Goal: Task Accomplishment & Management: Complete application form

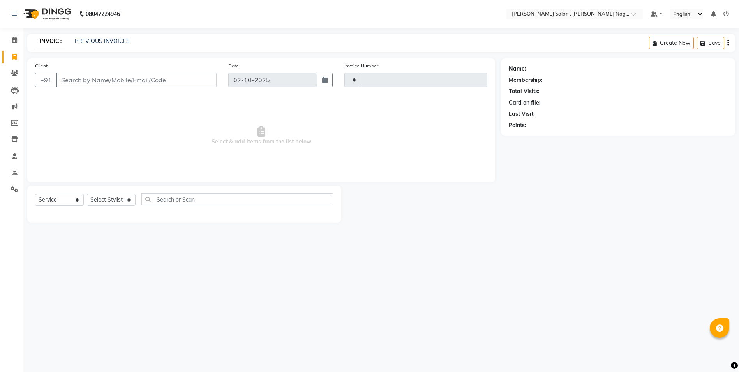
select select "service"
type input "3139"
select select "4120"
type input "8696952514"
click at [123, 214] on div at bounding box center [185, 215] width 301 height 3
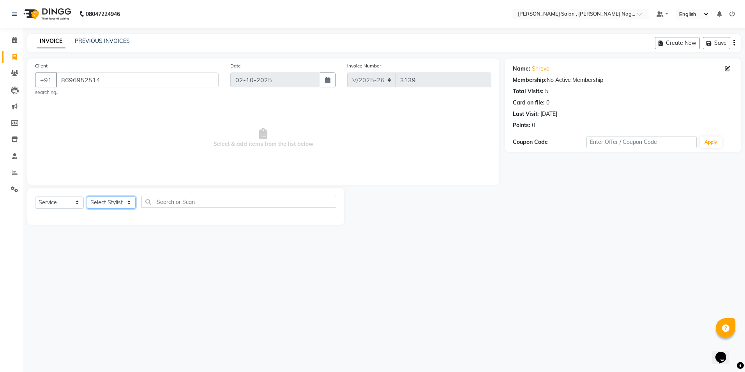
click at [121, 205] on select "Select Stylist [PERSON_NAME] [PERSON_NAME] HARSH isha pal [PERSON_NAME] [PERSON…" at bounding box center [111, 202] width 49 height 12
select select "21943"
click at [87, 196] on select "Select Stylist [PERSON_NAME] [PERSON_NAME] HARSH isha pal [PERSON_NAME] [PERSON…" at bounding box center [111, 202] width 49 height 12
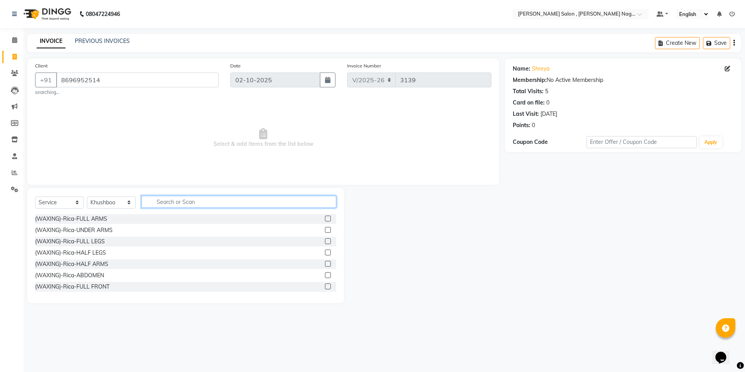
click at [154, 205] on input "text" at bounding box center [238, 202] width 195 height 12
type input "lotu"
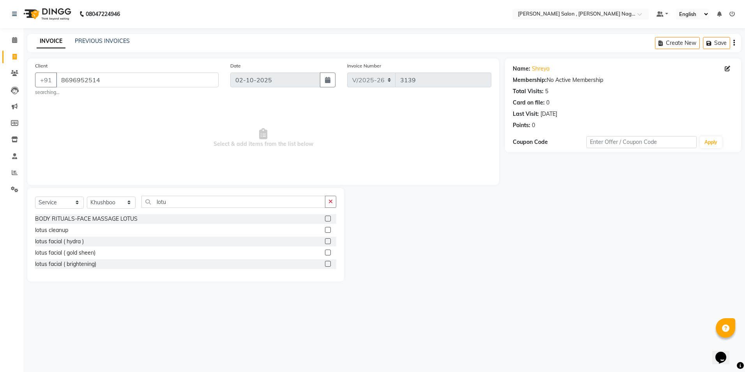
drag, startPoint x: 324, startPoint y: 260, endPoint x: 326, endPoint y: 264, distance: 4.6
click at [325, 261] on div at bounding box center [330, 264] width 11 height 10
click at [326, 264] on label at bounding box center [328, 264] width 6 height 6
click at [326, 264] on input "checkbox" at bounding box center [327, 263] width 5 height 5
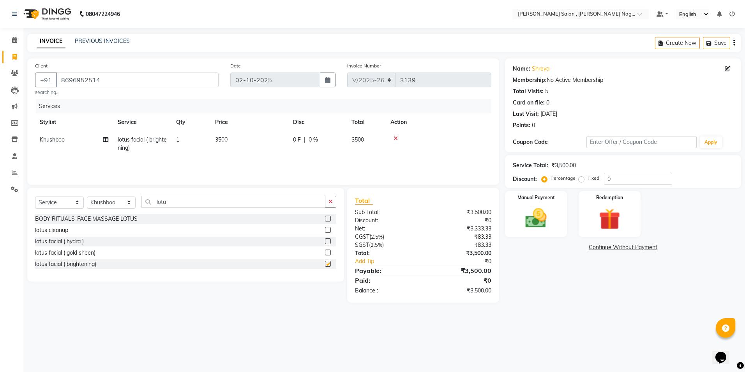
checkbox input "false"
click at [194, 204] on input "lotu" at bounding box center [233, 202] width 184 height 12
type input "l"
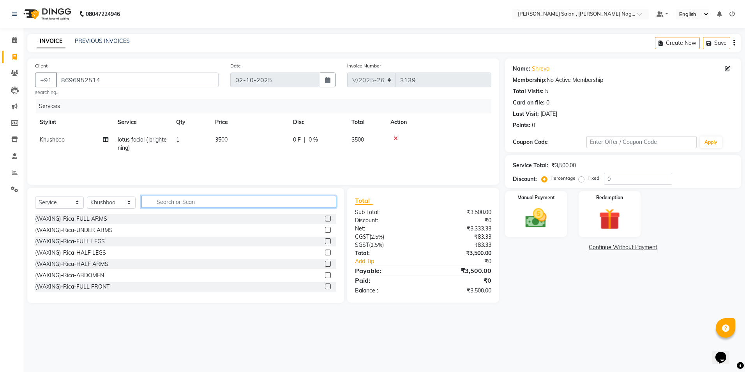
drag, startPoint x: 223, startPoint y: 197, endPoint x: 236, endPoint y: 192, distance: 14.0
click at [224, 197] on input "text" at bounding box center [238, 202] width 195 height 12
click at [240, 202] on input "text" at bounding box center [238, 202] width 195 height 12
click at [169, 199] on input "text" at bounding box center [238, 202] width 195 height 12
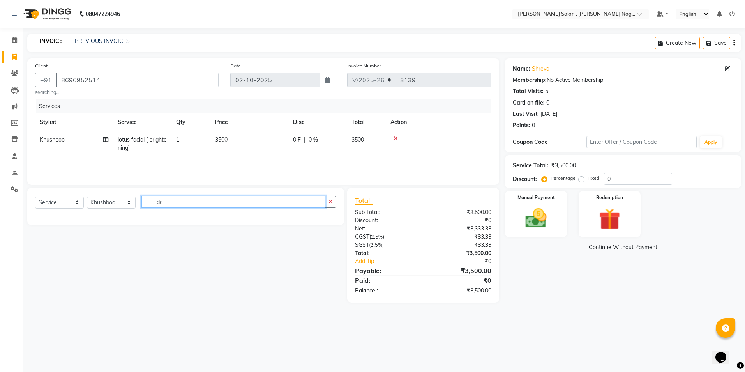
type input "d"
type input "[PERSON_NAME]"
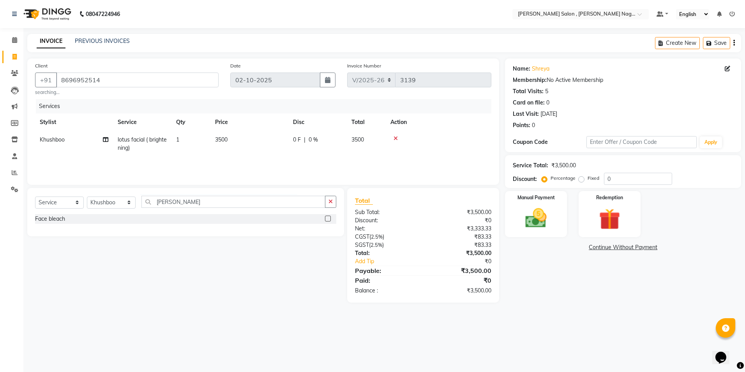
click at [326, 219] on label at bounding box center [328, 218] width 6 height 6
click at [326, 219] on input "checkbox" at bounding box center [327, 218] width 5 height 5
checkbox input "false"
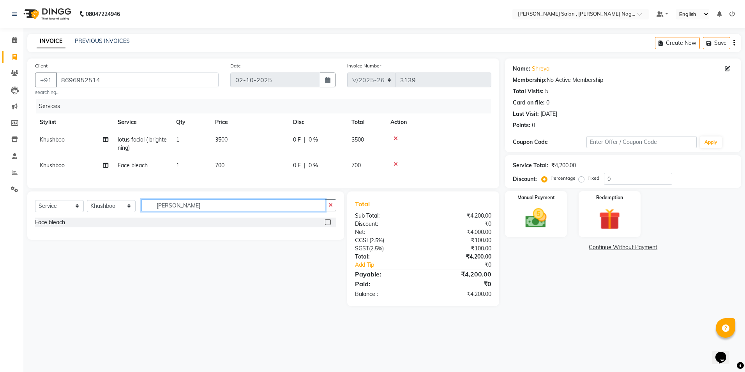
click at [275, 209] on input "[PERSON_NAME]" at bounding box center [233, 205] width 184 height 12
type input "b"
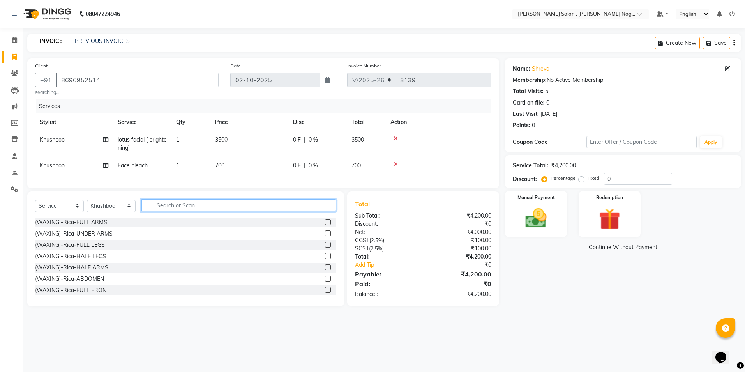
click at [328, 210] on input "text" at bounding box center [238, 205] width 195 height 12
type input "o3"
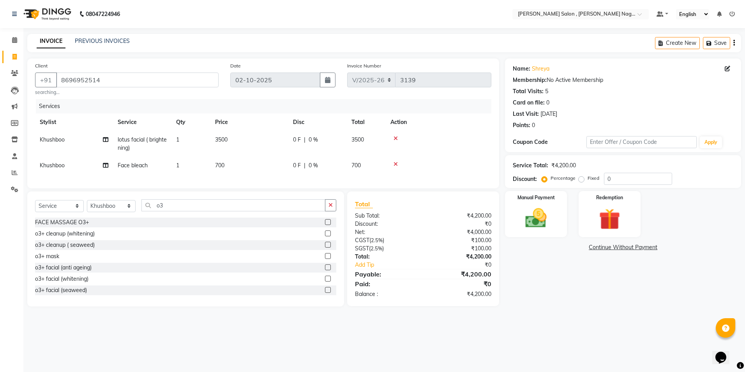
click at [325, 259] on label at bounding box center [328, 256] width 6 height 6
click at [325, 259] on input "checkbox" at bounding box center [327, 256] width 5 height 5
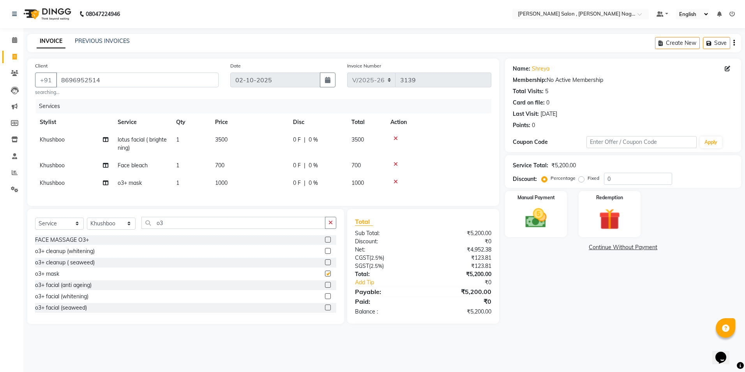
checkbox input "false"
click at [268, 227] on input "o3" at bounding box center [233, 223] width 184 height 12
type input "o"
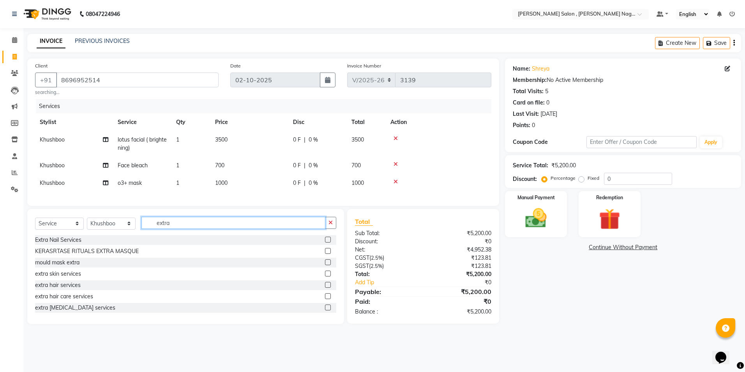
type input "extra"
click at [325, 299] on label at bounding box center [328, 296] width 6 height 6
click at [325, 299] on input "checkbox" at bounding box center [327, 296] width 5 height 5
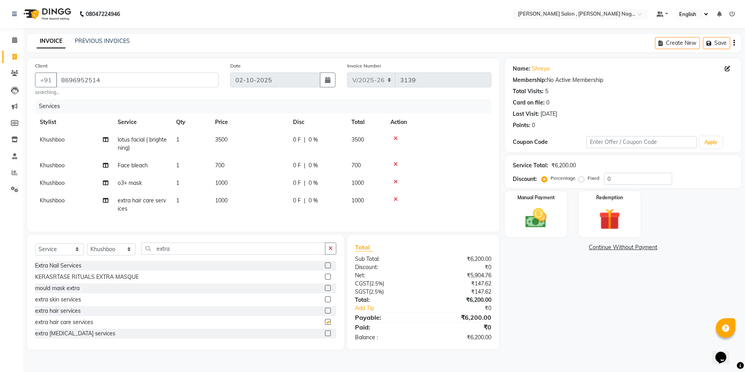
checkbox input "false"
click at [325, 302] on label at bounding box center [328, 299] width 6 height 6
click at [325, 302] on input "checkbox" at bounding box center [327, 299] width 5 height 5
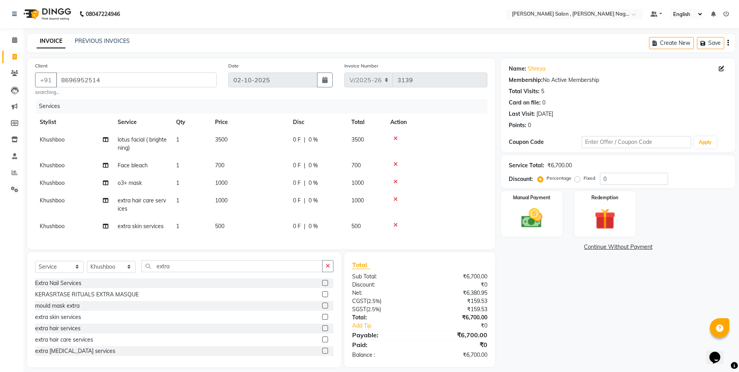
click at [322, 319] on label at bounding box center [325, 317] width 6 height 6
click at [322, 319] on input "checkbox" at bounding box center [324, 316] width 5 height 5
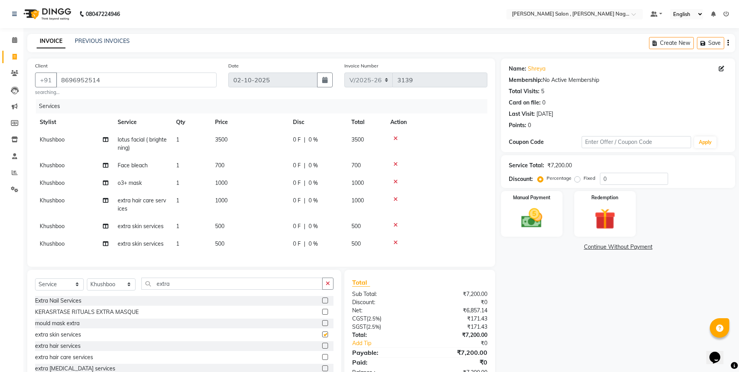
checkbox input "false"
click at [395, 199] on icon at bounding box center [395, 198] width 4 height 5
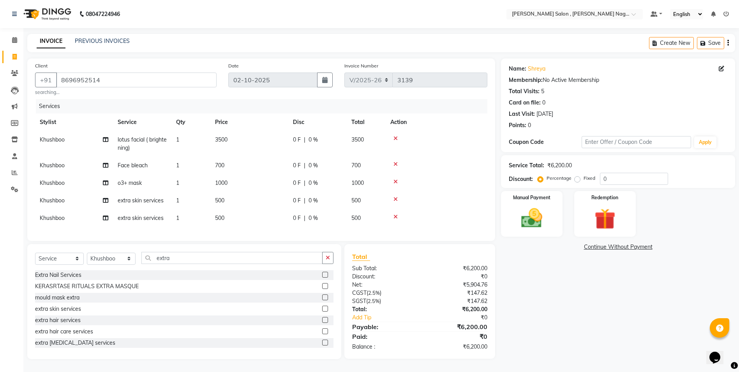
scroll to position [5, 0]
click at [306, 258] on input "extra" at bounding box center [231, 258] width 181 height 12
type input "e"
click at [322, 277] on label at bounding box center [325, 274] width 6 height 6
click at [322, 277] on input "checkbox" at bounding box center [324, 274] width 5 height 5
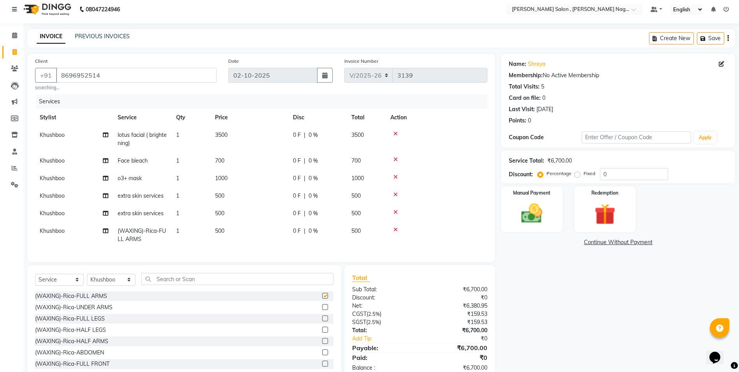
checkbox input "false"
click at [322, 310] on label at bounding box center [325, 307] width 6 height 6
click at [322, 310] on input "checkbox" at bounding box center [324, 307] width 5 height 5
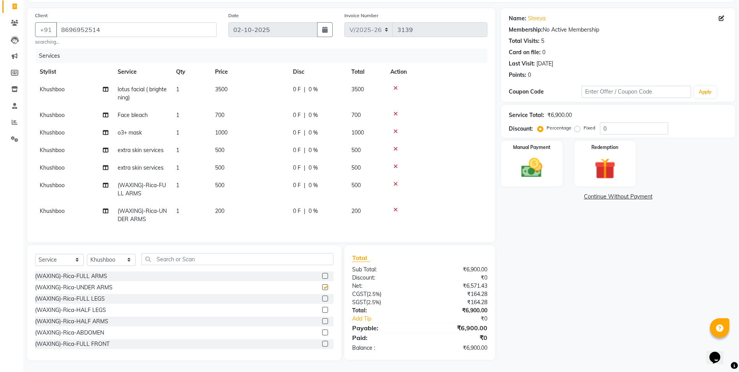
checkbox input "false"
click at [322, 301] on label at bounding box center [325, 298] width 6 height 6
click at [322, 301] on input "checkbox" at bounding box center [324, 298] width 5 height 5
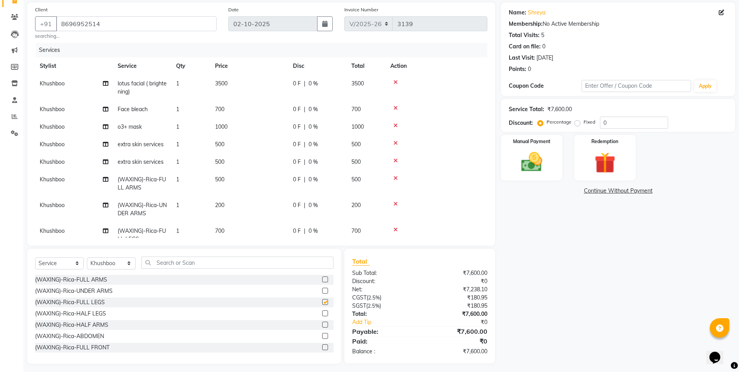
checkbox input "false"
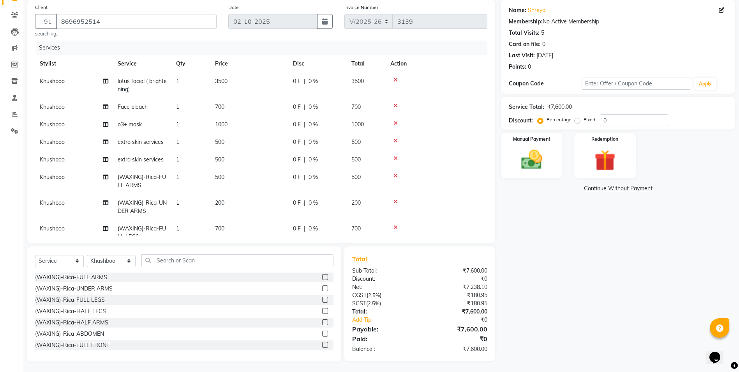
scroll to position [60, 0]
click at [583, 121] on label "Fixed" at bounding box center [589, 118] width 12 height 7
click at [578, 121] on input "Fixed" at bounding box center [578, 118] width 5 height 5
radio input "true"
click at [597, 121] on div "Percentage Fixed" at bounding box center [569, 119] width 61 height 10
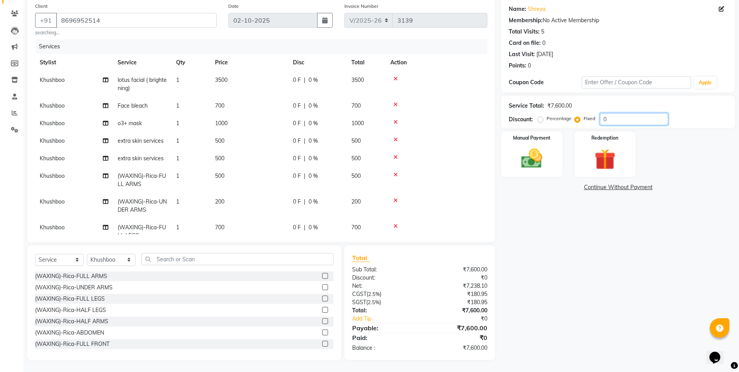
click at [636, 114] on input "0" at bounding box center [634, 119] width 68 height 12
type input "01550"
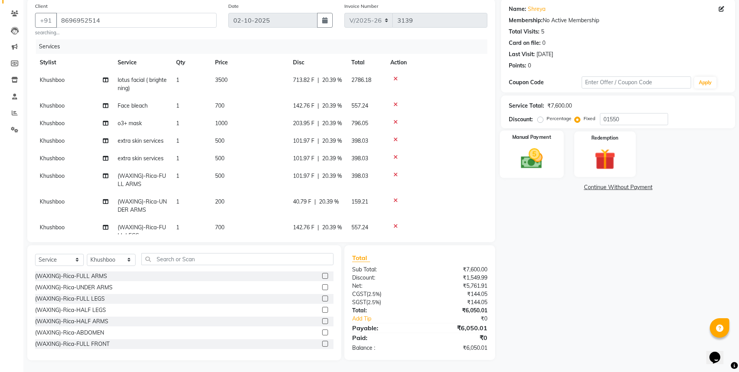
click at [548, 161] on img at bounding box center [532, 158] width 36 height 25
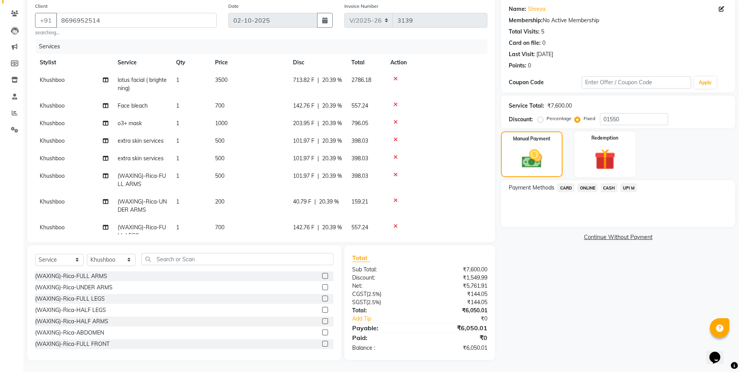
click at [582, 187] on span "ONLINE" at bounding box center [587, 187] width 20 height 9
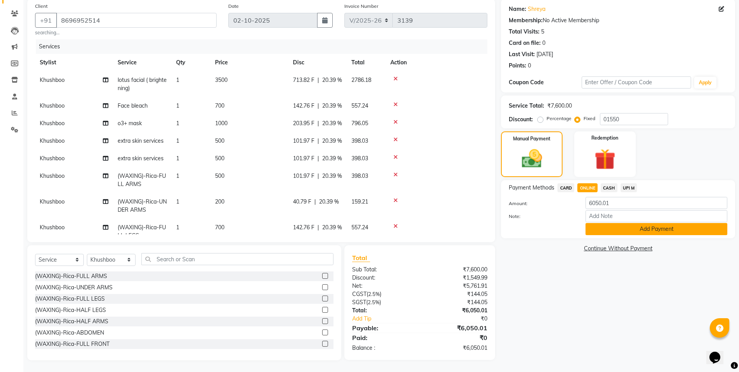
click at [592, 227] on button "Add Payment" at bounding box center [656, 229] width 142 height 12
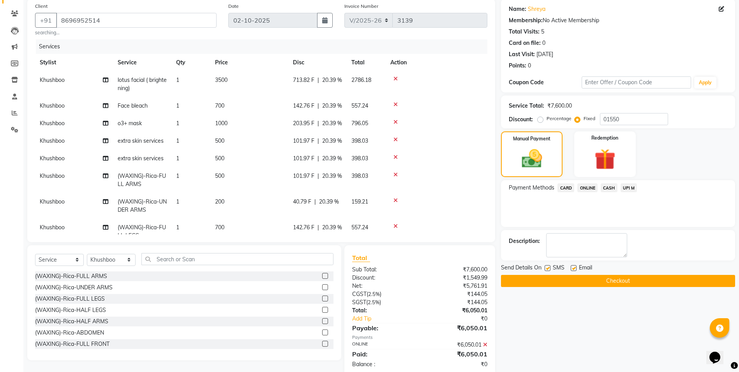
click at [551, 265] on div "SMS" at bounding box center [557, 268] width 26 height 10
click at [548, 265] on label at bounding box center [547, 268] width 6 height 6
click at [548, 266] on input "checkbox" at bounding box center [546, 268] width 5 height 5
checkbox input "false"
click at [577, 268] on div "Email" at bounding box center [585, 268] width 28 height 10
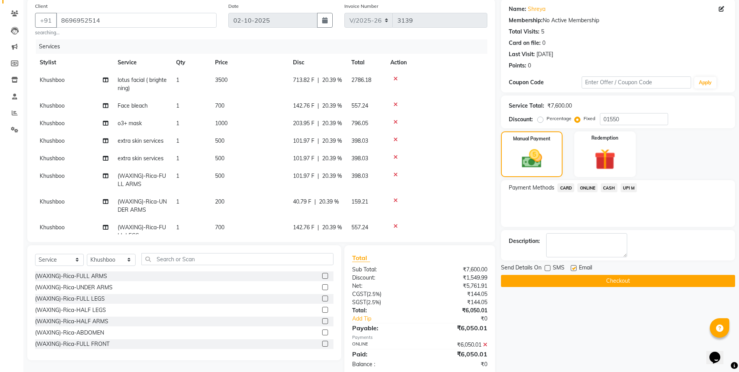
click at [573, 268] on label at bounding box center [574, 268] width 6 height 6
click at [573, 268] on input "checkbox" at bounding box center [573, 268] width 5 height 5
checkbox input "false"
click at [569, 275] on button "Checkout" at bounding box center [618, 281] width 234 height 12
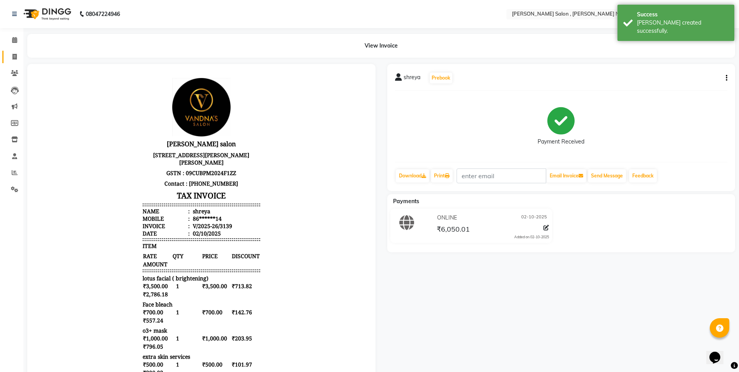
drag, startPoint x: 4, startPoint y: 58, endPoint x: 8, endPoint y: 59, distance: 3.9
click at [4, 58] on link "Invoice" at bounding box center [11, 57] width 19 height 13
select select "service"
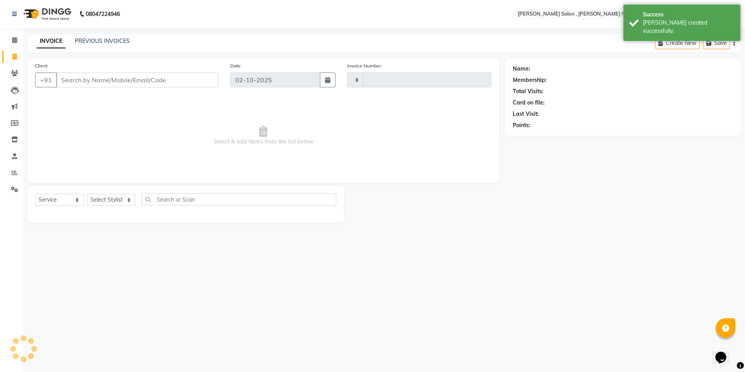
type input "3140"
select select "4120"
click at [68, 78] on input "Client" at bounding box center [137, 79] width 162 height 15
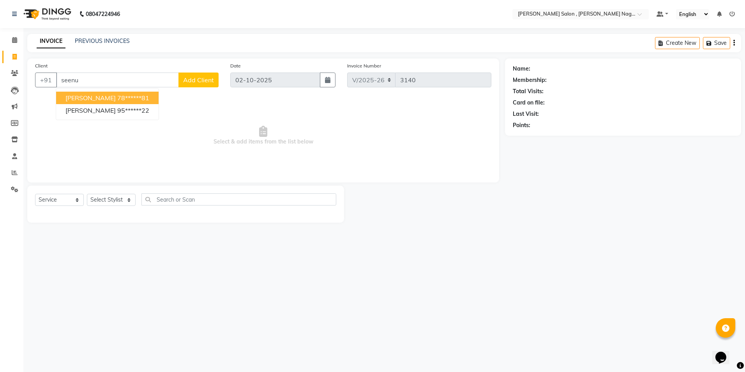
click at [72, 99] on span "[PERSON_NAME]" at bounding box center [90, 98] width 50 height 8
type input "78******81"
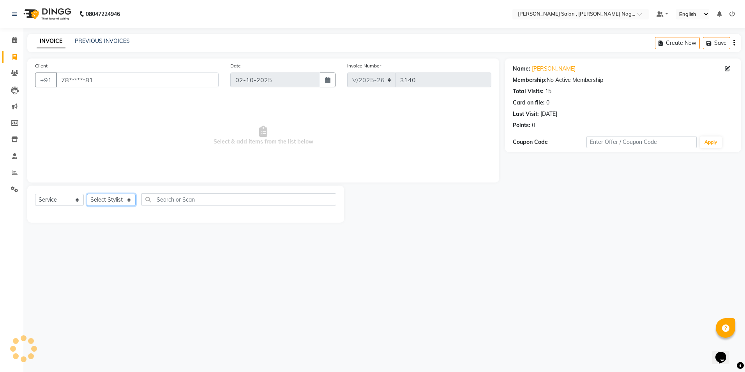
click at [108, 203] on select "Select Stylist [PERSON_NAME] [PERSON_NAME] HARSH isha pal [PERSON_NAME] [PERSON…" at bounding box center [111, 200] width 49 height 12
select select "65130"
click at [87, 194] on select "Select Stylist [PERSON_NAME] [PERSON_NAME] HARSH isha pal [PERSON_NAME] [PERSON…" at bounding box center [111, 200] width 49 height 12
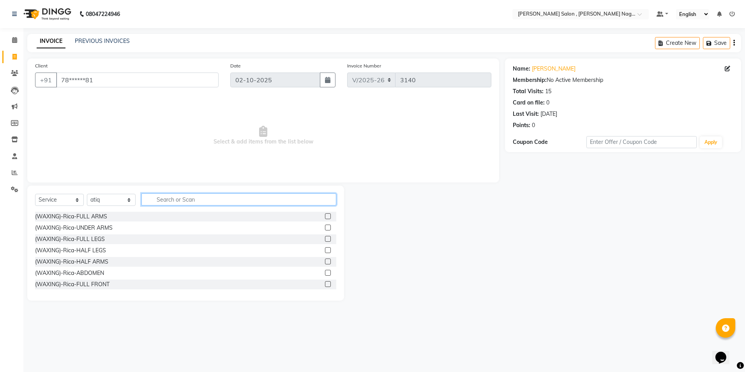
click at [168, 195] on input "text" at bounding box center [238, 199] width 195 height 12
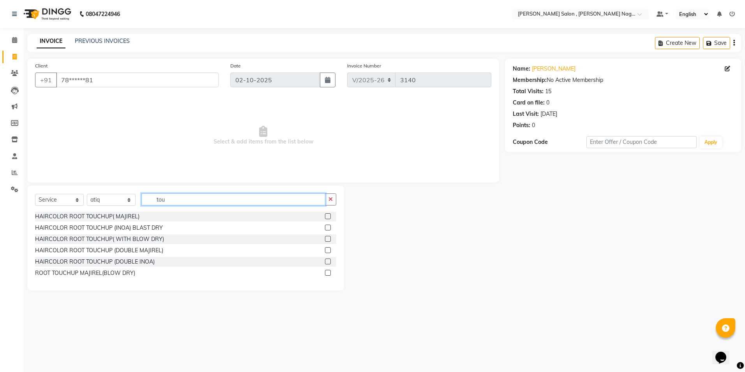
type input "tou"
click at [326, 226] on label at bounding box center [328, 227] width 6 height 6
click at [326, 226] on input "checkbox" at bounding box center [327, 227] width 5 height 5
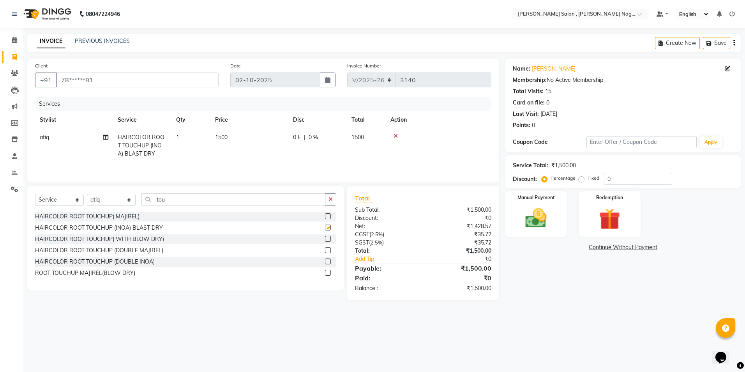
checkbox input "false"
click at [194, 206] on div "Select Service Product Membership Package Voucher Prepaid Gift Card Select Styl…" at bounding box center [185, 202] width 301 height 18
click at [101, 199] on select "Select Stylist [PERSON_NAME] [PERSON_NAME] HARSH isha pal [PERSON_NAME] [PERSON…" at bounding box center [111, 200] width 49 height 12
drag, startPoint x: 93, startPoint y: 203, endPoint x: 92, endPoint y: 194, distance: 8.2
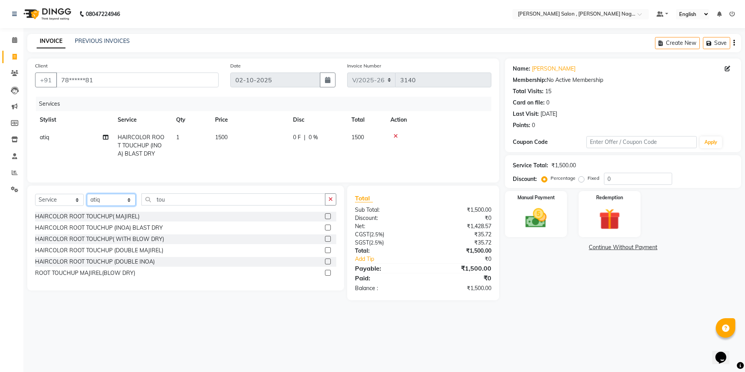
click at [93, 203] on select "Select Stylist [PERSON_NAME] [PERSON_NAME] HARSH isha pal [PERSON_NAME] [PERSON…" at bounding box center [111, 200] width 49 height 12
click at [87, 194] on select "Select Stylist [PERSON_NAME] [PERSON_NAME] HARSH isha pal [PERSON_NAME] [PERSON…" at bounding box center [111, 200] width 49 height 12
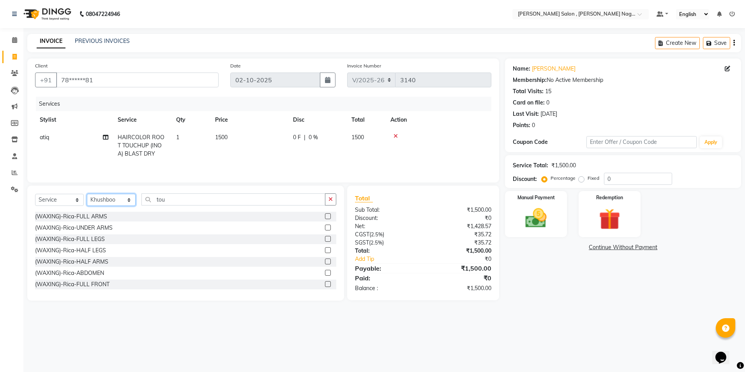
click at [115, 203] on select "Select Stylist [PERSON_NAME] [PERSON_NAME] HARSH isha pal [PERSON_NAME] [PERSON…" at bounding box center [111, 200] width 49 height 12
click at [121, 201] on select "Select Stylist [PERSON_NAME] [PERSON_NAME] HARSH isha pal [PERSON_NAME] [PERSON…" at bounding box center [111, 200] width 49 height 12
click at [99, 194] on select "Select Stylist [PERSON_NAME] [PERSON_NAME] HARSH isha pal [PERSON_NAME] [PERSON…" at bounding box center [111, 200] width 49 height 12
select select "21941"
click at [87, 194] on select "Select Stylist [PERSON_NAME] [PERSON_NAME] HARSH isha pal [PERSON_NAME] [PERSON…" at bounding box center [111, 200] width 49 height 12
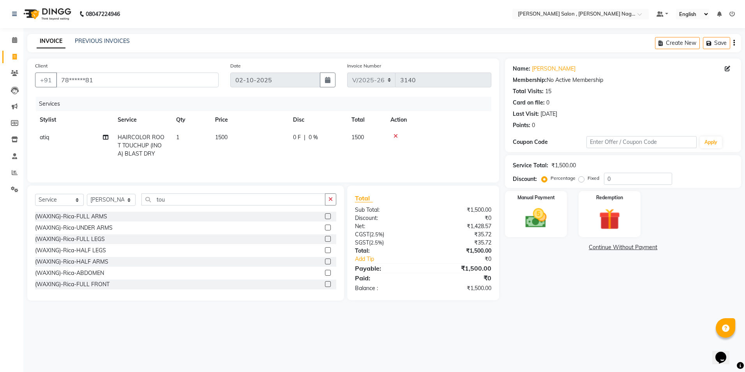
click at [202, 211] on div "Select Service Product Membership Package Voucher Prepaid Gift Card Select Styl…" at bounding box center [185, 202] width 301 height 18
click at [196, 205] on div "Select Service Product Membership Package Voucher Prepaid Gift Card Select Styl…" at bounding box center [185, 202] width 301 height 18
click at [196, 197] on input "tou" at bounding box center [233, 199] width 184 height 12
type input "t"
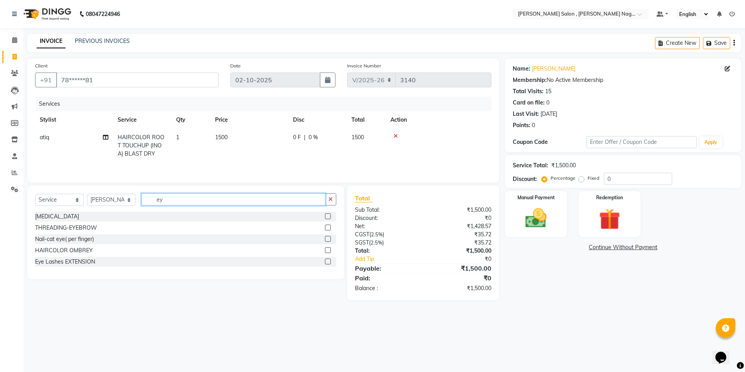
type input "ey"
click at [326, 227] on label at bounding box center [328, 227] width 6 height 6
click at [326, 227] on input "checkbox" at bounding box center [327, 227] width 5 height 5
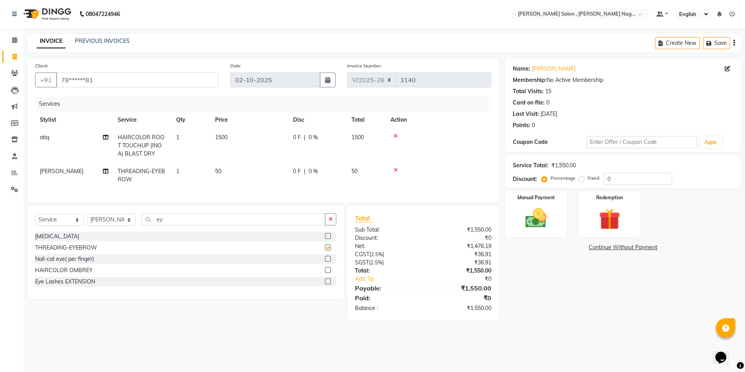
checkbox input "false"
click at [310, 220] on input "ey" at bounding box center [233, 219] width 184 height 12
type input "e"
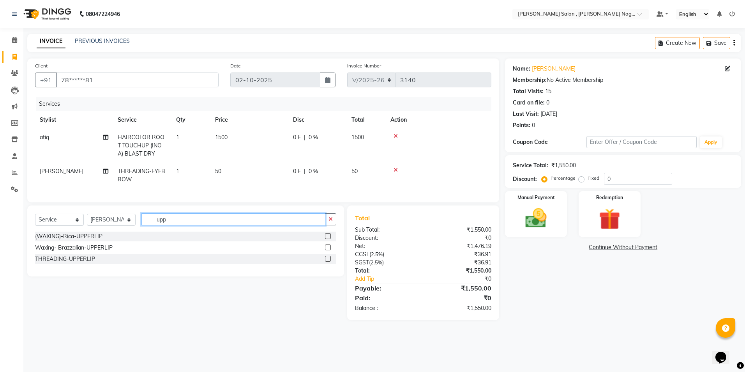
type input "upp"
click at [328, 261] on label at bounding box center [328, 258] width 6 height 6
click at [328, 261] on input "checkbox" at bounding box center [327, 258] width 5 height 5
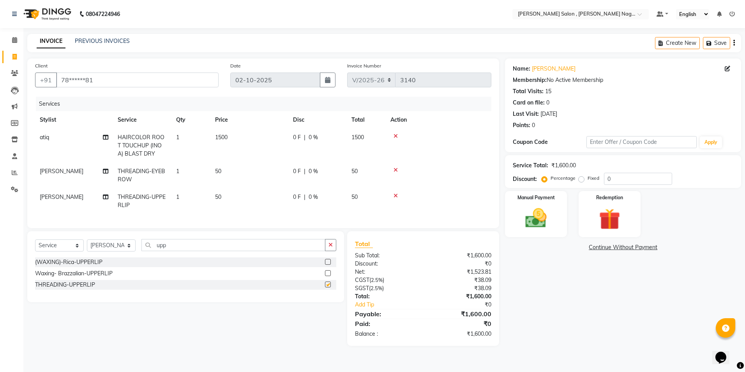
checkbox input "false"
click at [537, 235] on div "Manual Payment" at bounding box center [536, 214] width 64 height 48
click at [619, 247] on span "CASH" at bounding box center [612, 247] width 17 height 9
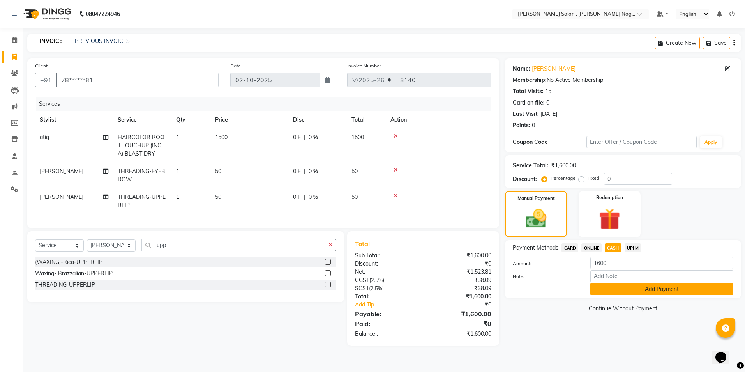
click at [612, 286] on button "Add Payment" at bounding box center [661, 289] width 143 height 12
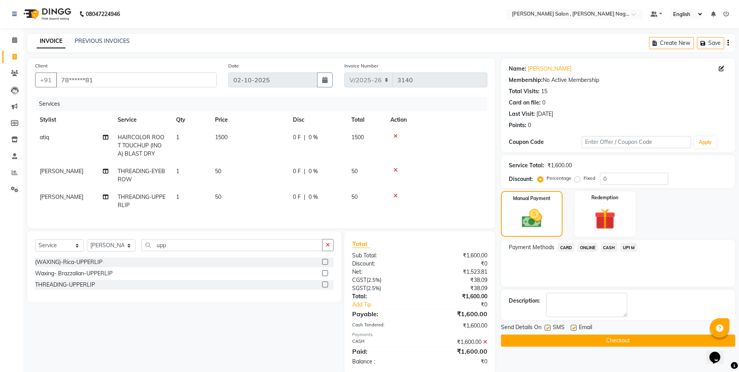
click at [551, 326] on div "SMS" at bounding box center [557, 328] width 26 height 10
click at [550, 326] on label at bounding box center [547, 327] width 6 height 6
click at [550, 326] on input "checkbox" at bounding box center [546, 327] width 5 height 5
checkbox input "false"
click at [575, 328] on label at bounding box center [574, 327] width 6 height 6
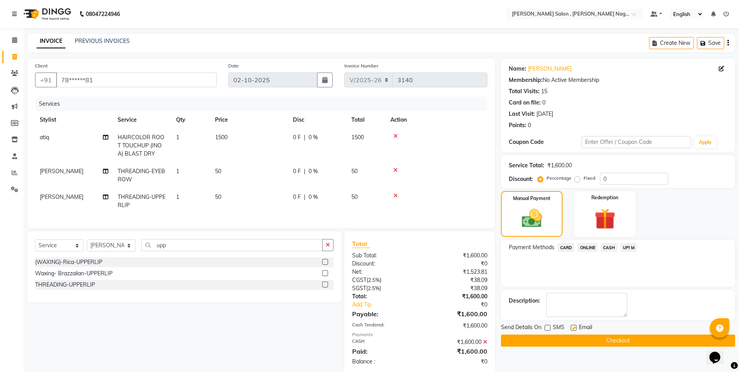
click at [575, 328] on input "checkbox" at bounding box center [573, 327] width 5 height 5
checkbox input "false"
click at [571, 340] on button "Checkout" at bounding box center [618, 340] width 234 height 12
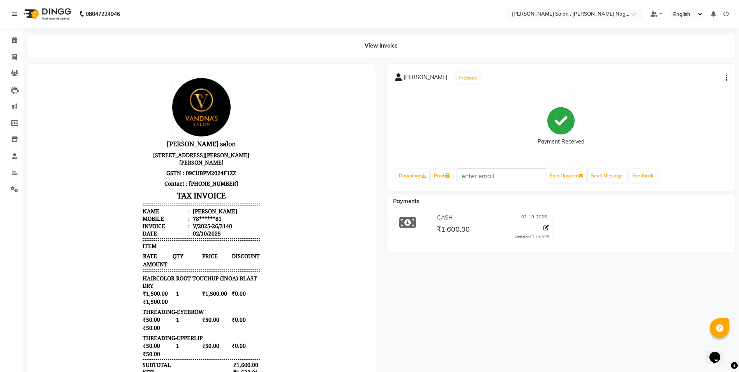
click at [17, 49] on li "Invoice" at bounding box center [11, 57] width 23 height 17
click at [17, 53] on span at bounding box center [15, 57] width 14 height 9
select select "service"
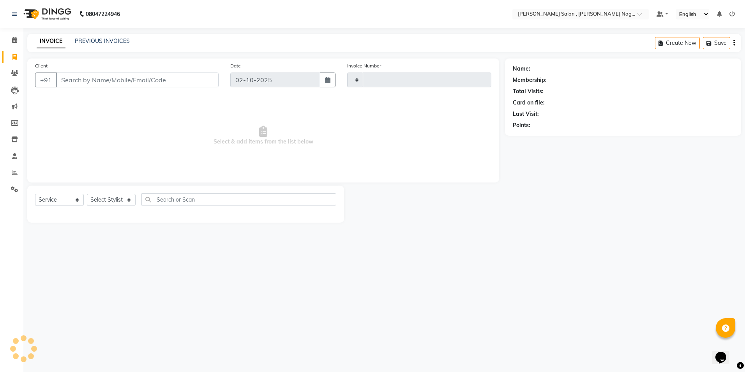
type input "3141"
select select "4120"
type input "9792182456"
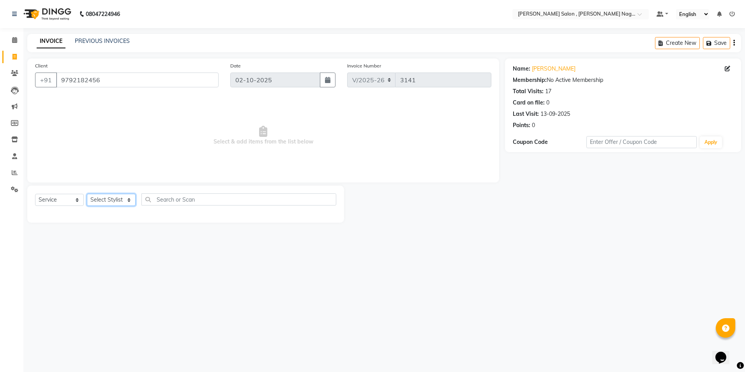
click at [101, 202] on select "Select Stylist [PERSON_NAME] [PERSON_NAME] HARSH isha pal [PERSON_NAME] [PERSON…" at bounding box center [111, 200] width 49 height 12
select select "21943"
click at [87, 194] on select "Select Stylist [PERSON_NAME] [PERSON_NAME] HARSH isha pal [PERSON_NAME] [PERSON…" at bounding box center [111, 200] width 49 height 12
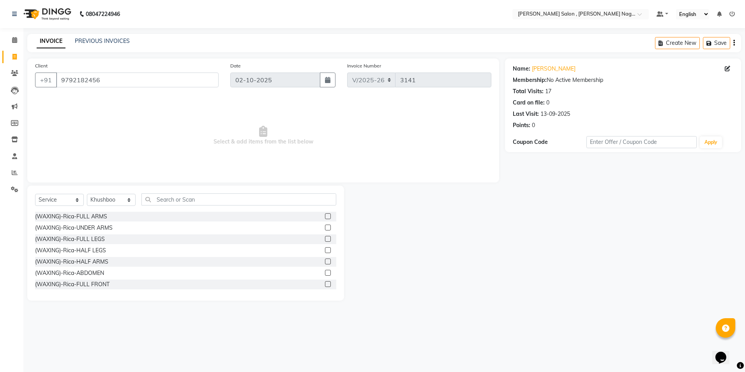
click at [182, 206] on div "Select Service Product Membership Package Voucher Prepaid Gift Card Select Styl…" at bounding box center [185, 202] width 301 height 18
click at [175, 202] on input "text" at bounding box center [238, 199] width 195 height 12
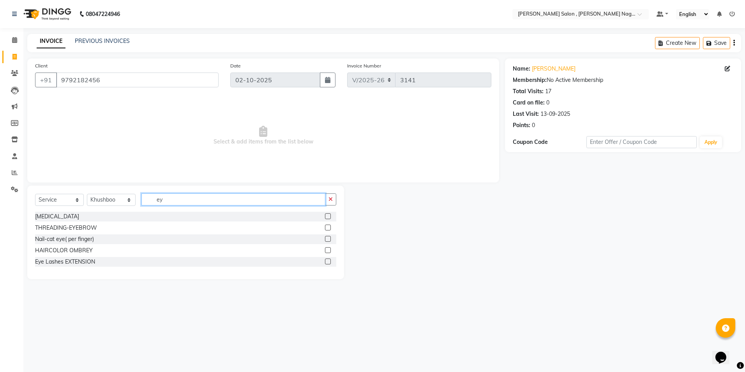
type input "ey"
click at [330, 227] on div at bounding box center [330, 228] width 11 height 10
click at [326, 228] on label at bounding box center [328, 227] width 6 height 6
click at [326, 228] on input "checkbox" at bounding box center [327, 227] width 5 height 5
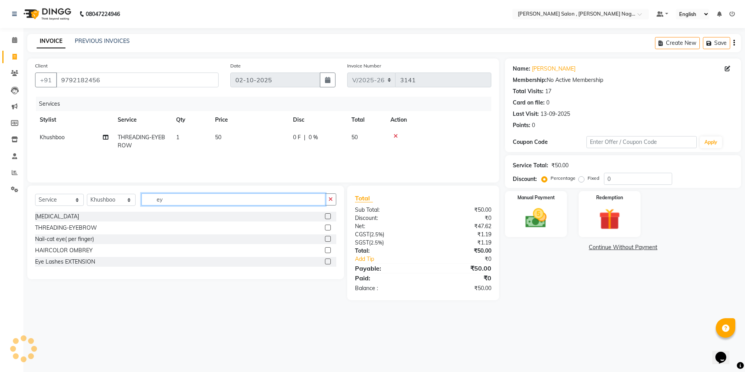
checkbox input "false"
click at [155, 199] on input "ey" at bounding box center [233, 199] width 184 height 12
click at [174, 199] on input "ey" at bounding box center [233, 199] width 184 height 12
type input "e"
type input "upp"
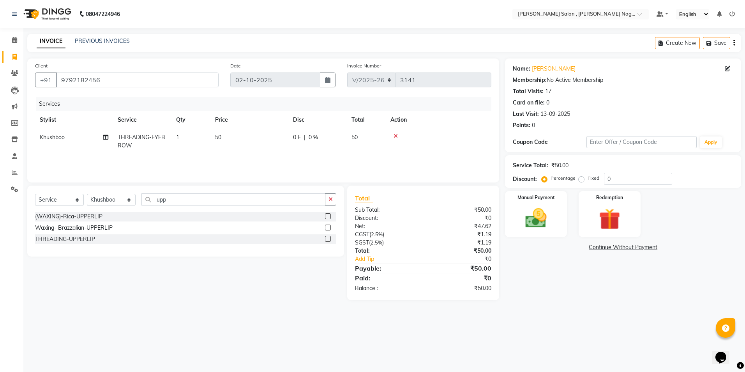
click at [328, 238] on label at bounding box center [328, 239] width 6 height 6
click at [328, 238] on input "checkbox" at bounding box center [327, 238] width 5 height 5
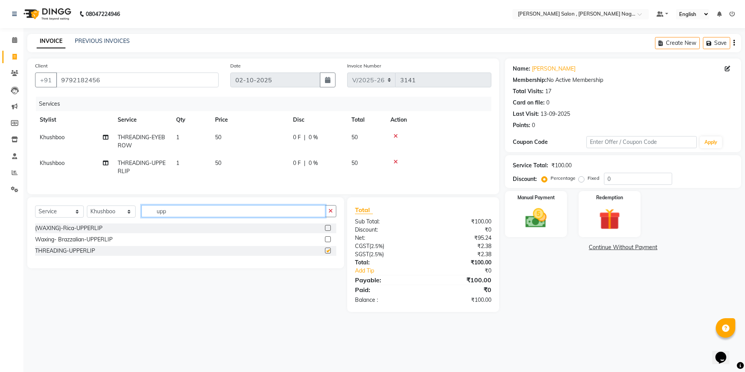
click at [271, 217] on input "upp" at bounding box center [233, 211] width 184 height 12
checkbox input "false"
type input "u"
type input "for"
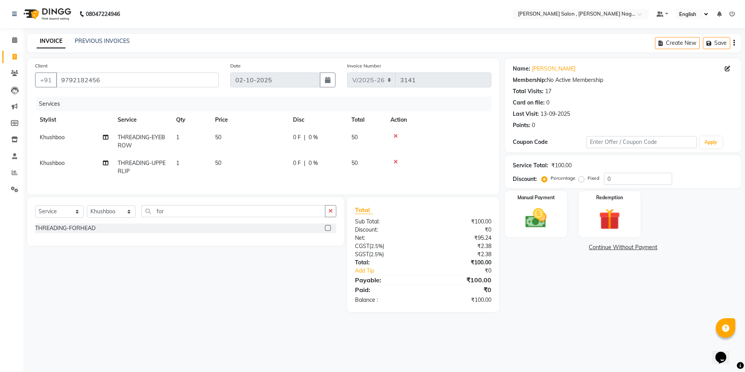
click at [327, 231] on label at bounding box center [328, 228] width 6 height 6
click at [327, 231] on input "checkbox" at bounding box center [327, 227] width 5 height 5
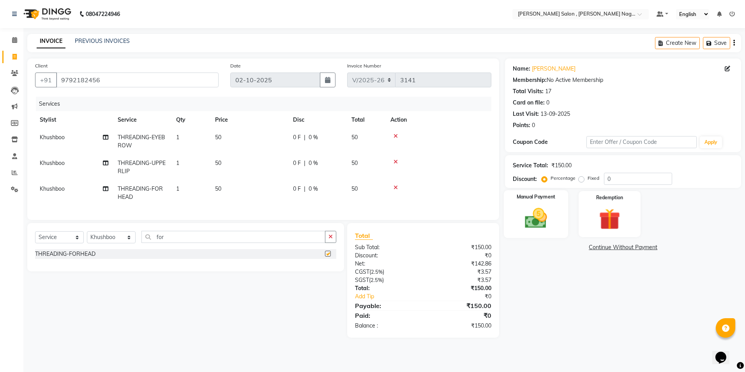
checkbox input "false"
click at [543, 196] on label "Manual Payment" at bounding box center [535, 196] width 39 height 7
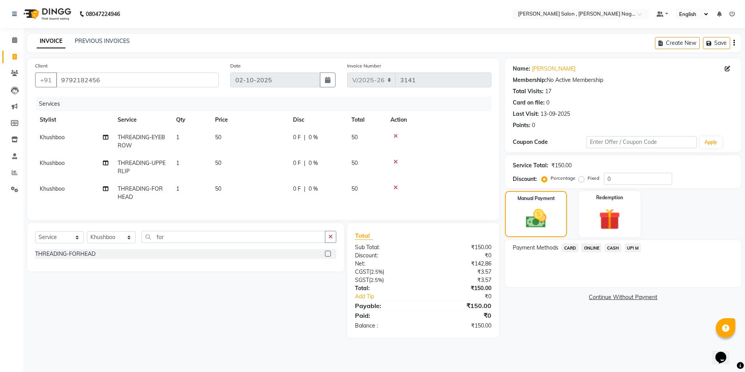
click at [615, 248] on span "CASH" at bounding box center [612, 247] width 17 height 9
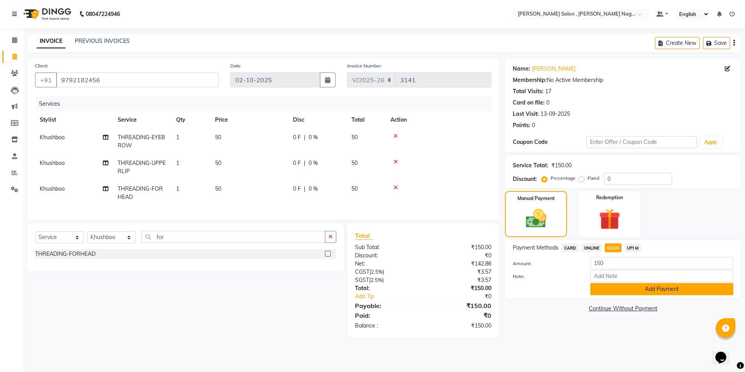
click at [614, 284] on button "Add Payment" at bounding box center [661, 289] width 143 height 12
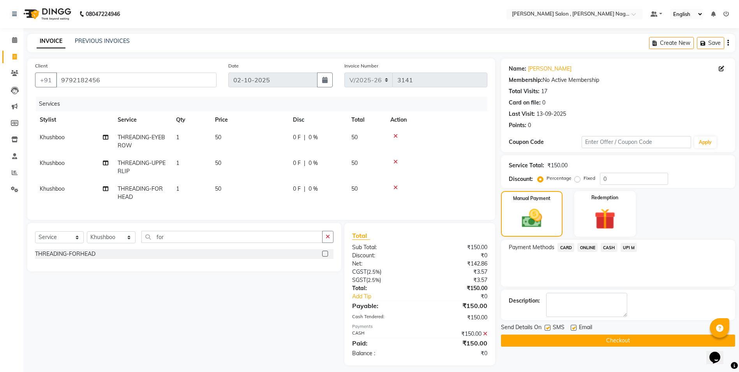
click at [546, 327] on label at bounding box center [547, 327] width 6 height 6
click at [546, 327] on input "checkbox" at bounding box center [546, 327] width 5 height 5
checkbox input "false"
click at [571, 328] on label at bounding box center [574, 327] width 6 height 6
click at [571, 328] on input "checkbox" at bounding box center [573, 327] width 5 height 5
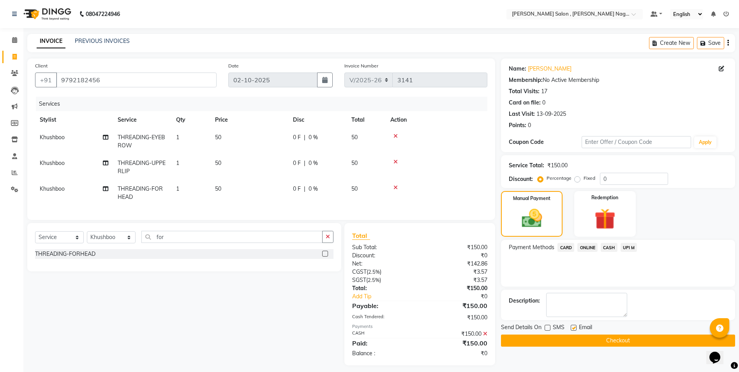
checkbox input "false"
click at [571, 339] on button "Checkout" at bounding box center [618, 340] width 234 height 12
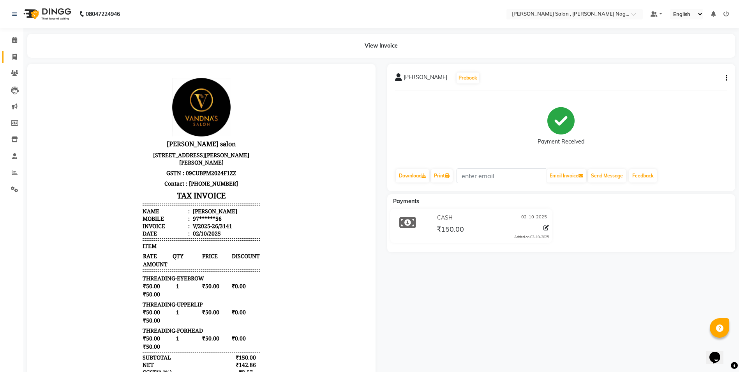
click at [14, 63] on link "Invoice" at bounding box center [11, 57] width 19 height 13
select select "service"
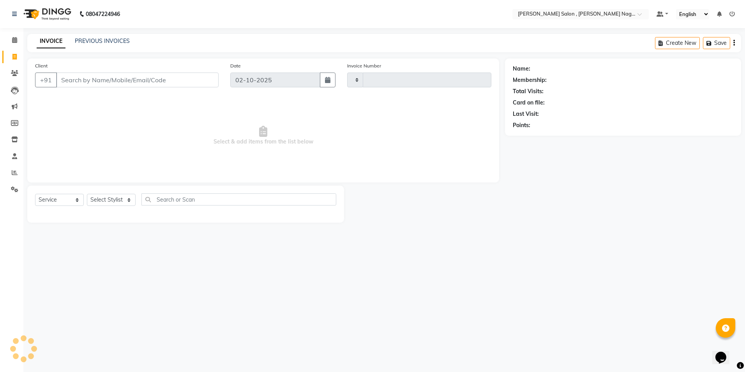
type input "3142"
click at [74, 75] on input "Client" at bounding box center [137, 79] width 162 height 15
select select "4120"
type input "a"
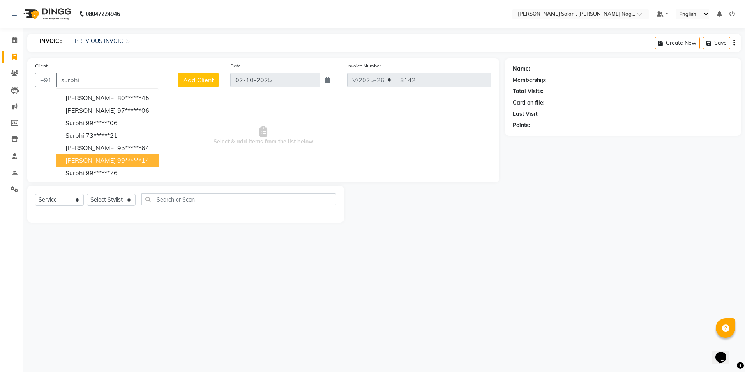
click at [117, 162] on ngb-highlight "99******14" at bounding box center [133, 160] width 32 height 8
type input "99******14"
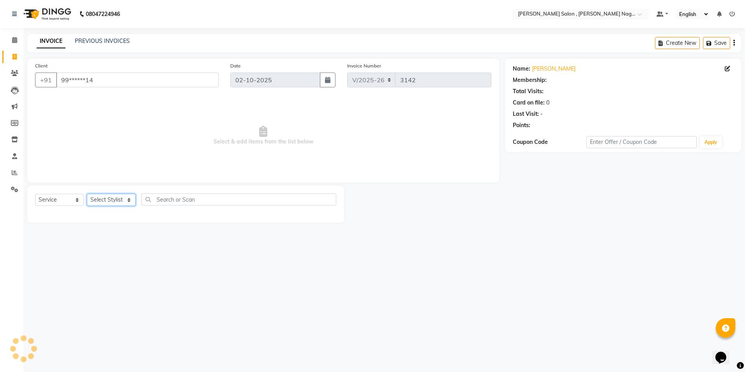
click at [108, 197] on select "Select Stylist [PERSON_NAME] [PERSON_NAME] HARSH isha pal [PERSON_NAME] [PERSON…" at bounding box center [111, 200] width 49 height 12
select select "30956"
click at [87, 194] on select "Select Stylist [PERSON_NAME] [PERSON_NAME] HARSH isha pal [PERSON_NAME] [PERSON…" at bounding box center [111, 200] width 49 height 12
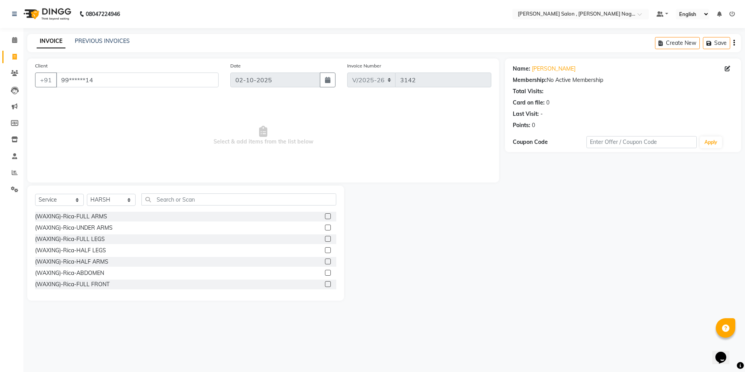
click at [146, 191] on div "Select Service Product Membership Package Voucher Prepaid Gift Card Select Styl…" at bounding box center [185, 242] width 317 height 115
click at [153, 194] on input "text" at bounding box center [238, 199] width 195 height 12
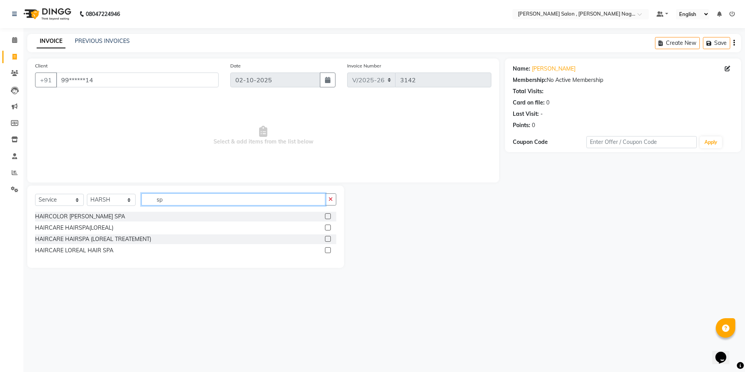
type input "sp"
click at [327, 255] on div at bounding box center [327, 251] width 5 height 8
click at [330, 252] on label at bounding box center [328, 250] width 6 height 6
click at [330, 252] on input "checkbox" at bounding box center [327, 250] width 5 height 5
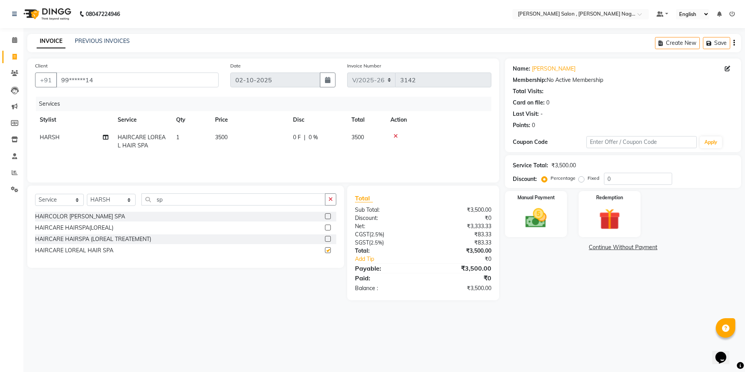
checkbox input "false"
click at [584, 178] on div "Fixed" at bounding box center [589, 177] width 19 height 9
click at [587, 180] on label "Fixed" at bounding box center [593, 177] width 12 height 7
click at [580, 180] on input "Fixed" at bounding box center [582, 177] width 5 height 5
radio input "true"
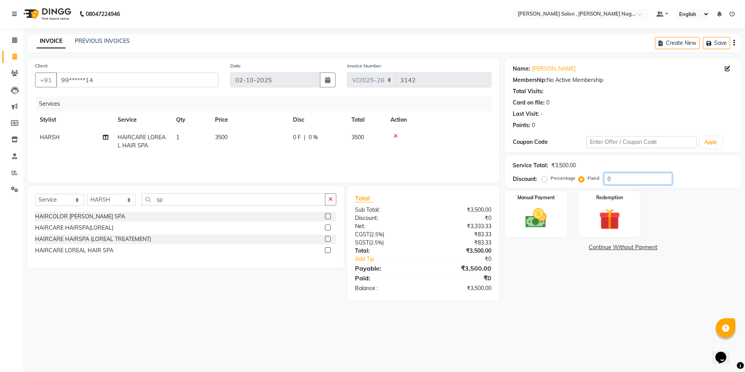
click at [613, 183] on input "0" at bounding box center [638, 179] width 68 height 12
type input "02450"
click at [539, 221] on img at bounding box center [536, 218] width 36 height 26
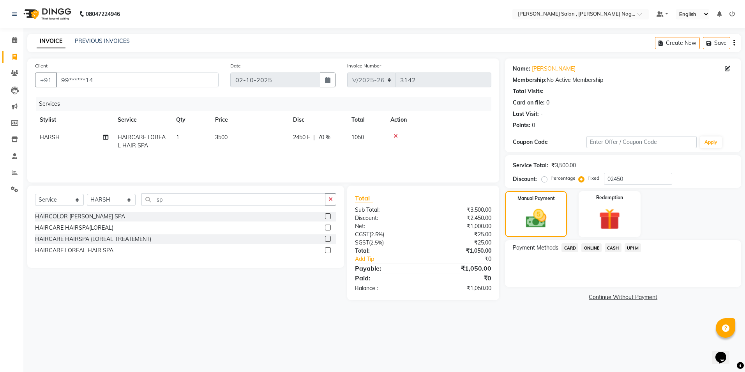
click at [611, 250] on span "CASH" at bounding box center [612, 247] width 17 height 9
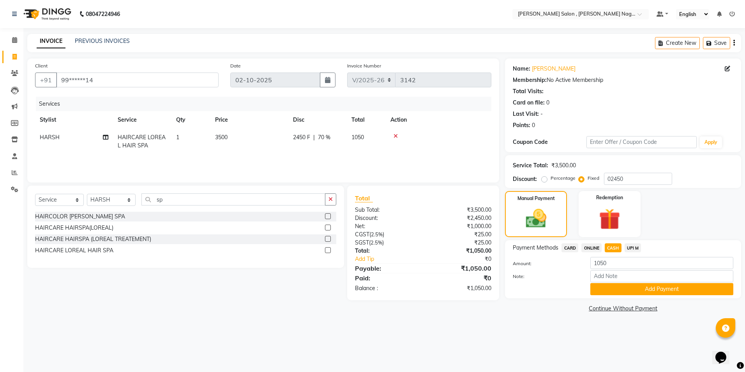
click at [609, 296] on div "Payment Methods CARD ONLINE CASH UPI M Amount: 1050 Note: Add Payment" at bounding box center [623, 269] width 236 height 58
click at [610, 294] on button "Add Payment" at bounding box center [661, 289] width 143 height 12
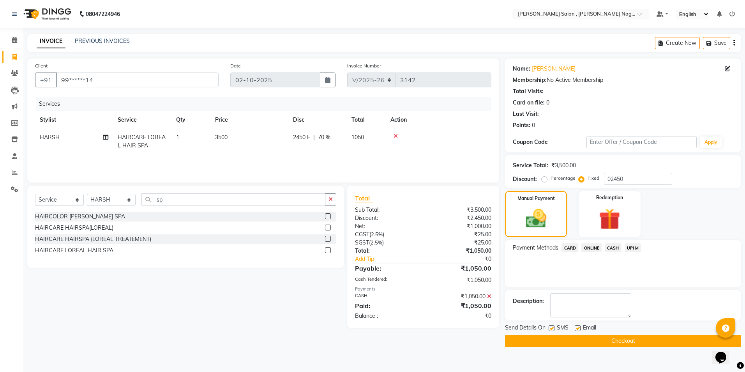
click at [553, 325] on label at bounding box center [551, 328] width 6 height 6
click at [553, 326] on input "checkbox" at bounding box center [550, 328] width 5 height 5
checkbox input "false"
click at [578, 328] on label at bounding box center [577, 328] width 6 height 6
click at [578, 328] on input "checkbox" at bounding box center [576, 328] width 5 height 5
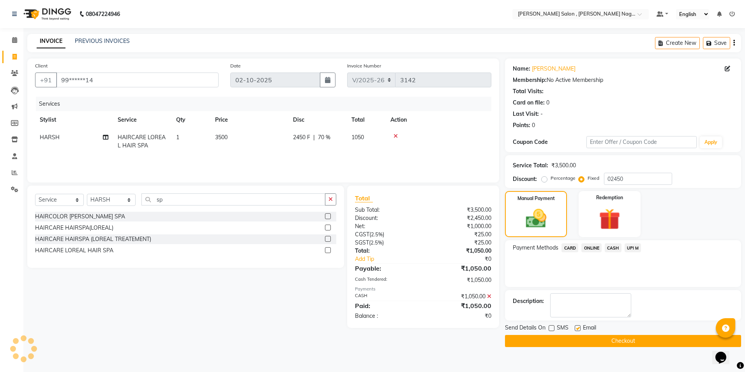
checkbox input "false"
click at [573, 336] on button "Checkout" at bounding box center [623, 341] width 236 height 12
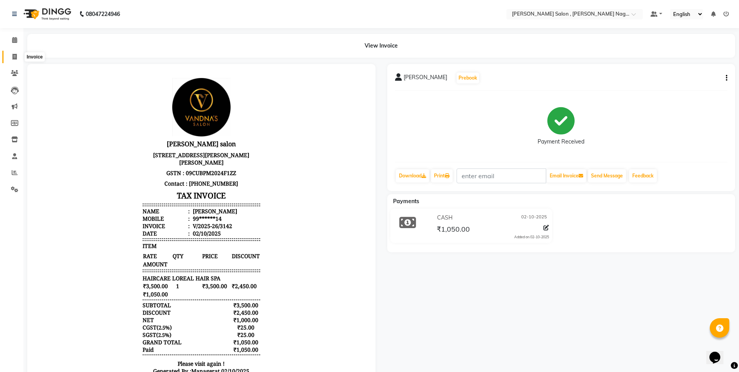
click at [18, 57] on span at bounding box center [15, 57] width 14 height 9
select select "service"
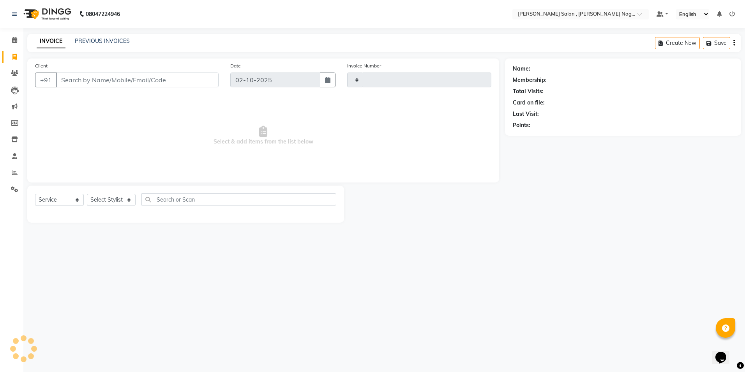
type input "3143"
select select "4120"
paste input "9120027422"
type input "9120027422"
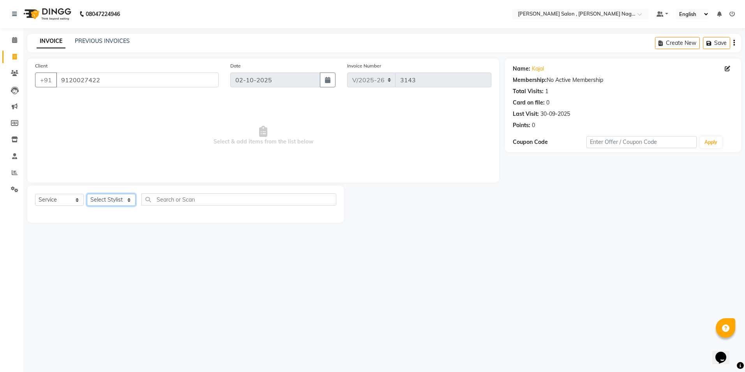
click at [107, 203] on select "Select Stylist [PERSON_NAME] [PERSON_NAME] HARSH isha pal [PERSON_NAME] [PERSON…" at bounding box center [111, 200] width 49 height 12
select select "21946"
click at [87, 194] on select "Select Stylist [PERSON_NAME] [PERSON_NAME] HARSH isha pal [PERSON_NAME] [PERSON…" at bounding box center [111, 200] width 49 height 12
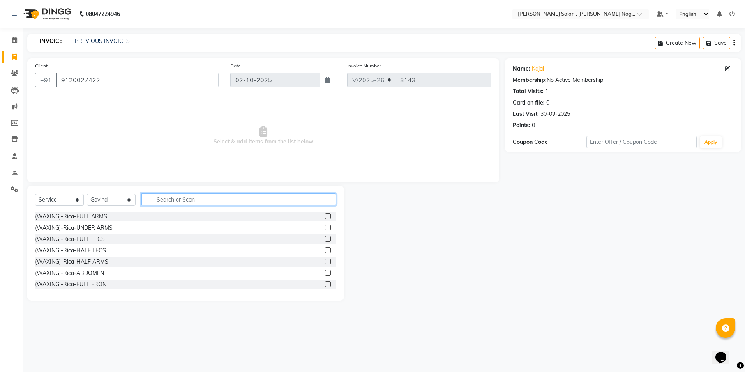
click at [169, 203] on input "text" at bounding box center [238, 199] width 195 height 12
type input "nail"
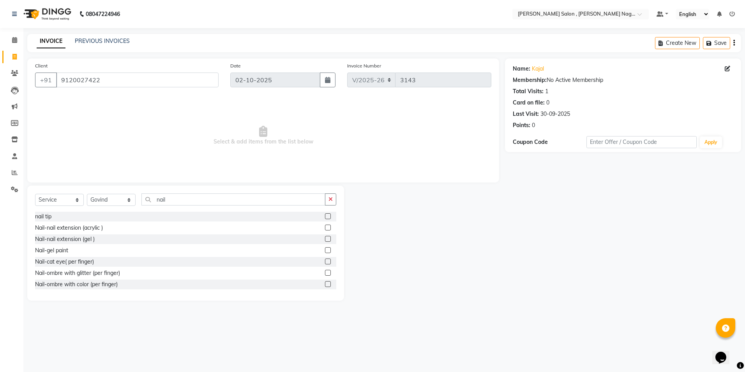
click at [325, 225] on label at bounding box center [328, 227] width 6 height 6
click at [325, 225] on input "checkbox" at bounding box center [327, 227] width 5 height 5
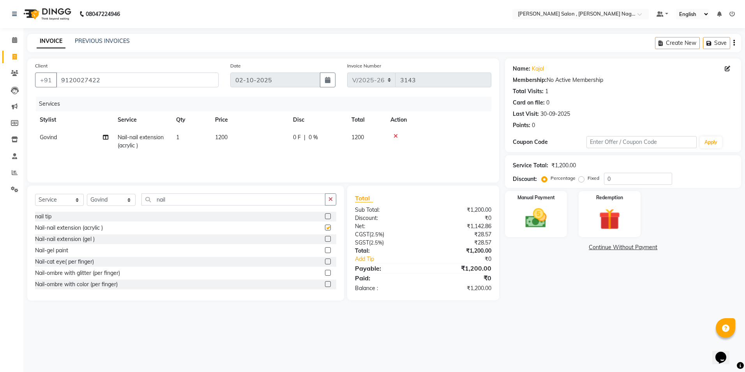
checkbox input "false"
click at [325, 250] on label at bounding box center [328, 250] width 6 height 6
click at [325, 250] on input "checkbox" at bounding box center [327, 250] width 5 height 5
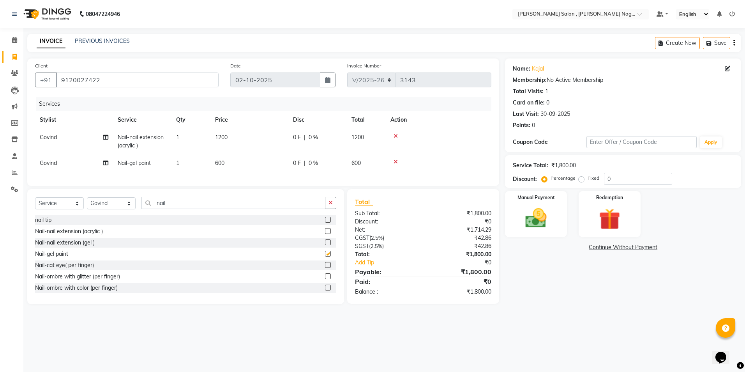
checkbox input "false"
click at [193, 209] on input "nail" at bounding box center [233, 203] width 184 height 12
type input "n"
click at [259, 202] on div "Select Service Product Membership Package Voucher Prepaid Gift Card Select Styl…" at bounding box center [185, 246] width 317 height 115
click at [248, 202] on div "Select Service Product Membership Package Voucher Prepaid Gift Card Select Styl…" at bounding box center [185, 246] width 317 height 115
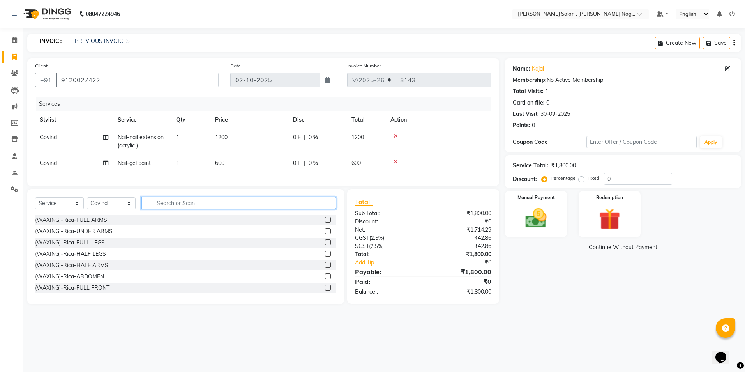
click at [241, 209] on input "text" at bounding box center [238, 203] width 195 height 12
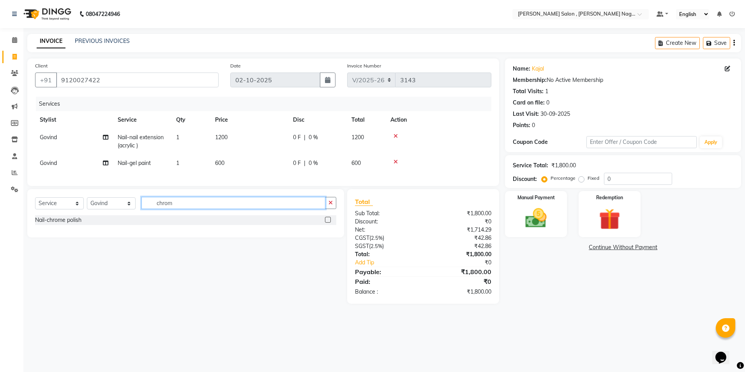
type input "chrom"
click at [326, 222] on label at bounding box center [328, 220] width 6 height 6
click at [326, 222] on input "checkbox" at bounding box center [327, 219] width 5 height 5
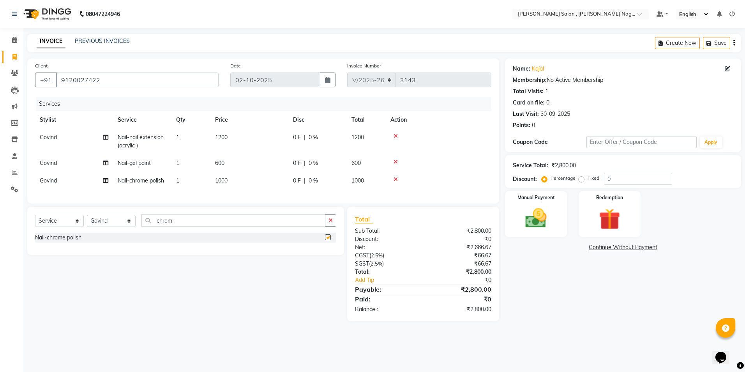
checkbox input "false"
click at [587, 180] on label "Fixed" at bounding box center [593, 177] width 12 height 7
click at [581, 180] on input "Fixed" at bounding box center [582, 177] width 5 height 5
radio input "true"
click at [623, 171] on div "Service Total: ₹2,800.00 Discount: Percentage Fixed 0" at bounding box center [623, 171] width 220 height 26
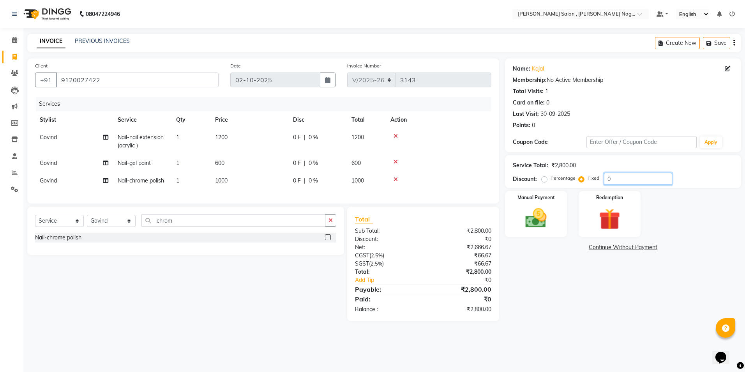
click at [618, 179] on input "0" at bounding box center [638, 179] width 68 height 12
type input "0500"
click at [532, 198] on label "Manual Payment" at bounding box center [535, 196] width 39 height 7
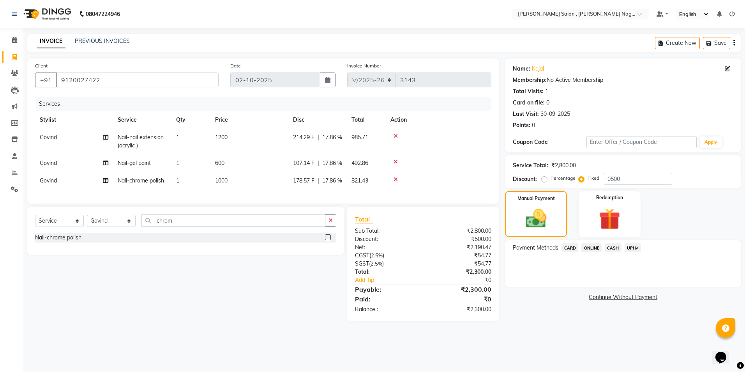
click at [584, 249] on span "ONLINE" at bounding box center [591, 247] width 20 height 9
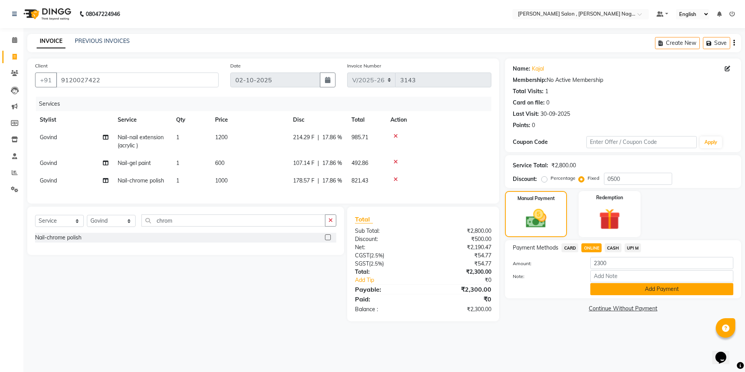
click at [601, 287] on button "Add Payment" at bounding box center [661, 289] width 143 height 12
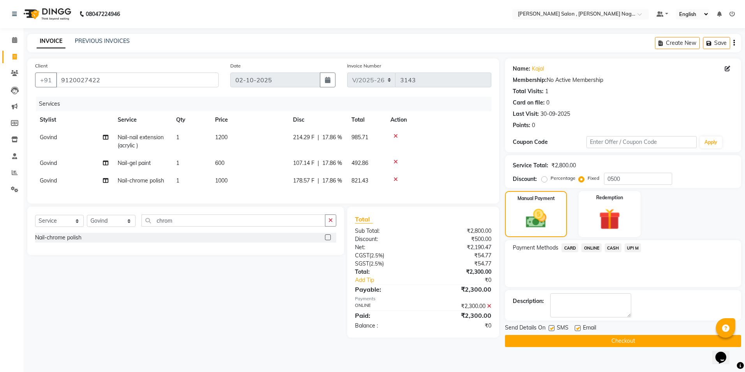
click at [553, 328] on label at bounding box center [551, 328] width 6 height 6
click at [553, 328] on input "checkbox" at bounding box center [550, 328] width 5 height 5
checkbox input "false"
click at [576, 328] on label at bounding box center [577, 328] width 6 height 6
click at [576, 328] on input "checkbox" at bounding box center [576, 328] width 5 height 5
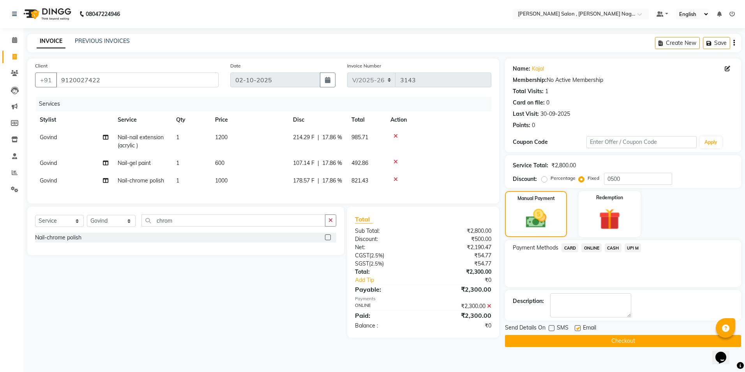
checkbox input "false"
click at [571, 341] on button "Checkout" at bounding box center [623, 341] width 236 height 12
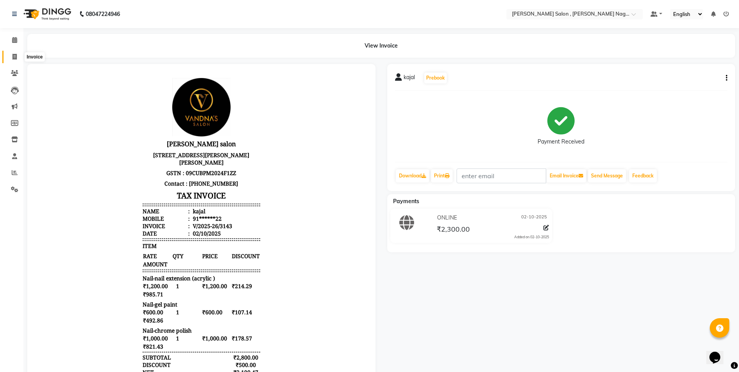
click at [20, 61] on span at bounding box center [15, 57] width 14 height 9
select select "service"
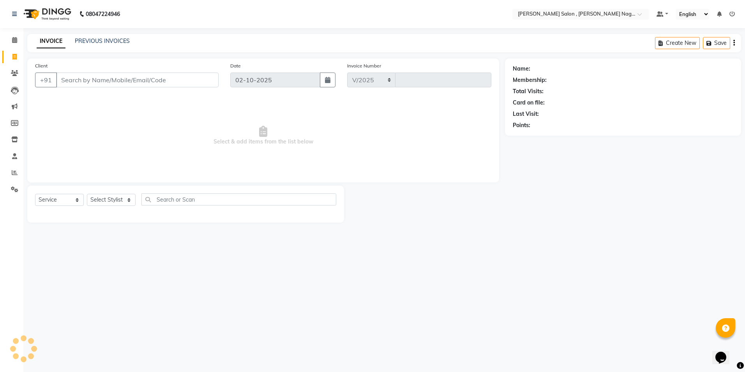
select select "4120"
type input "3144"
click at [95, 39] on link "PREVIOUS INVOICES" at bounding box center [102, 40] width 55 height 7
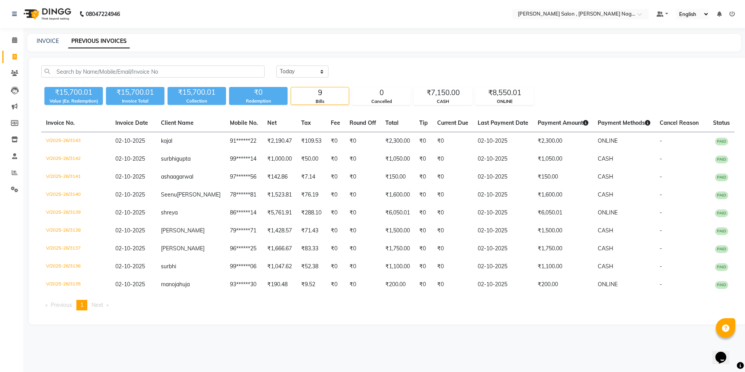
click at [40, 48] on div "INVOICE PREVIOUS INVOICES" at bounding box center [383, 43] width 713 height 18
click at [48, 40] on link "INVOICE" at bounding box center [48, 40] width 22 height 7
select select "service"
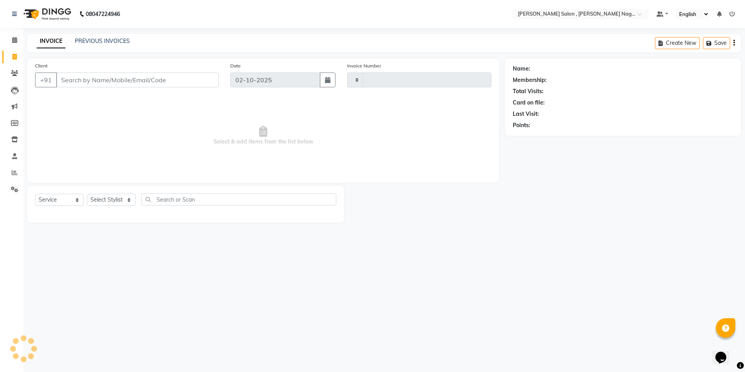
type input "3144"
select select "4120"
click at [130, 81] on input "Client" at bounding box center [137, 79] width 162 height 15
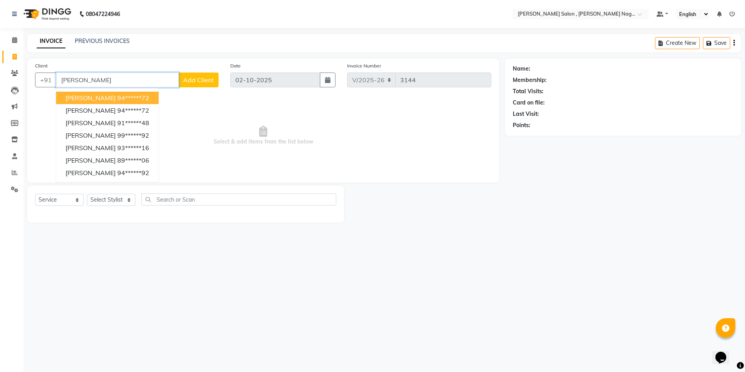
click at [112, 90] on ngb-typeahead-window "[PERSON_NAME] 94******72 [PERSON_NAME] 94******72 [PERSON_NAME] 91******48 [PER…" at bounding box center [107, 135] width 103 height 94
click at [117, 99] on ngb-highlight "94******72" at bounding box center [133, 98] width 32 height 8
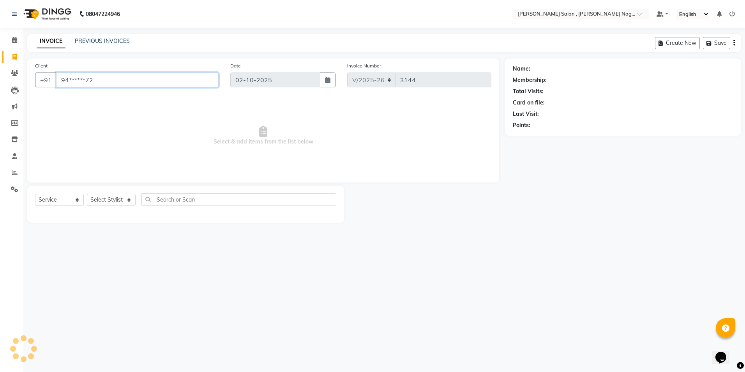
type input "94******72"
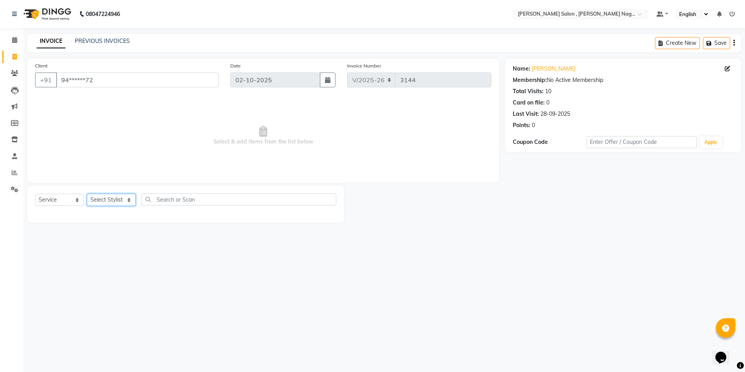
click at [119, 204] on select "Select Stylist [PERSON_NAME] [PERSON_NAME] HARSH isha pal [PERSON_NAME] [PERSON…" at bounding box center [111, 200] width 49 height 12
click at [87, 194] on select "Select Stylist [PERSON_NAME] [PERSON_NAME] HARSH isha pal [PERSON_NAME] [PERSON…" at bounding box center [111, 200] width 49 height 12
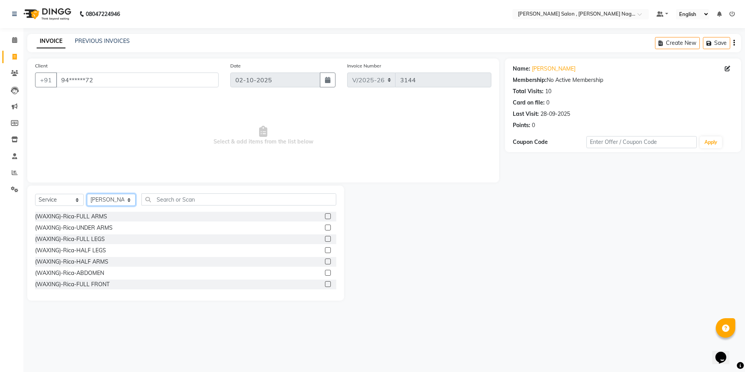
click at [114, 205] on select "Select Stylist [PERSON_NAME] [PERSON_NAME] HARSH isha pal [PERSON_NAME] [PERSON…" at bounding box center [111, 200] width 49 height 12
select select "33786"
click at [87, 194] on select "Select Stylist [PERSON_NAME] [PERSON_NAME] HARSH isha pal [PERSON_NAME] [PERSON…" at bounding box center [111, 200] width 49 height 12
click at [176, 201] on input "text" at bounding box center [238, 199] width 195 height 12
click at [197, 195] on input "text" at bounding box center [238, 199] width 195 height 12
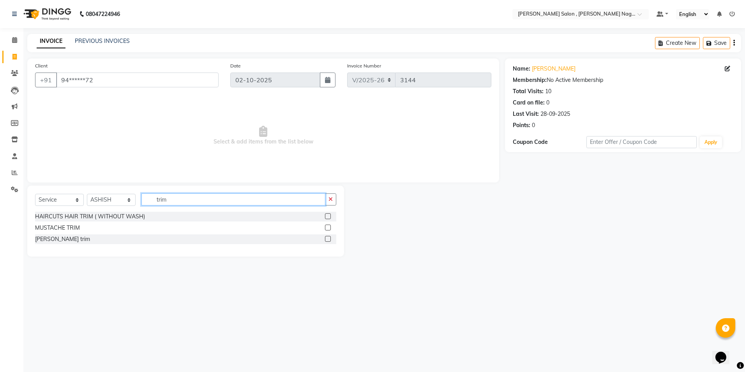
type input "trim"
click at [326, 218] on label at bounding box center [328, 216] width 6 height 6
click at [326, 218] on input "checkbox" at bounding box center [327, 216] width 5 height 5
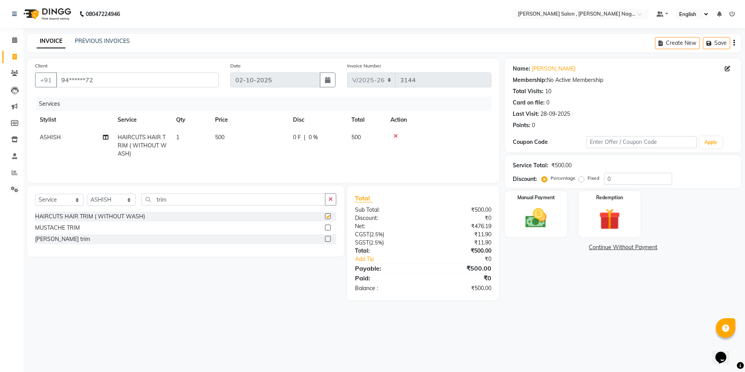
checkbox input "false"
click at [505, 214] on div "Manual Payment" at bounding box center [536, 214] width 64 height 48
click at [607, 244] on span "CASH" at bounding box center [612, 247] width 17 height 9
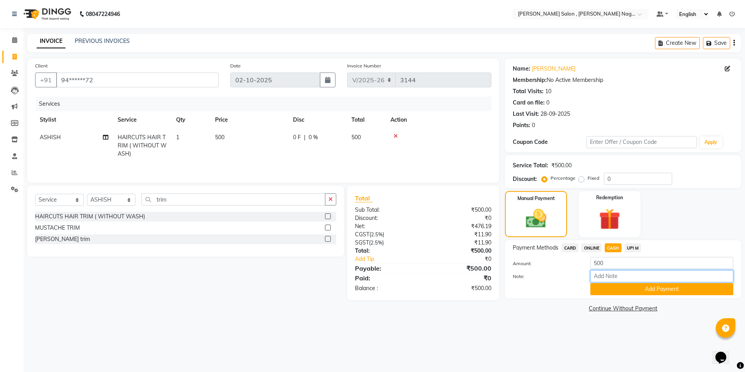
click at [603, 282] on input "Note:" at bounding box center [661, 276] width 143 height 12
click at [601, 290] on button "Add Payment" at bounding box center [661, 289] width 143 height 12
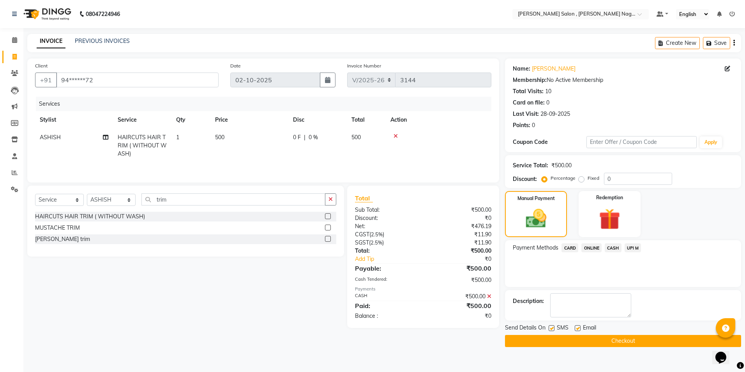
click at [550, 324] on div "SMS" at bounding box center [561, 328] width 26 height 10
click at [550, 326] on label at bounding box center [551, 328] width 6 height 6
click at [550, 326] on input "checkbox" at bounding box center [550, 328] width 5 height 5
checkbox input "false"
click at [576, 325] on label at bounding box center [577, 328] width 6 height 6
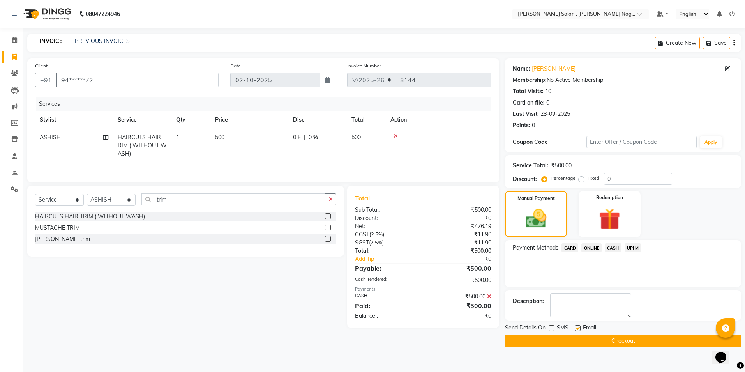
click at [576, 326] on input "checkbox" at bounding box center [576, 328] width 5 height 5
checkbox input "false"
click at [568, 340] on button "Checkout" at bounding box center [623, 341] width 236 height 12
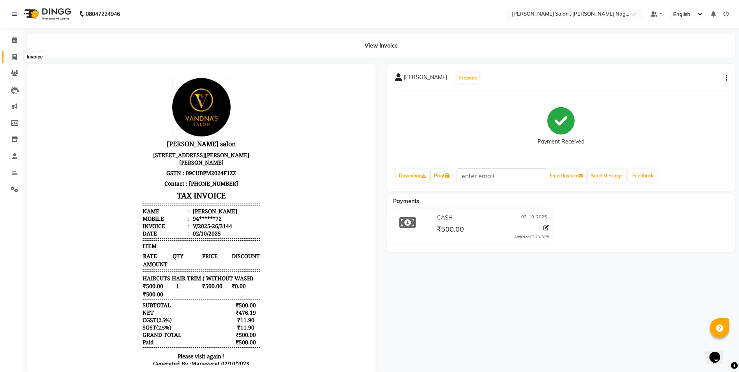
click at [14, 57] on icon at bounding box center [14, 57] width 4 height 6
select select "service"
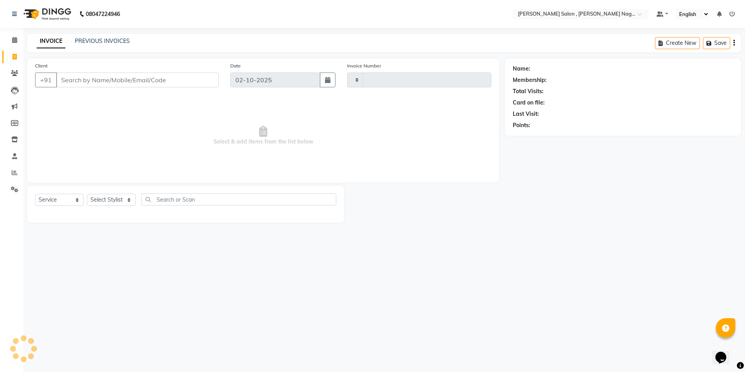
type input "3145"
select select "4120"
click at [95, 79] on input "Client" at bounding box center [137, 79] width 162 height 15
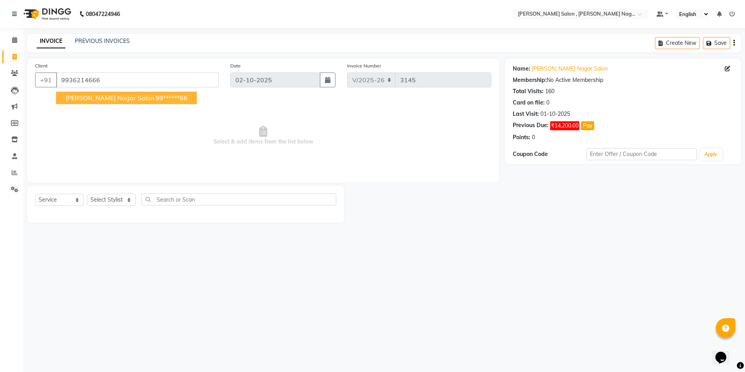
click at [76, 103] on button "[PERSON_NAME] Nagar Salon 99******66" at bounding box center [126, 98] width 141 height 12
type input "99******66"
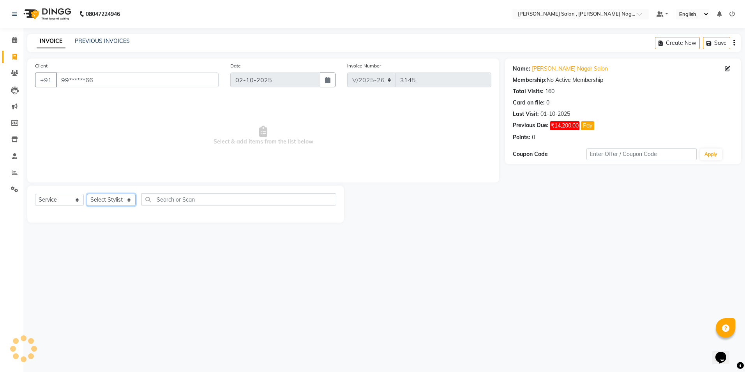
click at [99, 199] on select "Select Stylist [PERSON_NAME] [PERSON_NAME] HARSH isha pal [PERSON_NAME] [PERSON…" at bounding box center [111, 200] width 49 height 12
select select "21939"
click at [87, 194] on select "Select Stylist [PERSON_NAME] [PERSON_NAME] HARSH isha pal [PERSON_NAME] [PERSON…" at bounding box center [111, 200] width 49 height 12
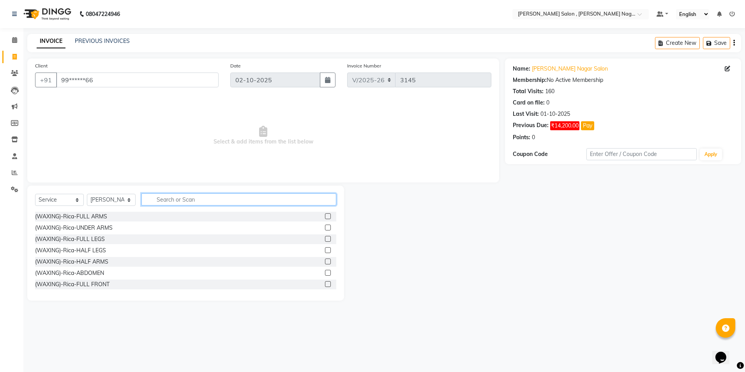
click at [173, 201] on input "text" at bounding box center [238, 199] width 195 height 12
type input "o3"
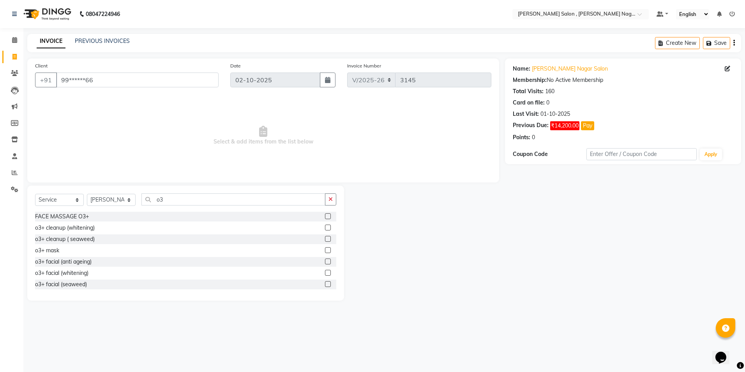
click at [325, 227] on label at bounding box center [328, 227] width 6 height 6
click at [325, 227] on input "checkbox" at bounding box center [327, 227] width 5 height 5
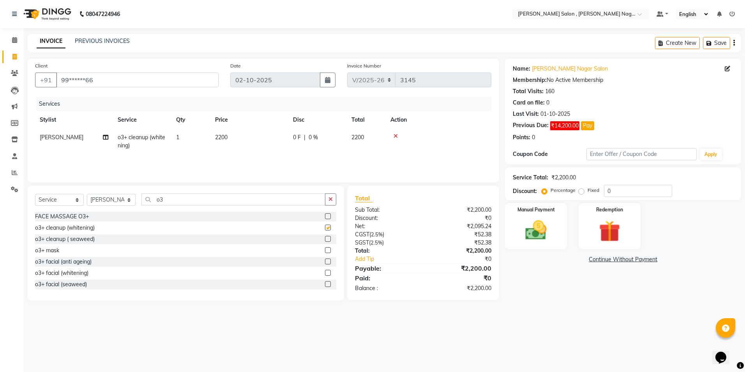
checkbox input "false"
click at [587, 191] on label "Fixed" at bounding box center [593, 190] width 12 height 7
click at [583, 191] on input "Fixed" at bounding box center [582, 189] width 5 height 5
radio input "true"
click at [605, 187] on input "0" at bounding box center [638, 191] width 68 height 12
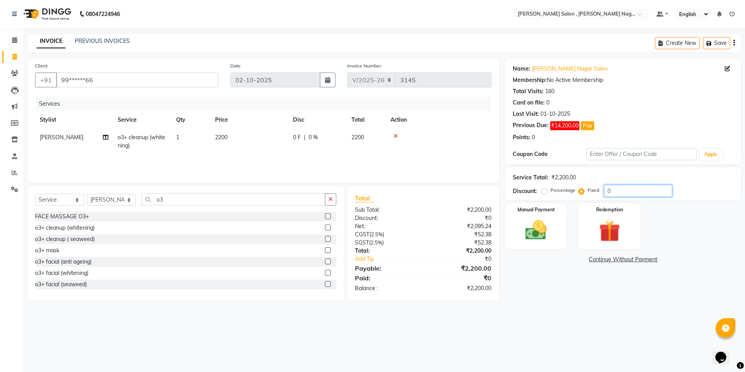
click at [617, 188] on input "0" at bounding box center [638, 191] width 68 height 12
click at [615, 188] on input "0450" at bounding box center [638, 191] width 68 height 12
click at [624, 187] on input "0430" at bounding box center [638, 191] width 68 height 12
type input "0350"
click at [535, 228] on img at bounding box center [536, 230] width 36 height 26
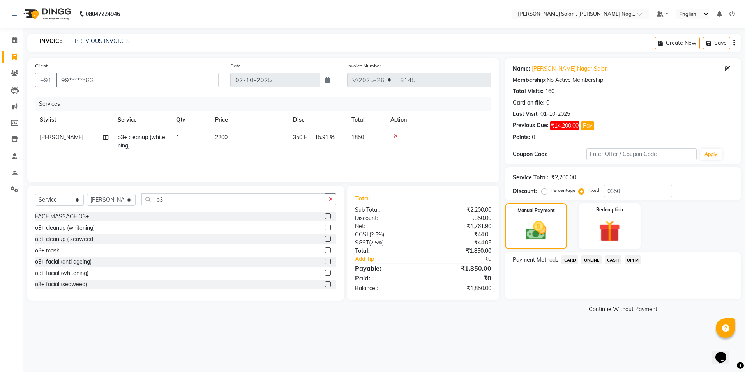
click at [618, 264] on div "CASH" at bounding box center [611, 260] width 20 height 11
click at [613, 253] on div "Payment Methods CARD ONLINE CASH UPI M" at bounding box center [623, 275] width 236 height 47
click at [609, 261] on span "CASH" at bounding box center [612, 259] width 17 height 9
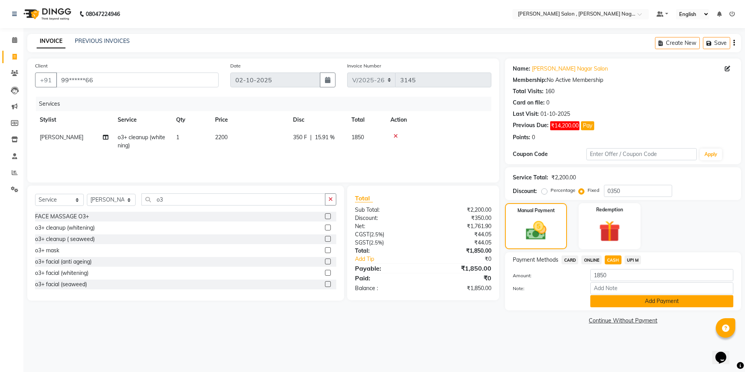
click at [599, 302] on button "Add Payment" at bounding box center [661, 301] width 143 height 12
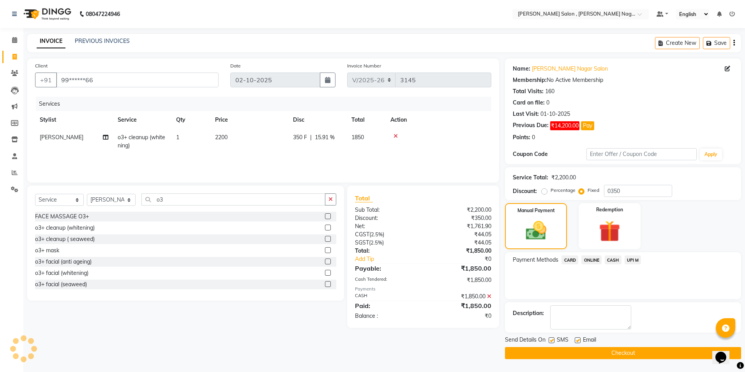
click at [553, 341] on label at bounding box center [551, 340] width 6 height 6
click at [553, 341] on input "checkbox" at bounding box center [550, 340] width 5 height 5
checkbox input "false"
click at [576, 339] on label at bounding box center [577, 340] width 6 height 6
click at [576, 339] on input "checkbox" at bounding box center [576, 340] width 5 height 5
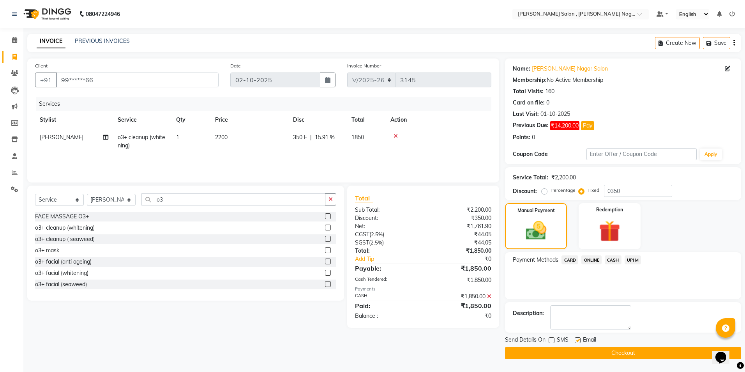
checkbox input "false"
click at [565, 350] on button "Checkout" at bounding box center [623, 353] width 236 height 12
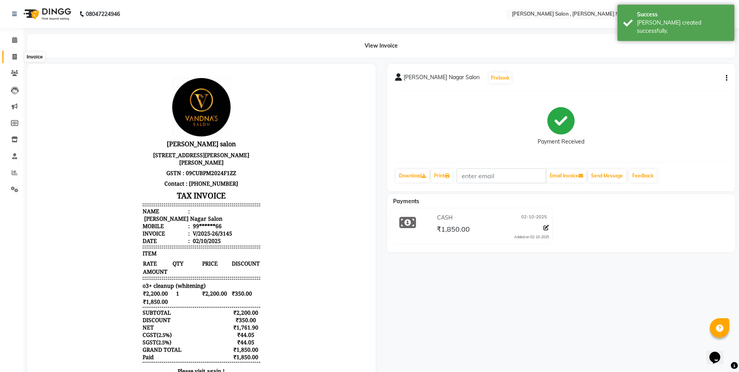
click at [14, 56] on icon at bounding box center [14, 57] width 4 height 6
select select "service"
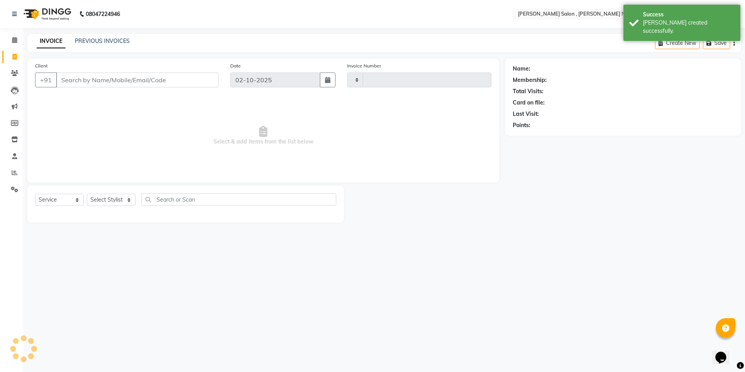
type input "3146"
select select "4120"
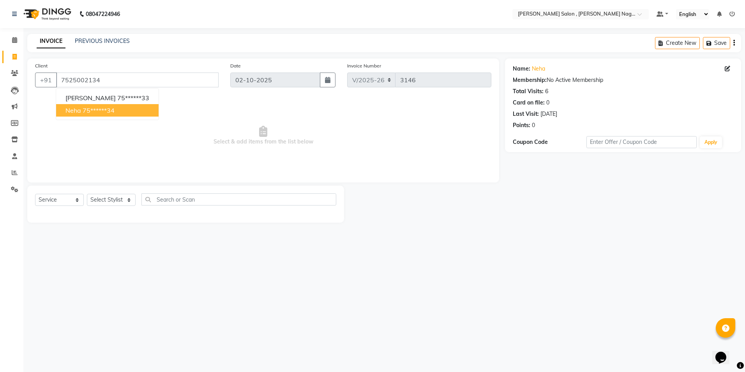
click at [85, 117] on ngb-typeahead-window "[PERSON_NAME] 75******33 Neha 75******34" at bounding box center [107, 104] width 103 height 32
click at [99, 106] on ngb-highlight "75******34" at bounding box center [99, 110] width 32 height 8
type input "75******34"
click at [111, 203] on select "Select Stylist [PERSON_NAME] [PERSON_NAME] HARSH isha pal [PERSON_NAME] [PERSON…" at bounding box center [111, 200] width 49 height 12
select select "21943"
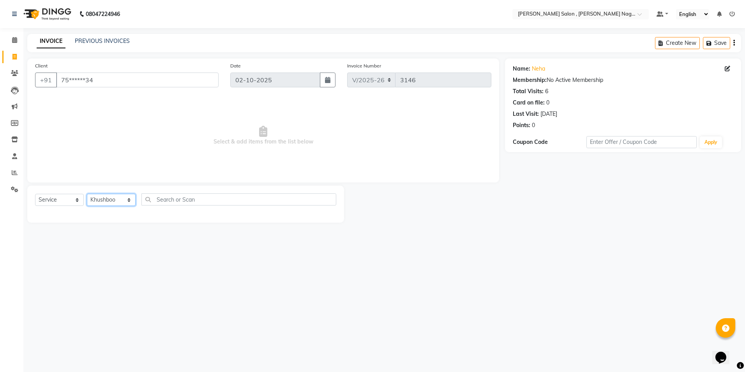
click at [87, 194] on select "Select Stylist [PERSON_NAME] [PERSON_NAME] HARSH isha pal [PERSON_NAME] [PERSON…" at bounding box center [111, 200] width 49 height 12
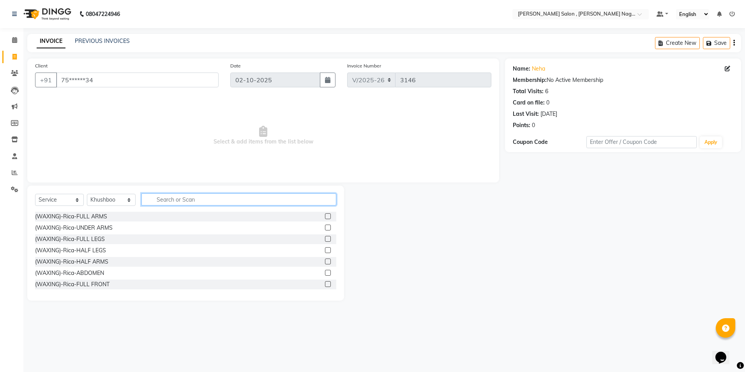
click at [185, 202] on input "text" at bounding box center [238, 199] width 195 height 12
type input "o3"
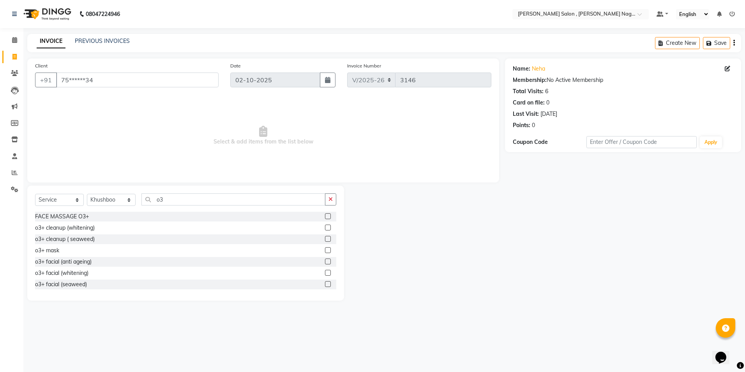
click at [325, 229] on label at bounding box center [328, 227] width 6 height 6
click at [325, 229] on input "checkbox" at bounding box center [327, 227] width 5 height 5
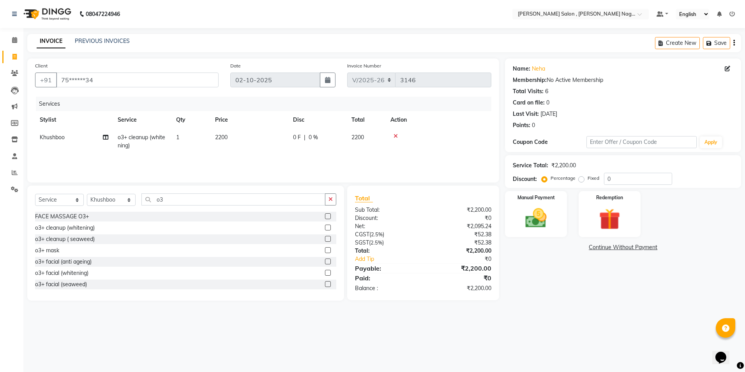
checkbox input "false"
click at [168, 194] on input "o3" at bounding box center [233, 199] width 184 height 12
type input "o"
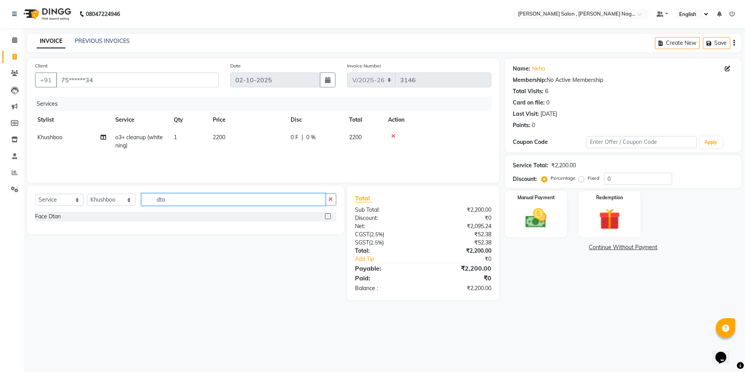
type input "dta"
click at [327, 215] on label at bounding box center [328, 216] width 6 height 6
click at [327, 215] on input "checkbox" at bounding box center [327, 216] width 5 height 5
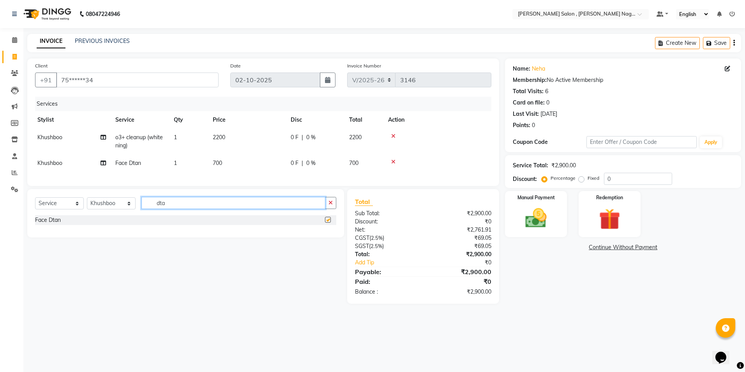
click at [230, 208] on input "dta" at bounding box center [233, 203] width 184 height 12
checkbox input "false"
type input "d"
type input "upp"
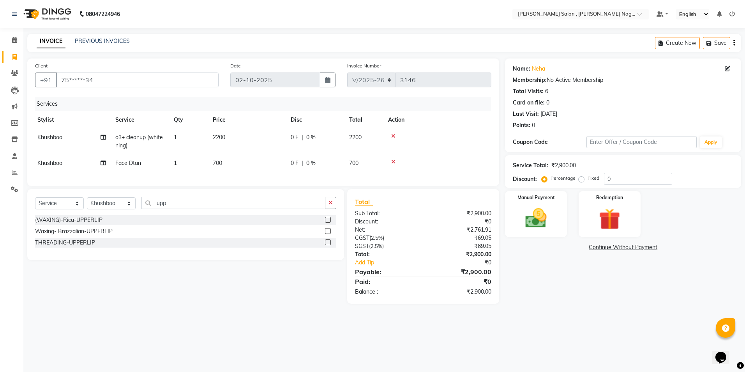
drag, startPoint x: 330, startPoint y: 249, endPoint x: 307, endPoint y: 247, distance: 23.8
click at [330, 245] on label at bounding box center [328, 242] width 6 height 6
click at [330, 245] on input "checkbox" at bounding box center [327, 242] width 5 height 5
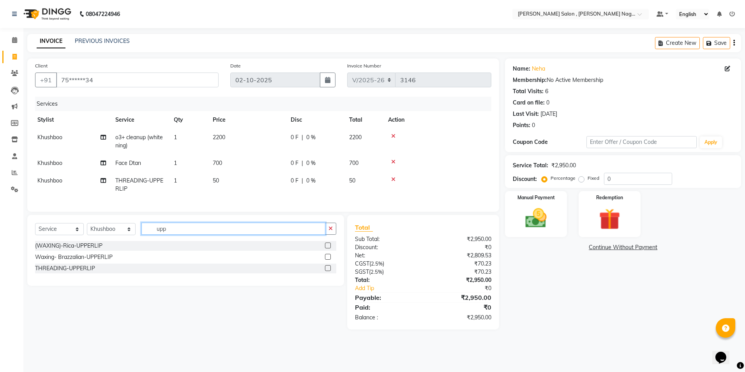
checkbox input "false"
click at [252, 232] on input "upp" at bounding box center [233, 228] width 184 height 12
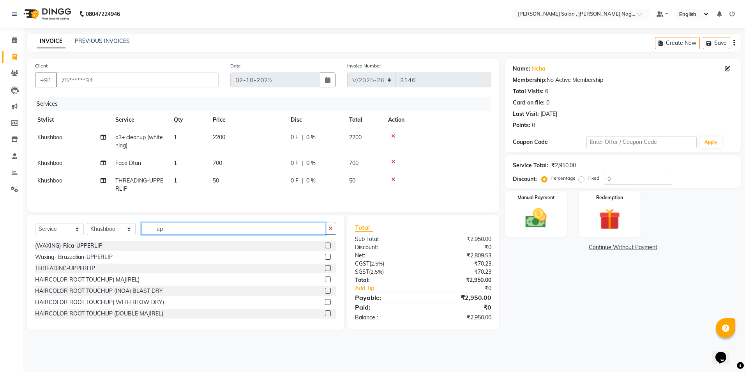
type input "u"
type input "chin"
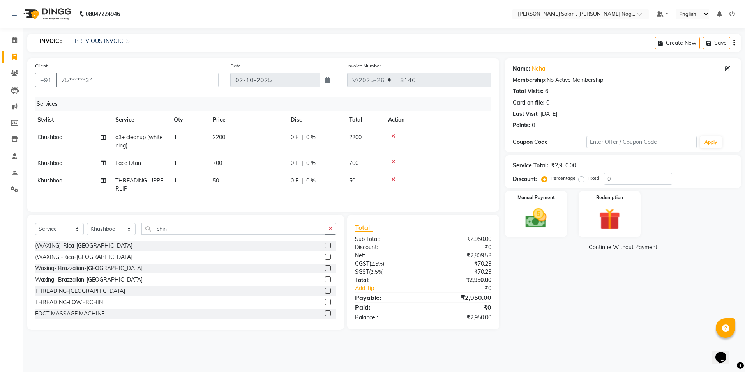
click at [325, 293] on label at bounding box center [328, 290] width 6 height 6
click at [325, 293] on input "checkbox" at bounding box center [327, 290] width 5 height 5
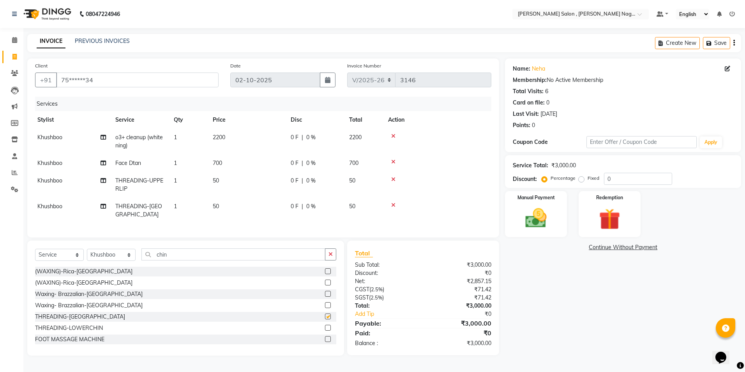
checkbox input "false"
click at [180, 254] on input "chin" at bounding box center [233, 254] width 184 height 12
type input "c"
click at [325, 291] on label at bounding box center [328, 294] width 6 height 6
click at [325, 291] on input "checkbox" at bounding box center [327, 293] width 5 height 5
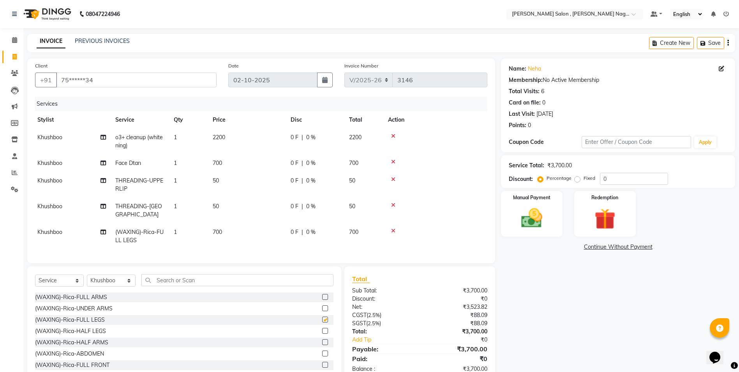
checkbox input "false"
click at [125, 275] on select "Select Stylist [PERSON_NAME] [PERSON_NAME] HARSH isha pal [PERSON_NAME] [PERSON…" at bounding box center [111, 280] width 49 height 12
select select "30956"
click at [87, 274] on select "Select Stylist [PERSON_NAME] [PERSON_NAME] HARSH isha pal [PERSON_NAME] [PERSON…" at bounding box center [111, 280] width 49 height 12
click at [183, 275] on input "text" at bounding box center [237, 280] width 192 height 12
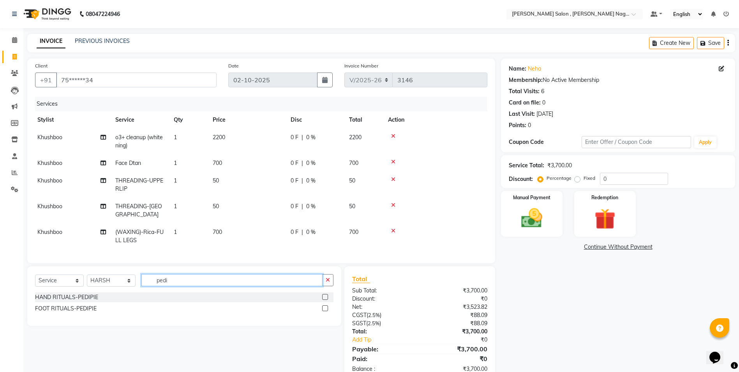
type input "pedi"
click at [327, 307] on label at bounding box center [325, 308] width 6 height 6
click at [327, 307] on input "checkbox" at bounding box center [324, 308] width 5 height 5
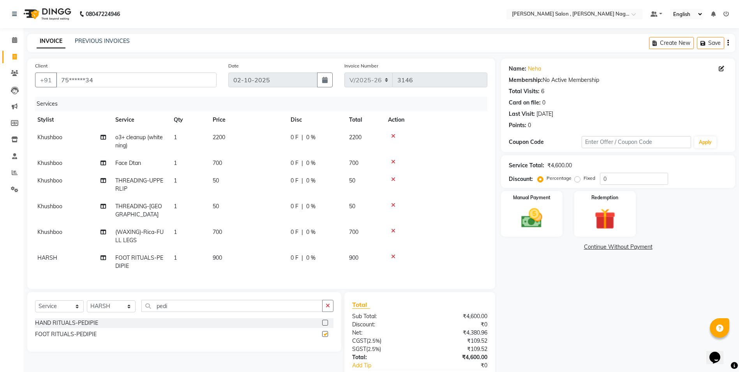
checkbox input "false"
click at [643, 183] on input "0" at bounding box center [634, 179] width 68 height 12
type input "020"
drag, startPoint x: 544, startPoint y: 218, endPoint x: 554, endPoint y: 223, distance: 11.7
click at [544, 218] on img at bounding box center [532, 217] width 36 height 25
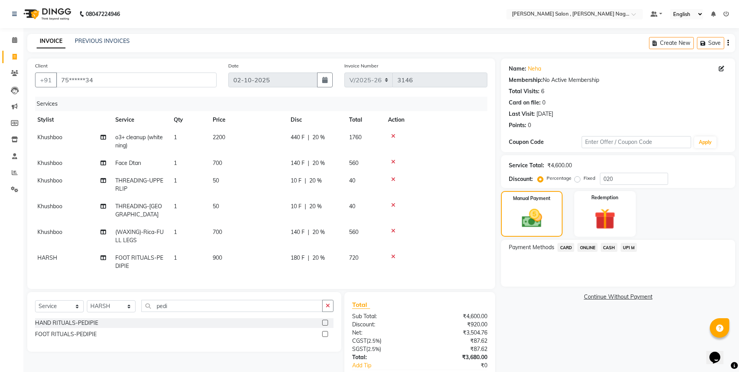
click at [614, 251] on span "CASH" at bounding box center [609, 247] width 17 height 9
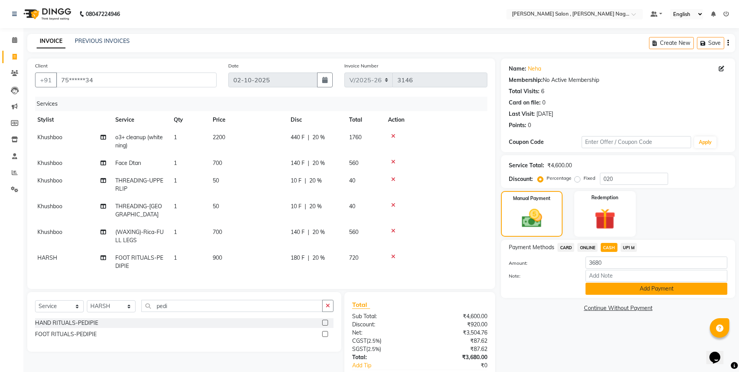
click at [623, 292] on button "Add Payment" at bounding box center [656, 288] width 142 height 12
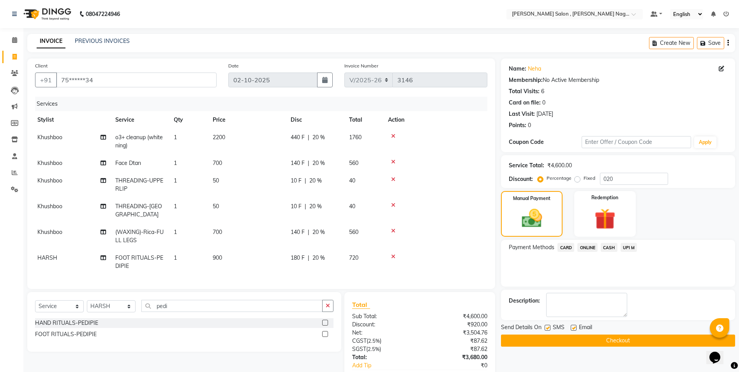
click at [550, 329] on label at bounding box center [547, 327] width 6 height 6
click at [550, 329] on input "checkbox" at bounding box center [546, 327] width 5 height 5
checkbox input "false"
click at [575, 329] on label at bounding box center [574, 327] width 6 height 6
click at [575, 329] on input "checkbox" at bounding box center [573, 327] width 5 height 5
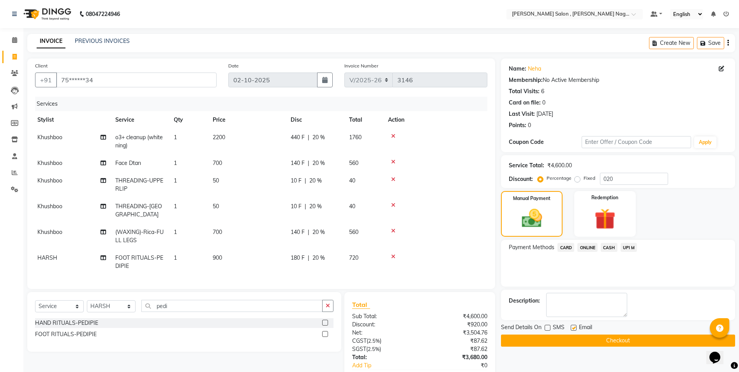
checkbox input "false"
click at [571, 338] on button "Checkout" at bounding box center [618, 340] width 234 height 12
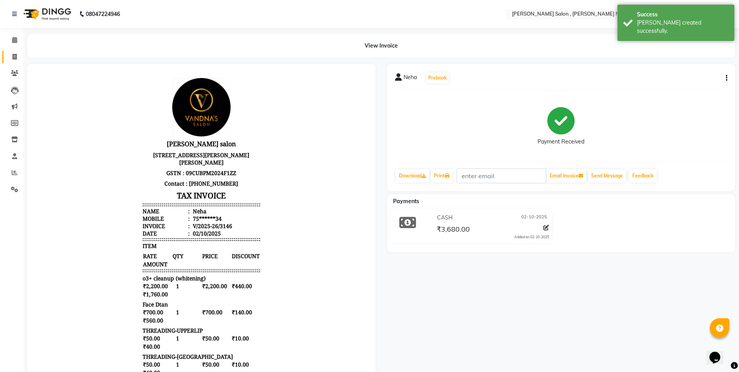
click at [9, 53] on span at bounding box center [15, 57] width 14 height 9
select select "service"
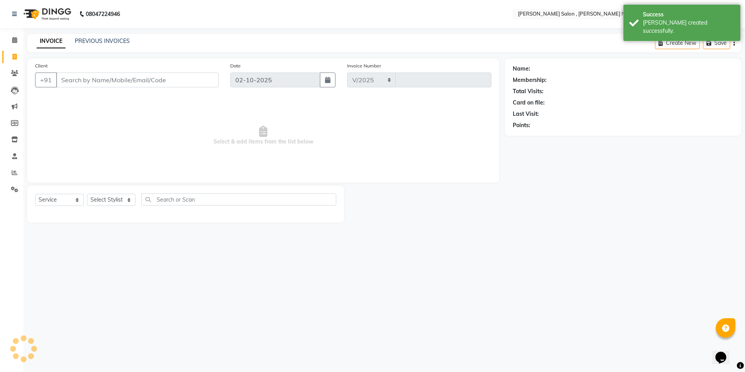
select select "4120"
type input "3147"
click at [94, 86] on input "Client" at bounding box center [137, 79] width 162 height 15
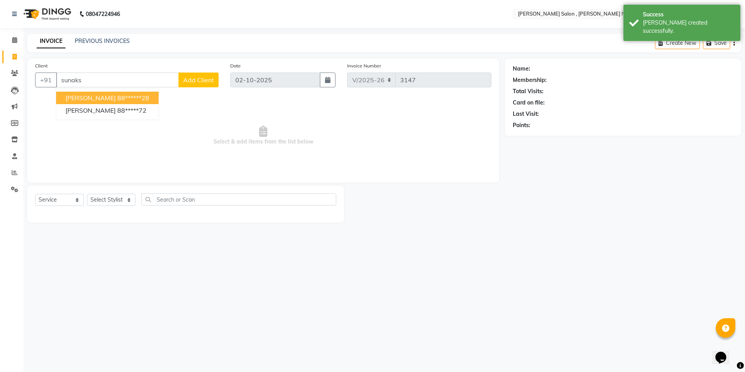
click at [101, 99] on span "[PERSON_NAME]" at bounding box center [90, 98] width 50 height 8
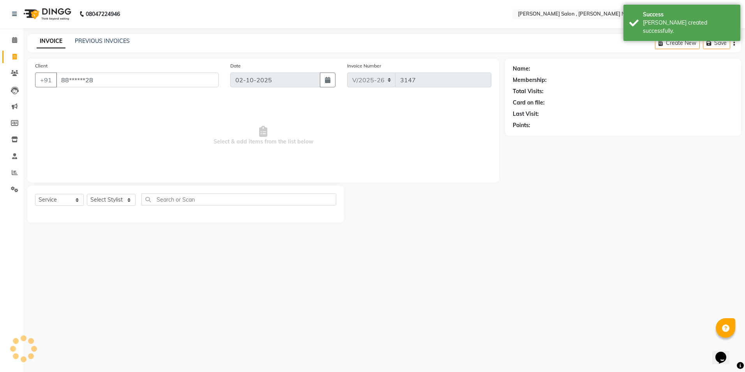
type input "88******28"
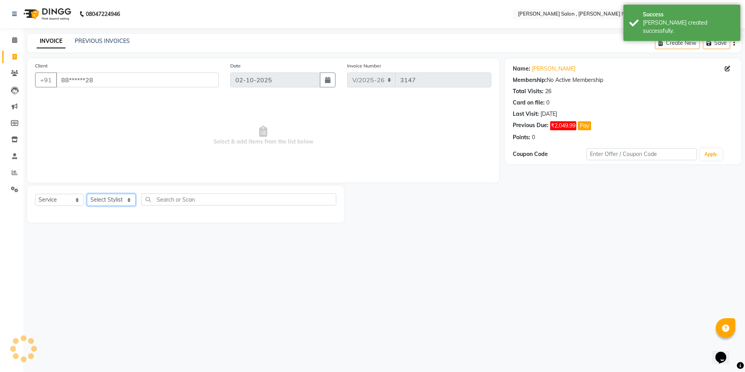
click at [126, 203] on select "Select Stylist [PERSON_NAME] [PERSON_NAME] HARSH isha pal [PERSON_NAME] [PERSON…" at bounding box center [111, 200] width 49 height 12
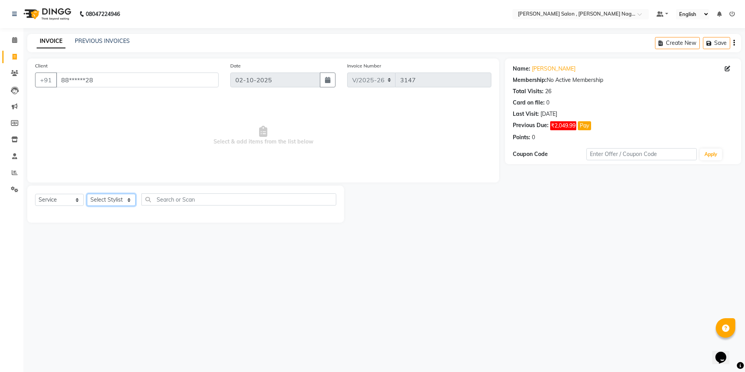
select select "33786"
click at [87, 194] on select "Select Stylist [PERSON_NAME] [PERSON_NAME] HARSH isha pal [PERSON_NAME] [PERSON…" at bounding box center [111, 200] width 49 height 12
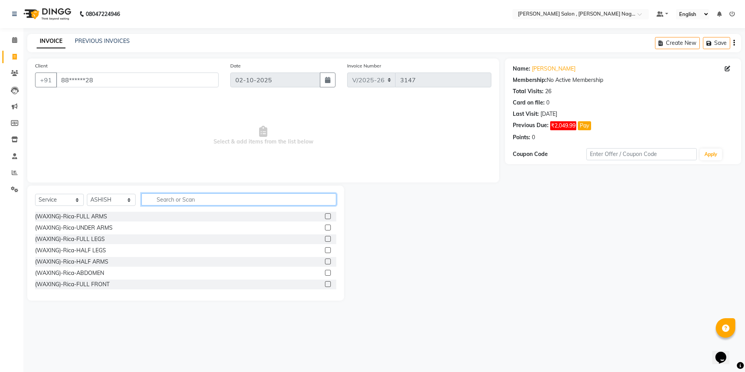
click at [160, 199] on input "text" at bounding box center [238, 199] width 195 height 12
type input "blo"
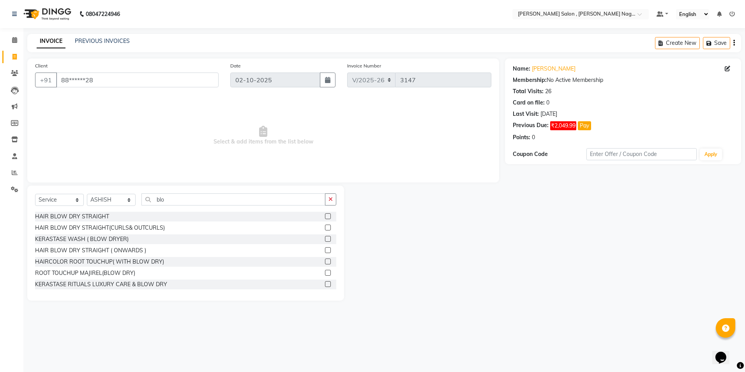
click at [325, 216] on label at bounding box center [328, 216] width 6 height 6
click at [325, 216] on input "checkbox" at bounding box center [327, 216] width 5 height 5
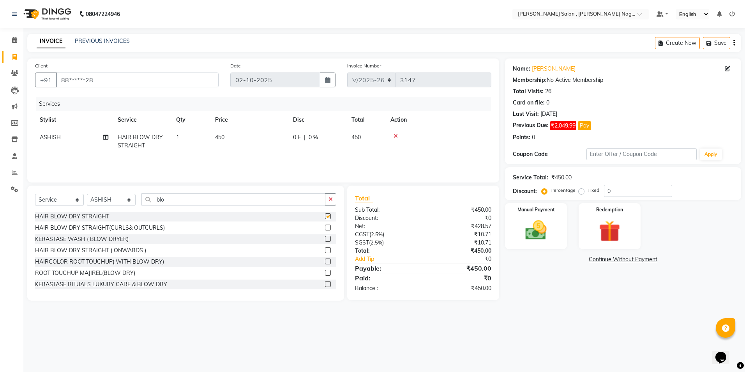
checkbox input "false"
click at [172, 201] on input "blo" at bounding box center [233, 199] width 184 height 12
type input "b"
type input "wash"
click at [325, 224] on label at bounding box center [328, 227] width 6 height 6
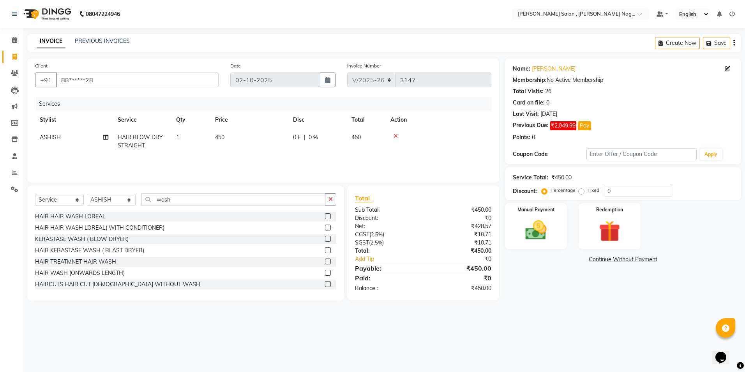
click at [325, 225] on input "checkbox" at bounding box center [327, 227] width 5 height 5
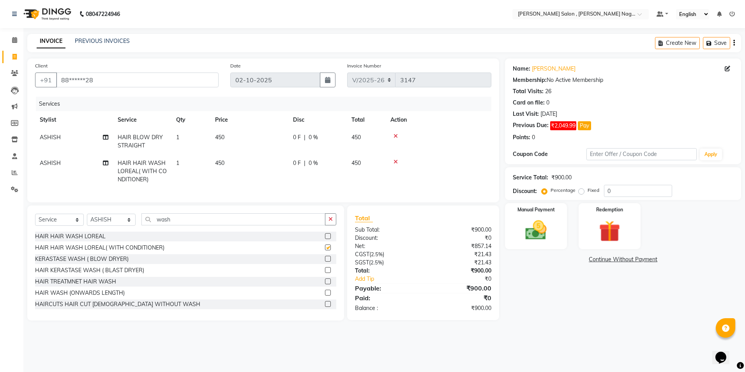
checkbox input "false"
drag, startPoint x: 289, startPoint y: 218, endPoint x: 275, endPoint y: 218, distance: 14.0
click at [287, 218] on div "Select Service Product Membership Package Voucher Prepaid Gift Card Select Styl…" at bounding box center [185, 262] width 317 height 115
click at [120, 225] on select "Select Stylist [PERSON_NAME] [PERSON_NAME] HARSH isha pal [PERSON_NAME] [PERSON…" at bounding box center [111, 219] width 49 height 12
select select "21946"
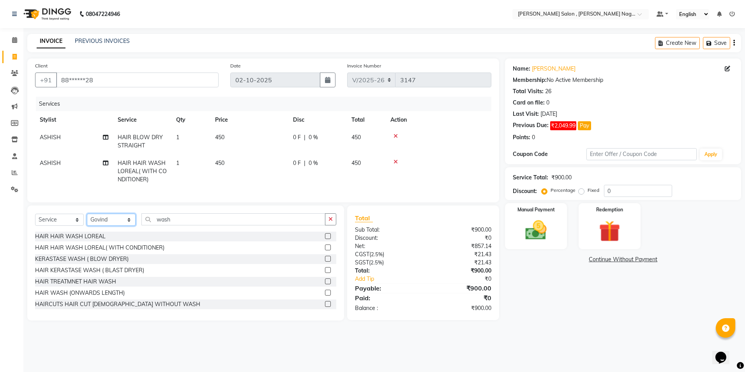
click at [87, 219] on select "Select Stylist [PERSON_NAME] [PERSON_NAME] HARSH isha pal [PERSON_NAME] [PERSON…" at bounding box center [111, 219] width 49 height 12
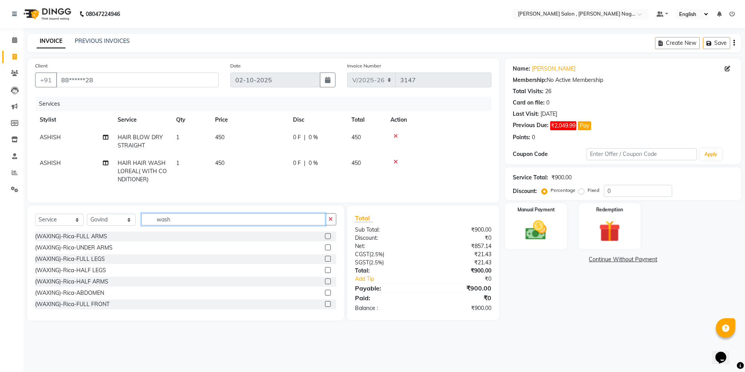
click at [200, 222] on input "wash" at bounding box center [233, 219] width 184 height 12
type input "w"
type input "gel"
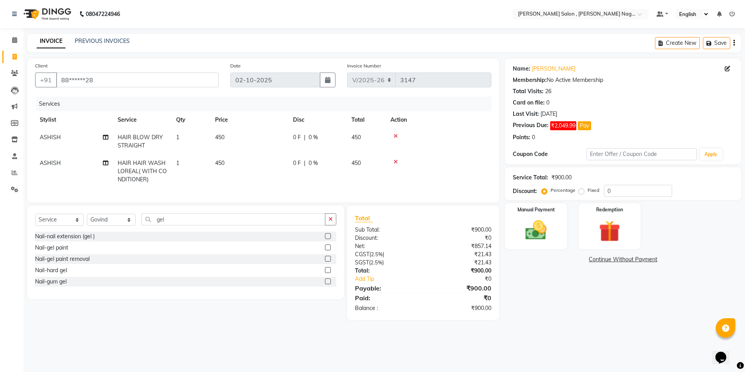
click at [327, 250] on label at bounding box center [328, 247] width 6 height 6
click at [327, 250] on input "checkbox" at bounding box center [327, 247] width 5 height 5
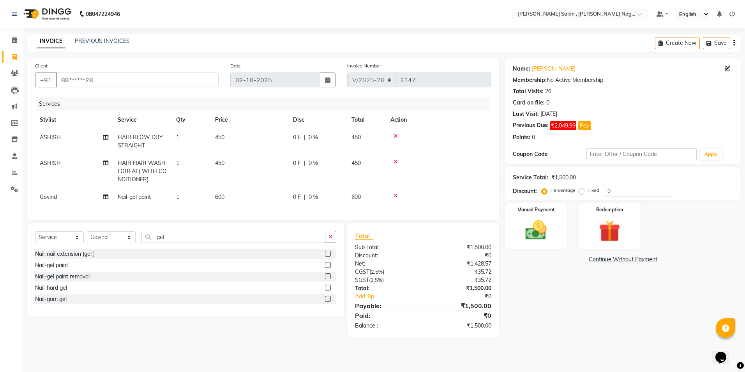
click at [328, 268] on label at bounding box center [328, 265] width 6 height 6
click at [328, 268] on input "checkbox" at bounding box center [327, 264] width 5 height 5
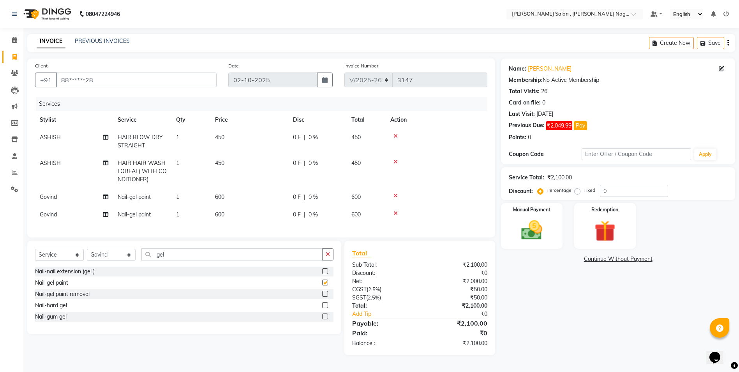
checkbox input "false"
click at [327, 274] on label at bounding box center [325, 271] width 6 height 6
click at [327, 274] on input "checkbox" at bounding box center [324, 271] width 5 height 5
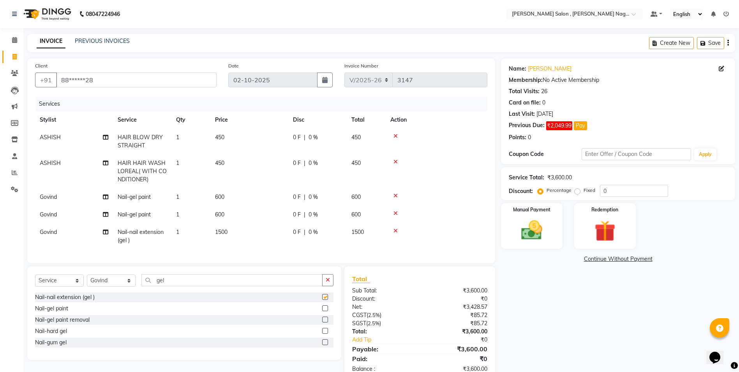
checkbox input "false"
click at [583, 191] on label "Fixed" at bounding box center [589, 190] width 12 height 7
click at [578, 191] on input "Fixed" at bounding box center [578, 189] width 5 height 5
radio input "true"
click at [604, 190] on input "0" at bounding box center [634, 191] width 68 height 12
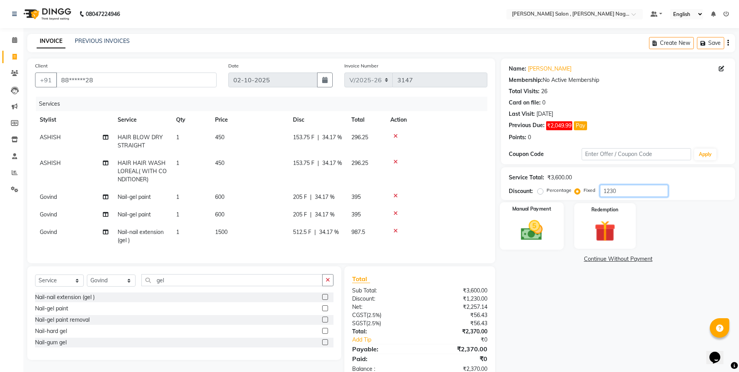
type input "1230"
drag, startPoint x: 500, startPoint y: 224, endPoint x: 491, endPoint y: 249, distance: 27.1
click at [501, 224] on div "Manual Payment" at bounding box center [532, 226] width 62 height 46
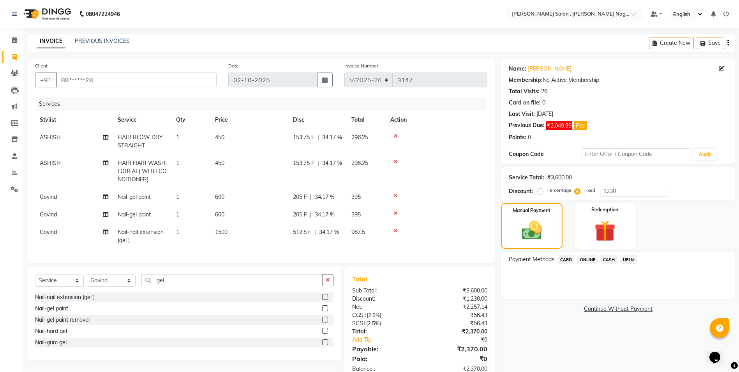
click at [604, 264] on span "CASH" at bounding box center [609, 259] width 17 height 9
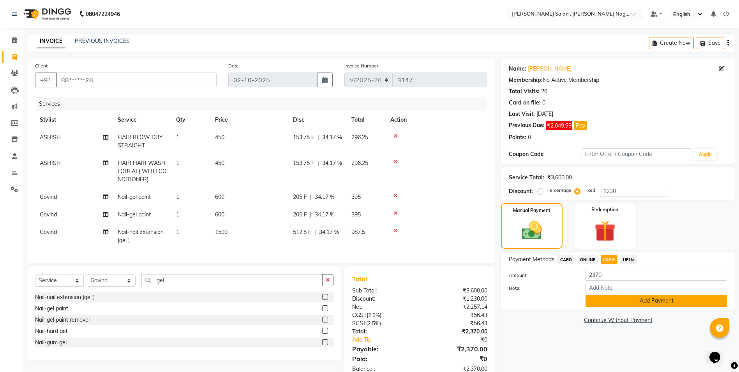
click at [616, 299] on button "Add Payment" at bounding box center [656, 300] width 142 height 12
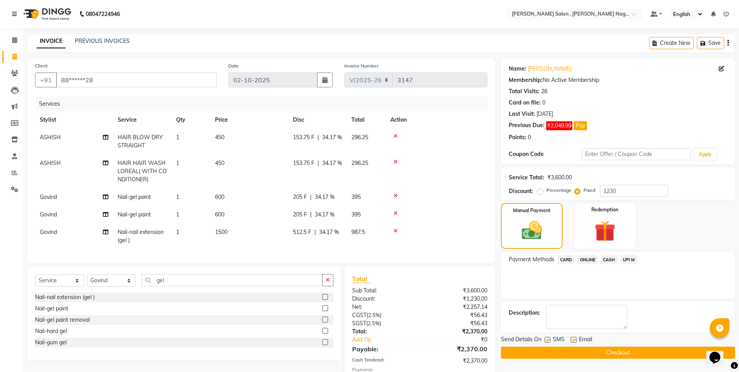
click at [548, 341] on label at bounding box center [547, 339] width 6 height 6
click at [548, 341] on input "checkbox" at bounding box center [546, 339] width 5 height 5
checkbox input "false"
click at [574, 337] on label at bounding box center [574, 339] width 6 height 6
click at [574, 337] on input "checkbox" at bounding box center [573, 339] width 5 height 5
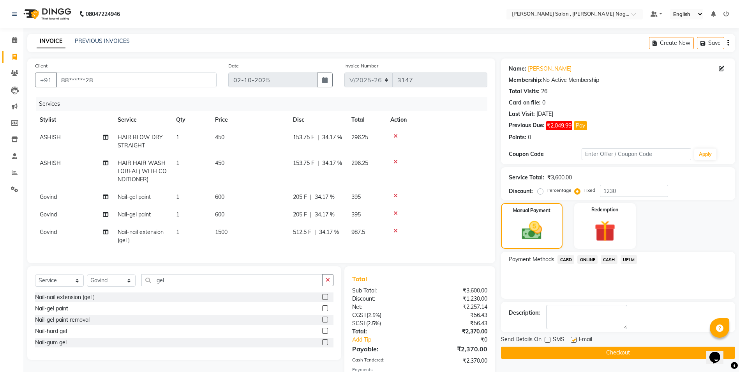
checkbox input "false"
click at [571, 352] on button "Checkout" at bounding box center [618, 352] width 234 height 12
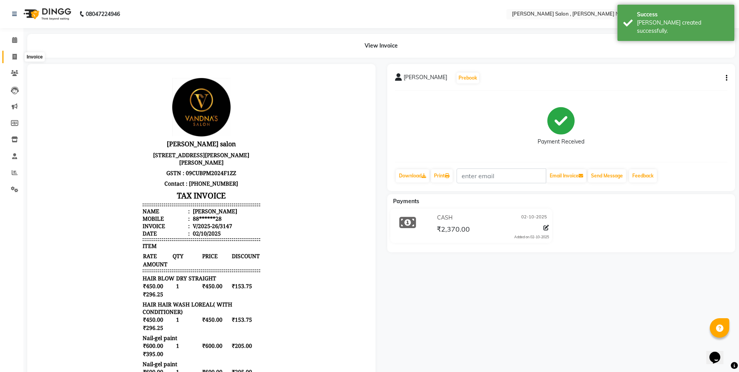
click at [14, 57] on icon at bounding box center [14, 57] width 4 height 6
select select "service"
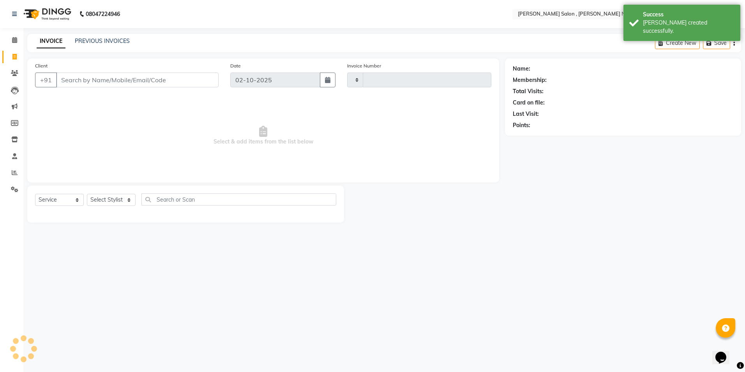
type input "3148"
select select "4120"
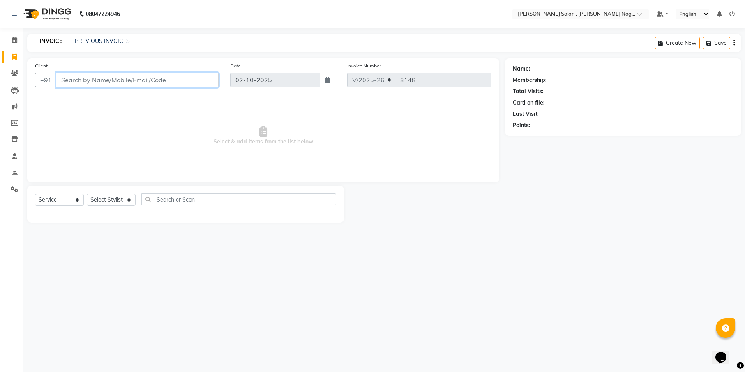
click at [127, 85] on input "Client" at bounding box center [137, 79] width 162 height 15
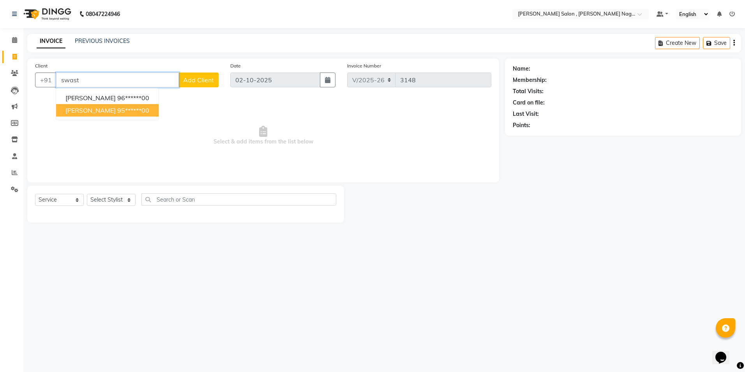
click at [117, 113] on ngb-highlight "95******00" at bounding box center [133, 110] width 32 height 8
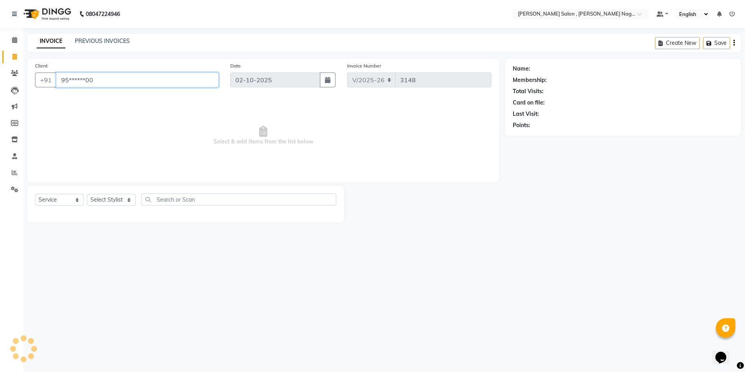
type input "95******00"
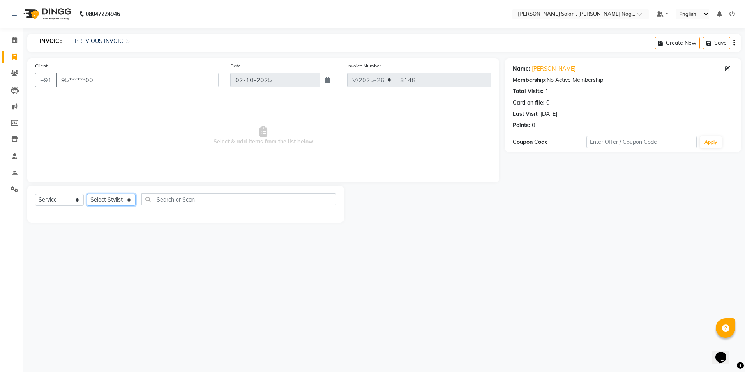
drag, startPoint x: 106, startPoint y: 200, endPoint x: 108, endPoint y: 192, distance: 8.1
click at [106, 200] on select "Select Stylist [PERSON_NAME] [PERSON_NAME] HARSH isha pal [PERSON_NAME] [PERSON…" at bounding box center [111, 200] width 49 height 12
select select "24165"
click at [87, 194] on select "Select Stylist [PERSON_NAME] [PERSON_NAME] HARSH isha pal [PERSON_NAME] [PERSON…" at bounding box center [111, 200] width 49 height 12
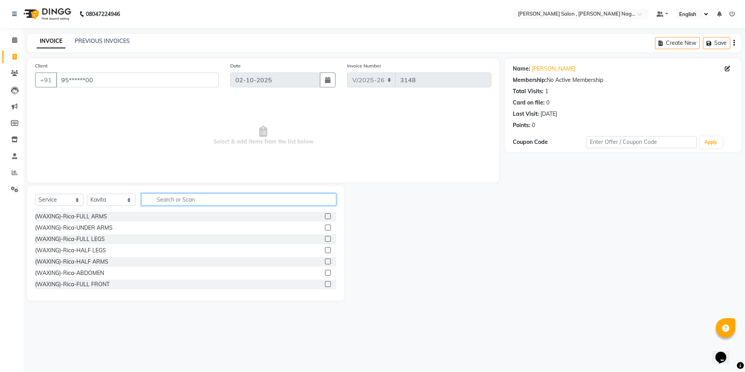
click at [156, 197] on input "text" at bounding box center [238, 199] width 195 height 12
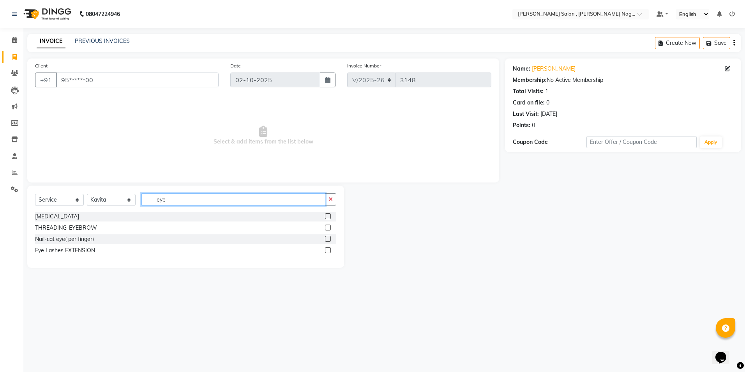
type input "eye"
click at [322, 227] on div "THREADING-EYEBROW" at bounding box center [185, 228] width 301 height 10
click at [329, 227] on label at bounding box center [328, 227] width 6 height 6
click at [329, 227] on input "checkbox" at bounding box center [327, 227] width 5 height 5
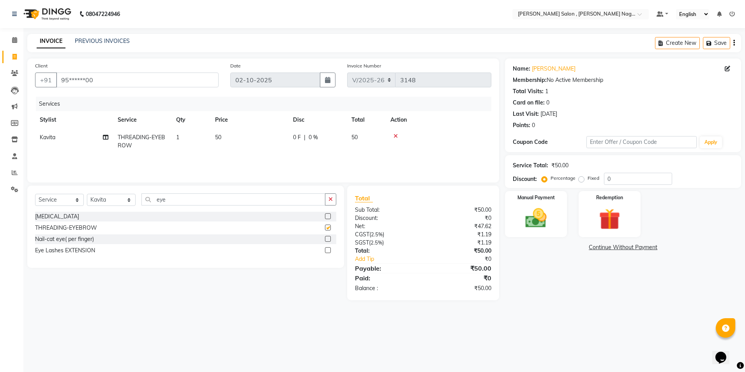
checkbox input "false"
click at [258, 204] on input "eye" at bounding box center [233, 199] width 184 height 12
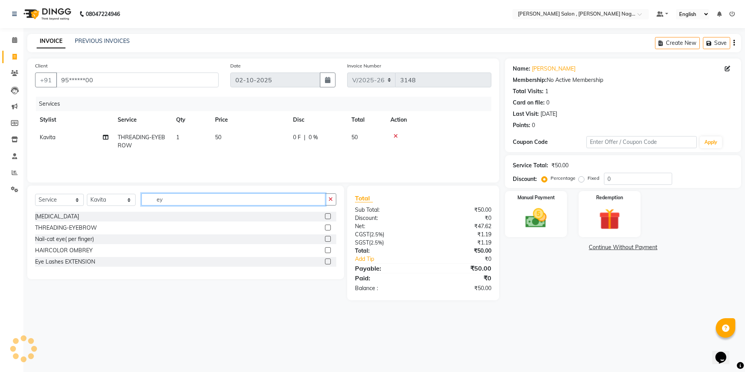
type input "e"
type input "upp"
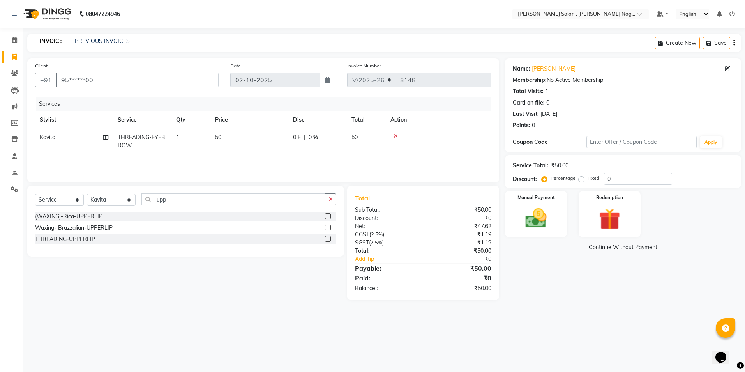
click at [329, 237] on label at bounding box center [328, 239] width 6 height 6
click at [329, 237] on input "checkbox" at bounding box center [327, 238] width 5 height 5
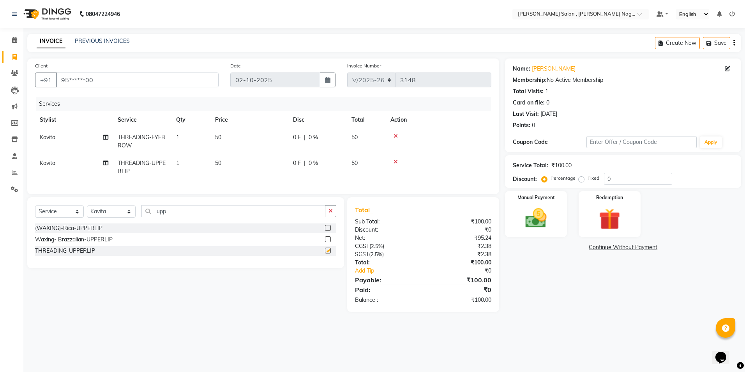
checkbox input "false"
click at [572, 221] on div "Manual Payment Redemption" at bounding box center [623, 214] width 248 height 46
click at [549, 206] on img at bounding box center [536, 218] width 36 height 26
click at [610, 252] on span "CASH" at bounding box center [612, 247] width 17 height 9
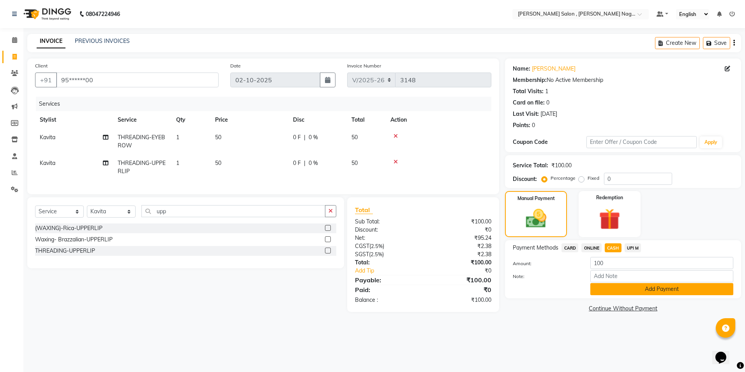
click at [618, 292] on button "Add Payment" at bounding box center [661, 289] width 143 height 12
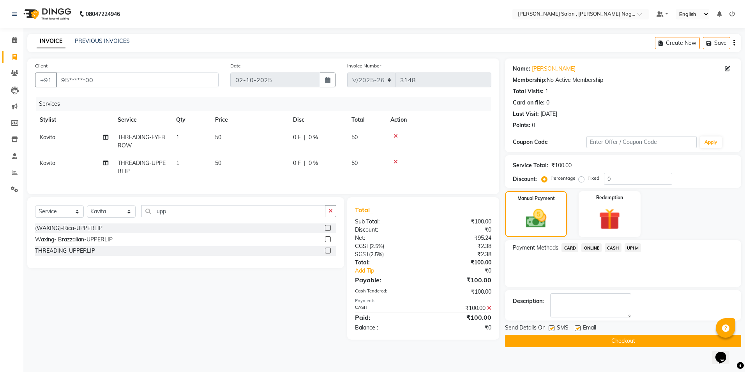
click at [555, 330] on div "SMS" at bounding box center [561, 328] width 26 height 10
click at [581, 327] on div "Email" at bounding box center [588, 328] width 28 height 10
click at [548, 327] on div "Send Details On SMS Email" at bounding box center [623, 328] width 236 height 10
click at [551, 327] on label at bounding box center [551, 328] width 6 height 6
click at [551, 327] on input "checkbox" at bounding box center [550, 328] width 5 height 5
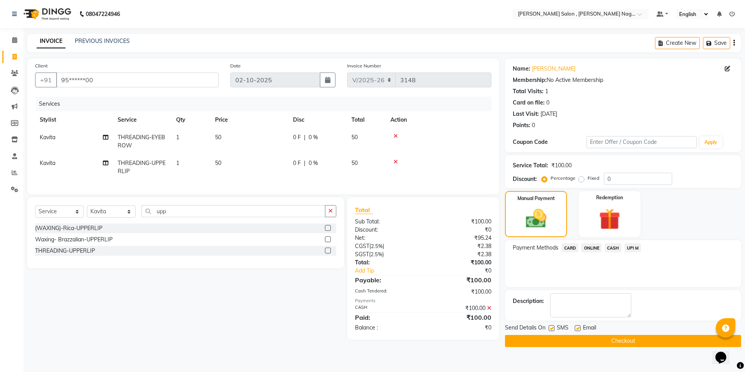
checkbox input "false"
click at [574, 329] on label at bounding box center [577, 328] width 6 height 6
click at [574, 329] on input "checkbox" at bounding box center [576, 328] width 5 height 5
checkbox input "false"
click at [584, 342] on button "Checkout" at bounding box center [623, 341] width 236 height 12
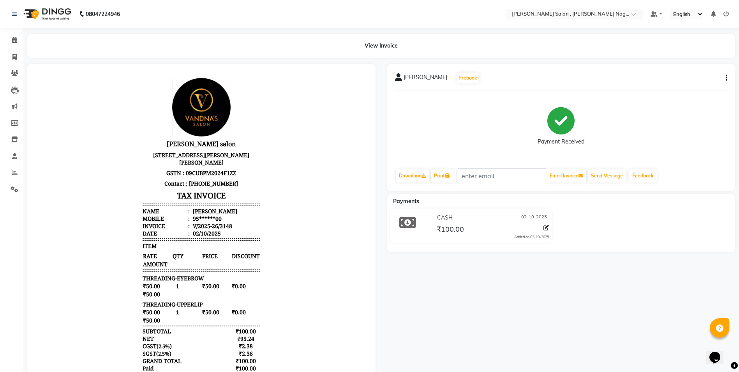
click at [23, 58] on li "Invoice" at bounding box center [11, 57] width 23 height 17
click at [14, 55] on icon at bounding box center [14, 57] width 4 height 6
select select "service"
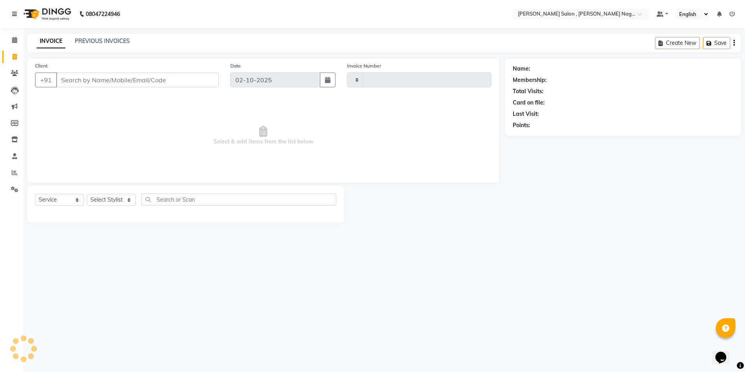
type input "3149"
select select "4120"
click at [85, 79] on input "Client" at bounding box center [137, 79] width 162 height 15
type input "9919127999"
click at [201, 86] on button "Add Client" at bounding box center [198, 79] width 40 height 15
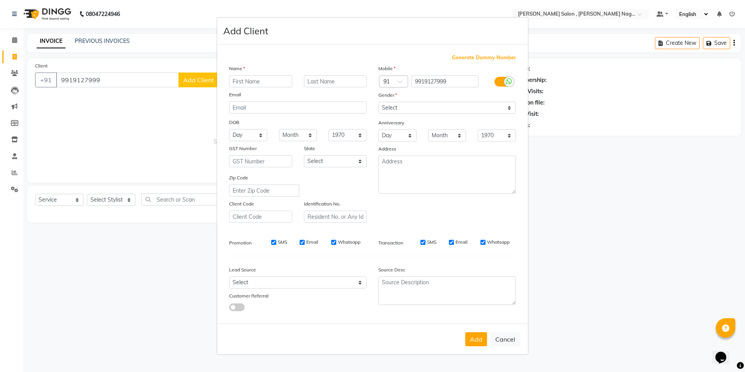
click at [276, 75] on div "Name" at bounding box center [297, 69] width 149 height 11
click at [274, 76] on input "text" at bounding box center [260, 81] width 63 height 12
click at [273, 78] on input "text" at bounding box center [260, 81] width 63 height 12
type input "[PERSON_NAME]"
click at [400, 108] on select "Select [DEMOGRAPHIC_DATA] [DEMOGRAPHIC_DATA] Other Prefer Not To Say" at bounding box center [446, 108] width 137 height 12
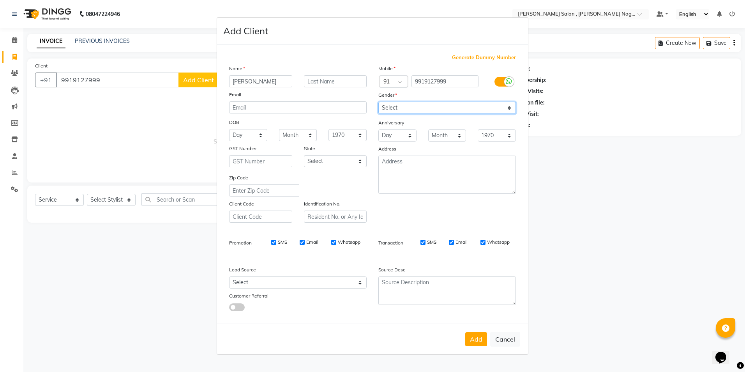
select select "[DEMOGRAPHIC_DATA]"
click at [378, 102] on select "Select [DEMOGRAPHIC_DATA] [DEMOGRAPHIC_DATA] Other Prefer Not To Say" at bounding box center [446, 108] width 137 height 12
click at [471, 340] on button "Add" at bounding box center [476, 339] width 22 height 14
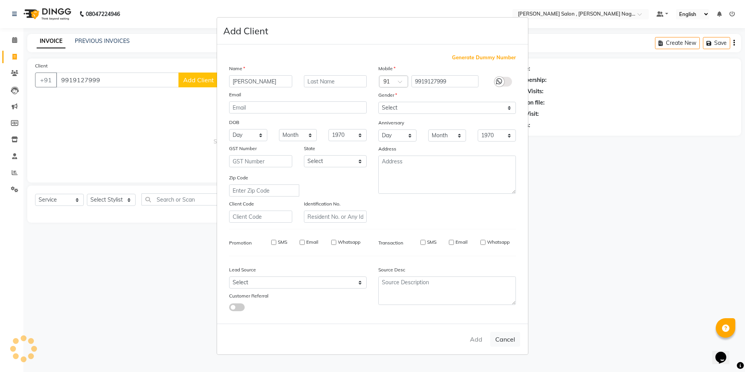
type input "99******99"
select select
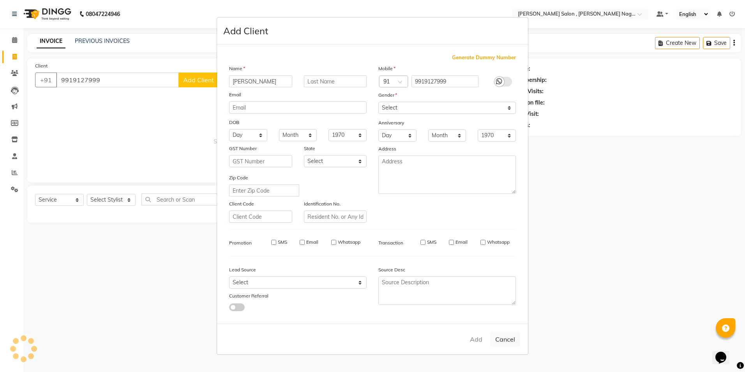
select select
checkbox input "false"
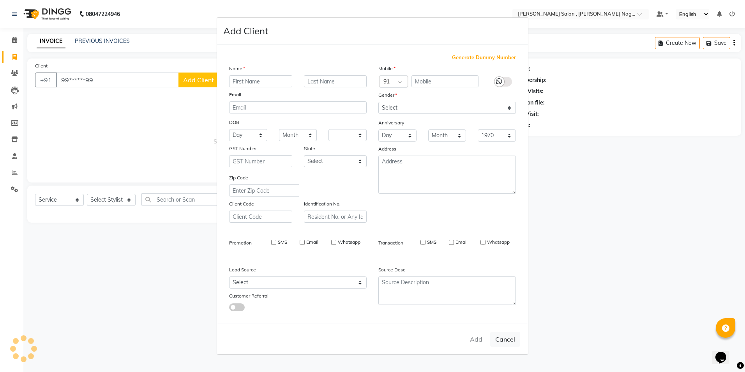
checkbox input "false"
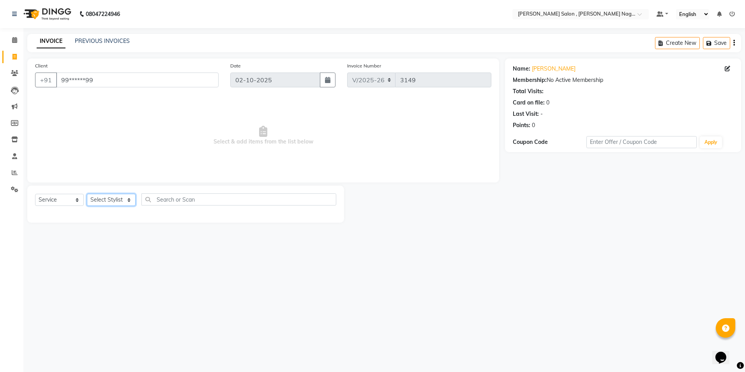
click at [104, 197] on select "Select Stylist [PERSON_NAME] [PERSON_NAME] HARSH isha pal [PERSON_NAME] [PERSON…" at bounding box center [111, 200] width 49 height 12
click at [84, 12] on icon at bounding box center [82, 14] width 6 height 6
drag, startPoint x: 100, startPoint y: 200, endPoint x: 102, endPoint y: 192, distance: 8.5
click at [100, 200] on select "Select Stylist [PERSON_NAME] [PERSON_NAME] HARSH isha pal [PERSON_NAME] [PERSON…" at bounding box center [111, 200] width 49 height 12
select select "33786"
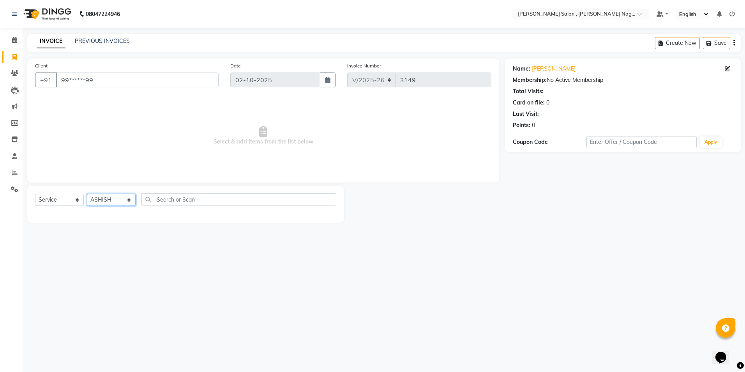
click at [87, 194] on select "Select Stylist [PERSON_NAME] [PERSON_NAME] HARSH isha pal [PERSON_NAME] [PERSON…" at bounding box center [111, 200] width 49 height 12
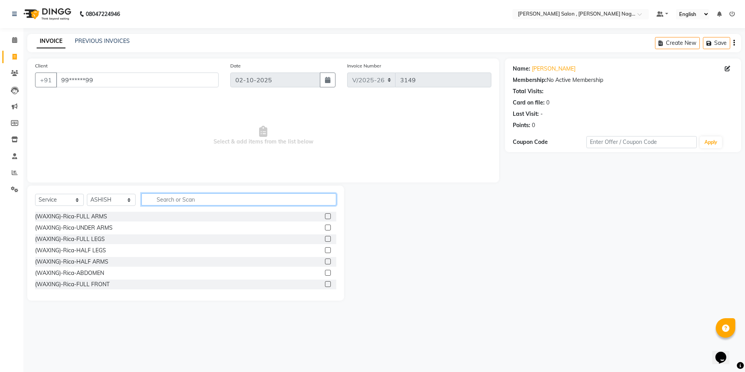
click at [166, 199] on input "text" at bounding box center [238, 199] width 195 height 12
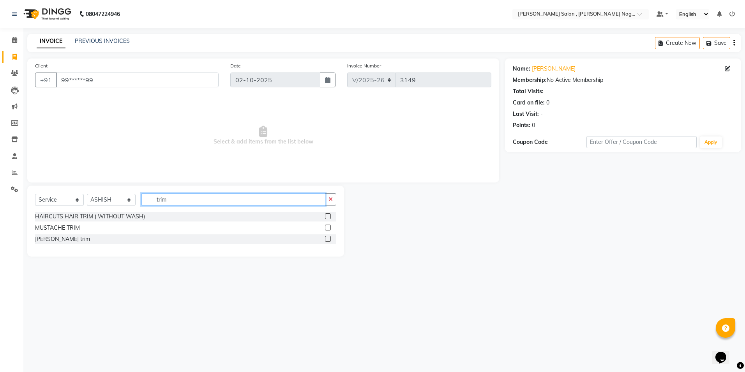
type input "trim"
click at [327, 215] on label at bounding box center [328, 216] width 6 height 6
click at [327, 215] on input "checkbox" at bounding box center [327, 216] width 5 height 5
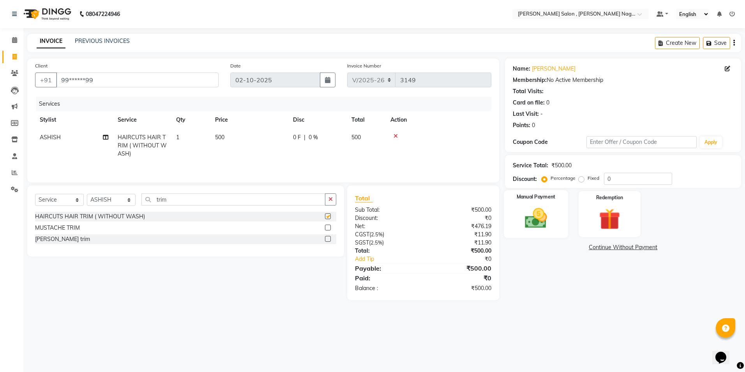
checkbox input "false"
click at [553, 211] on img at bounding box center [536, 218] width 36 height 26
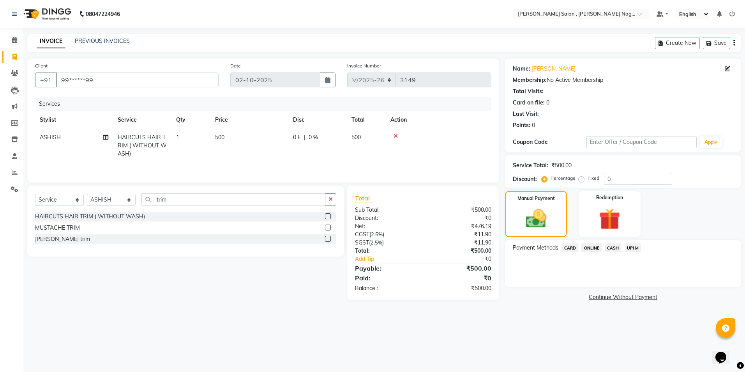
click at [609, 248] on span "CASH" at bounding box center [612, 247] width 17 height 9
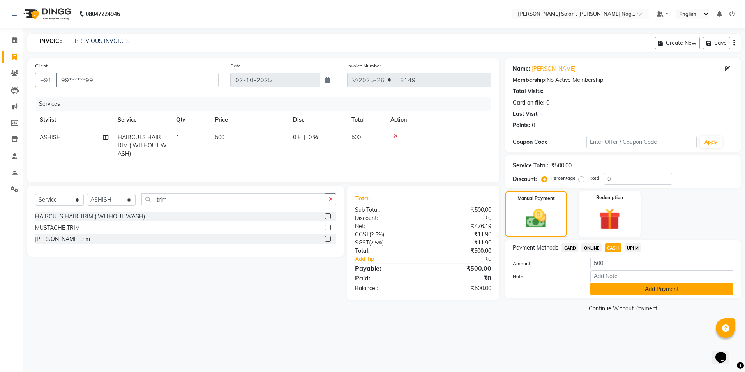
click at [609, 286] on button "Add Payment" at bounding box center [661, 289] width 143 height 12
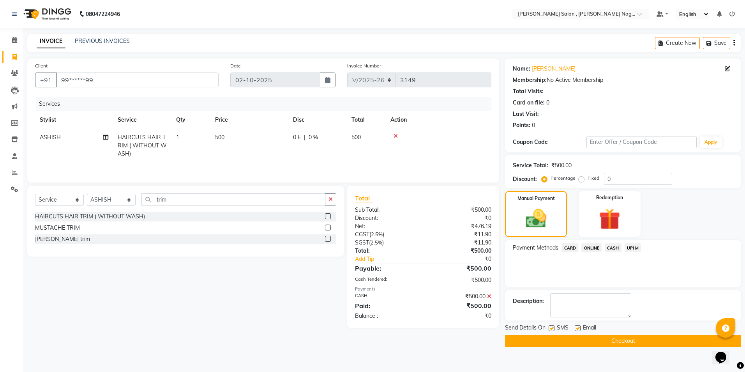
click at [554, 328] on label at bounding box center [551, 328] width 6 height 6
click at [553, 328] on input "checkbox" at bounding box center [550, 328] width 5 height 5
checkbox input "false"
drag, startPoint x: 580, startPoint y: 330, endPoint x: 573, endPoint y: 340, distance: 12.4
click at [580, 331] on div "Email" at bounding box center [588, 328] width 28 height 10
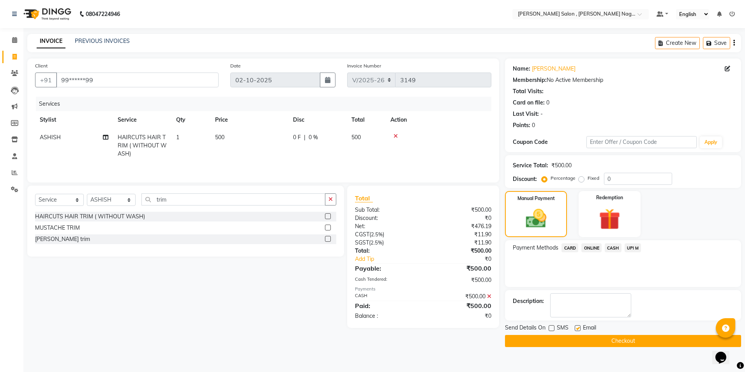
click at [577, 329] on label at bounding box center [577, 328] width 6 height 6
click at [577, 329] on input "checkbox" at bounding box center [576, 328] width 5 height 5
checkbox input "false"
click at [573, 342] on button "Checkout" at bounding box center [623, 341] width 236 height 12
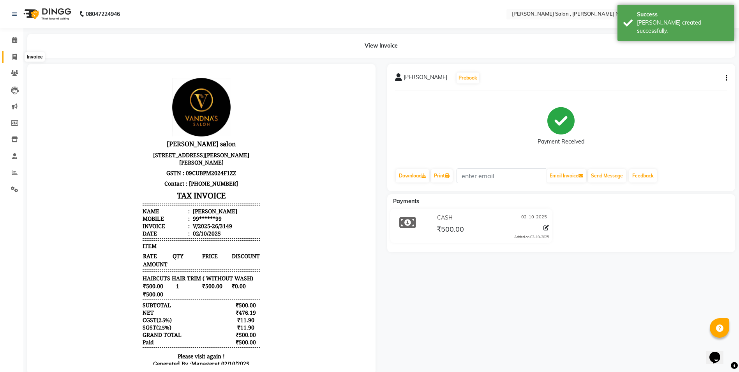
click at [13, 54] on icon at bounding box center [14, 57] width 4 height 6
select select "service"
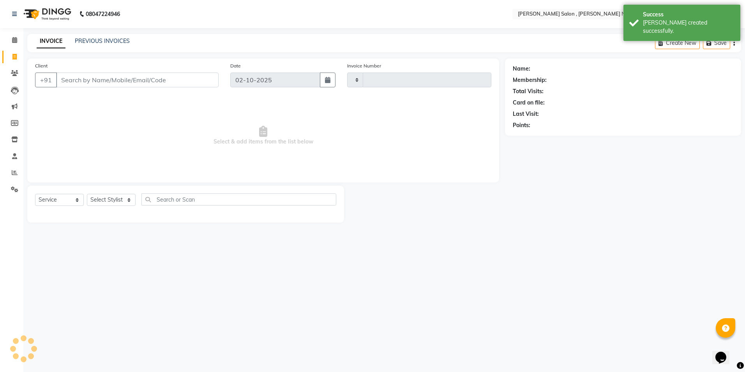
click at [73, 81] on input "Client" at bounding box center [137, 79] width 162 height 15
type input "3150"
select select "4120"
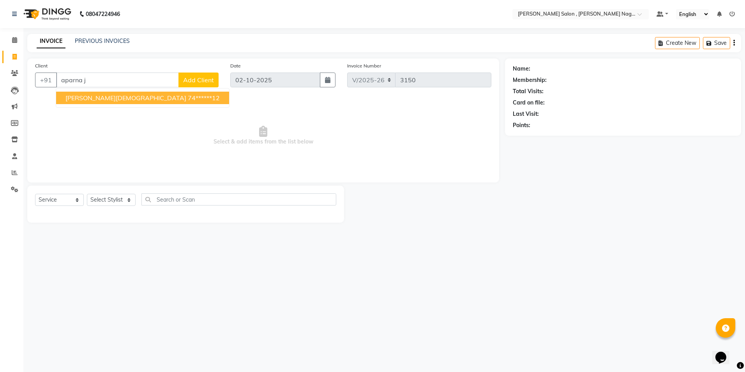
click at [83, 93] on button "[PERSON_NAME][DEMOGRAPHIC_DATA] 74******12" at bounding box center [142, 98] width 173 height 12
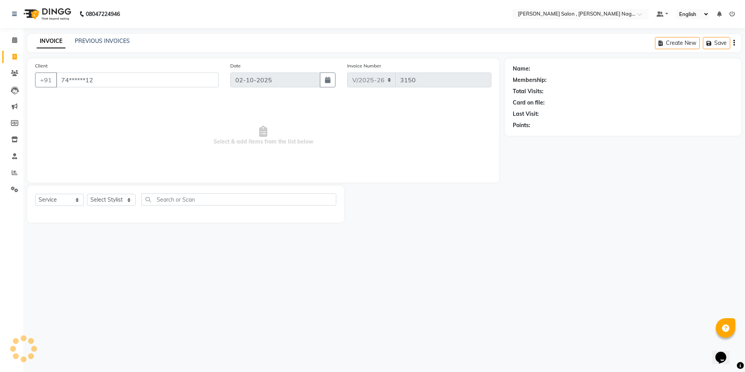
type input "74******12"
click at [119, 202] on select "Select Stylist [PERSON_NAME] [PERSON_NAME] HARSH isha pal [PERSON_NAME] [PERSON…" at bounding box center [111, 200] width 49 height 12
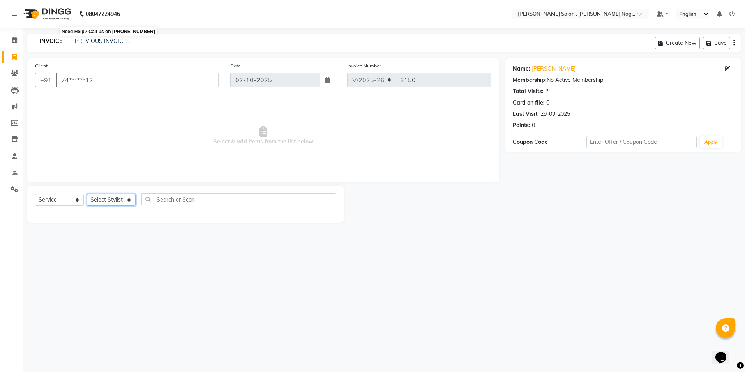
select select "65130"
click at [87, 194] on select "Select Stylist [PERSON_NAME] [PERSON_NAME] HARSH isha pal [PERSON_NAME] [PERSON…" at bounding box center [111, 200] width 49 height 12
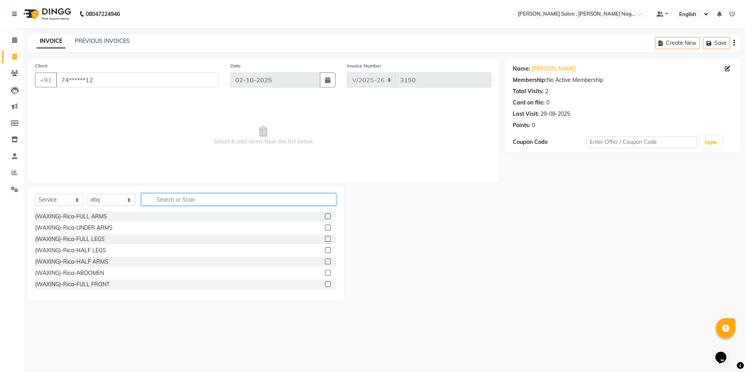
click at [166, 196] on input "text" at bounding box center [238, 199] width 195 height 12
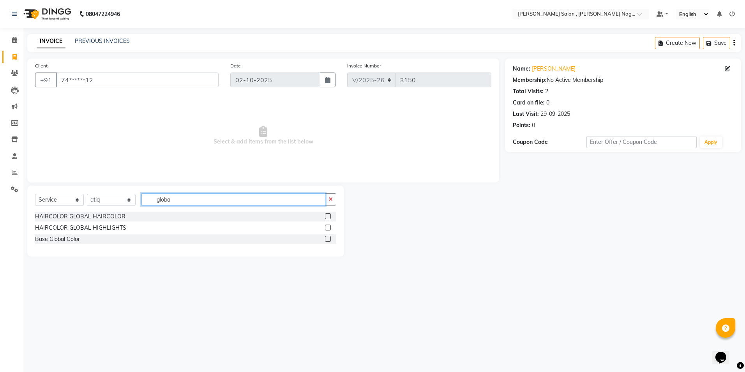
type input "globa"
click at [327, 218] on label at bounding box center [328, 216] width 6 height 6
click at [327, 218] on input "checkbox" at bounding box center [327, 216] width 5 height 5
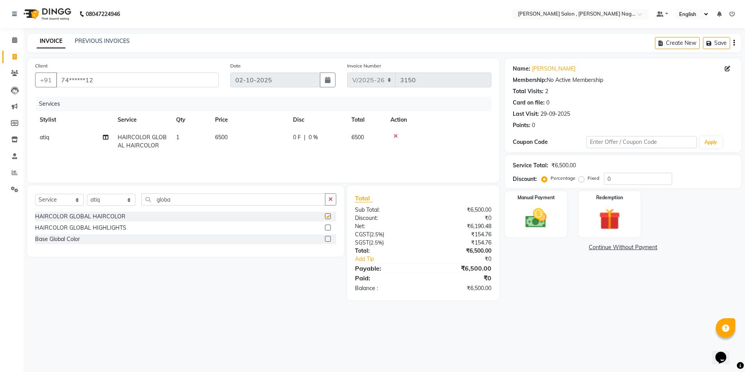
checkbox input "false"
click at [291, 192] on div "Select Service Product Membership Package Voucher Prepaid Gift Card Select Styl…" at bounding box center [185, 220] width 317 height 71
click at [274, 203] on input "globa" at bounding box center [233, 199] width 184 height 12
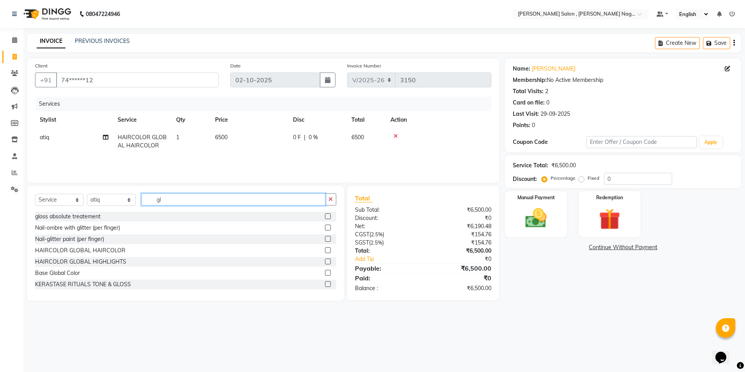
type input "g"
type input "extr"
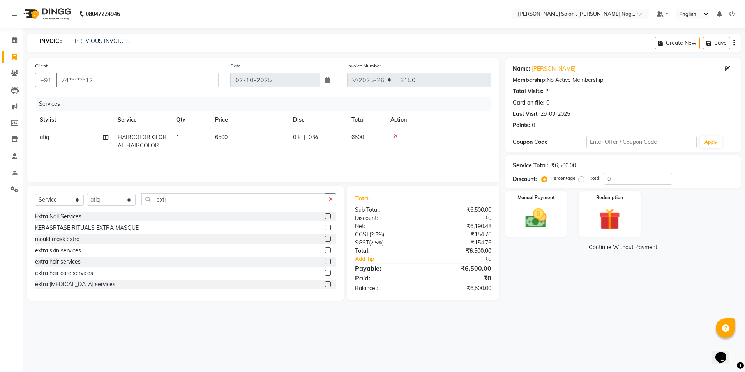
click at [325, 273] on label at bounding box center [328, 273] width 6 height 6
click at [325, 273] on input "checkbox" at bounding box center [327, 272] width 5 height 5
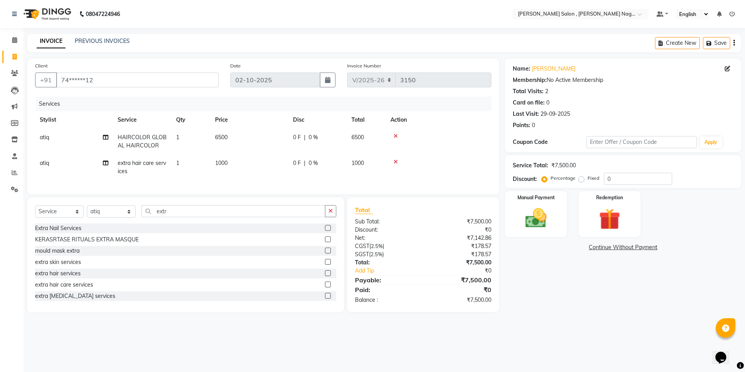
click at [325, 287] on label at bounding box center [328, 284] width 6 height 6
click at [325, 287] on input "checkbox" at bounding box center [327, 284] width 5 height 5
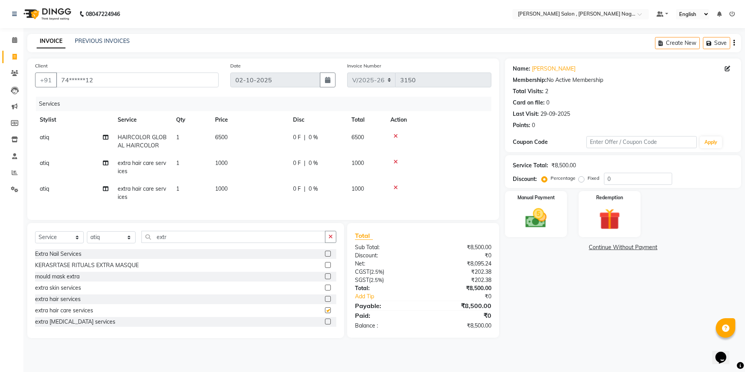
checkbox input "false"
click at [201, 243] on input "extr" at bounding box center [233, 237] width 184 height 12
type input "e"
click at [123, 237] on select "Select Stylist [PERSON_NAME] [PERSON_NAME] HARSH isha pal [PERSON_NAME] [PERSON…" at bounding box center [111, 237] width 49 height 12
click at [87, 237] on select "Select Stylist [PERSON_NAME] [PERSON_NAME] HARSH isha pal [PERSON_NAME] [PERSON…" at bounding box center [111, 237] width 49 height 12
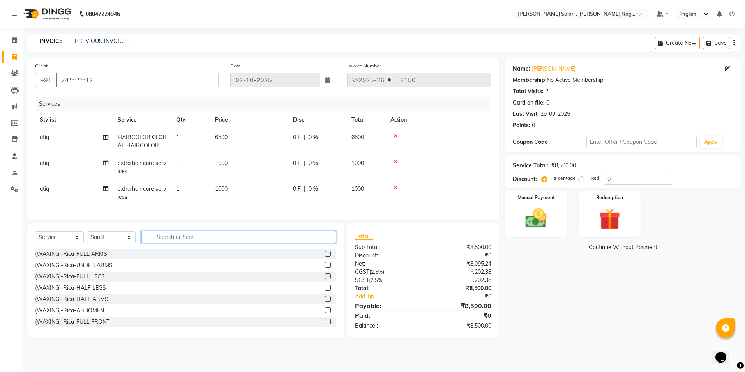
click at [149, 237] on input "text" at bounding box center [238, 237] width 195 height 12
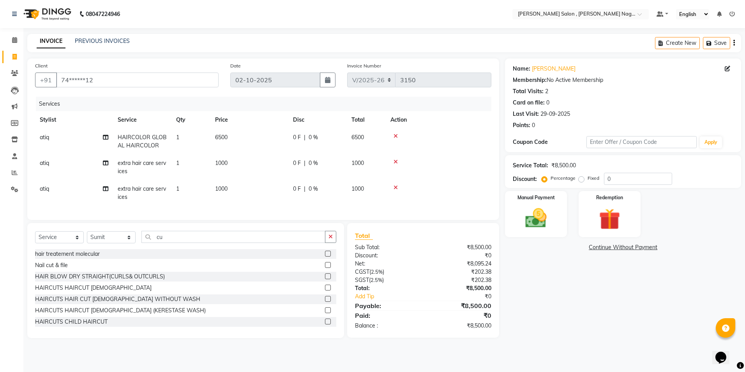
click at [325, 268] on label at bounding box center [328, 265] width 6 height 6
click at [325, 268] on input "checkbox" at bounding box center [327, 264] width 5 height 5
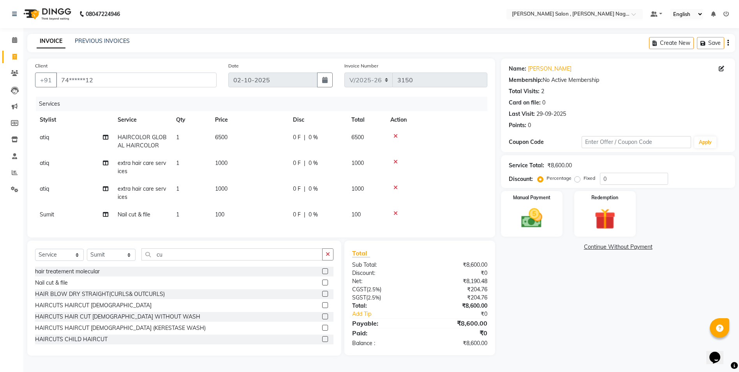
click at [322, 285] on label at bounding box center [325, 282] width 6 height 6
click at [322, 285] on input "checkbox" at bounding box center [324, 282] width 5 height 5
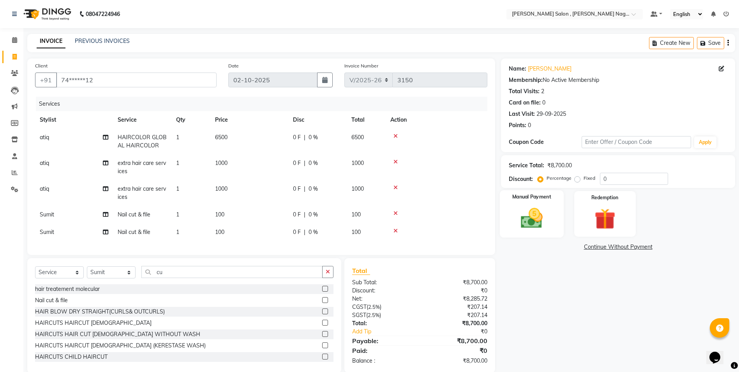
click at [543, 212] on img at bounding box center [532, 217] width 36 height 25
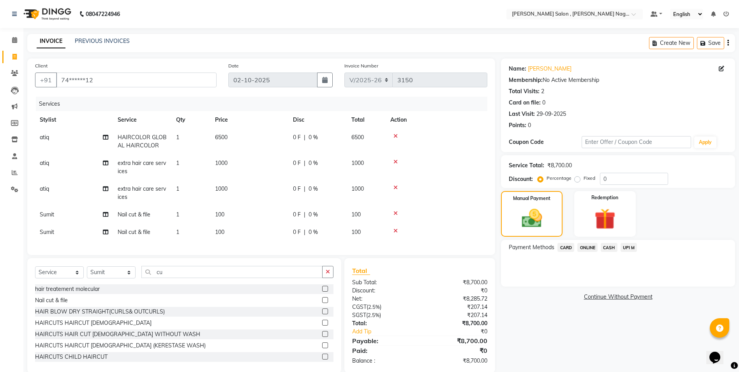
drag, startPoint x: 608, startPoint y: 242, endPoint x: 608, endPoint y: 254, distance: 11.3
click at [608, 243] on div "Payment Methods CARD ONLINE CASH UPI M" at bounding box center [618, 263] width 234 height 47
click at [608, 254] on div "Payment Methods CARD ONLINE CASH UPI M" at bounding box center [618, 263] width 234 height 47
click at [608, 253] on div "CASH" at bounding box center [607, 248] width 20 height 11
click at [606, 247] on span "CASH" at bounding box center [609, 247] width 17 height 9
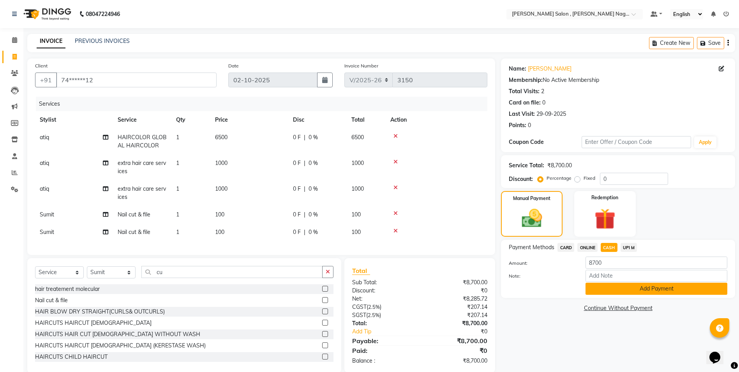
click at [604, 288] on button "Add Payment" at bounding box center [656, 288] width 142 height 12
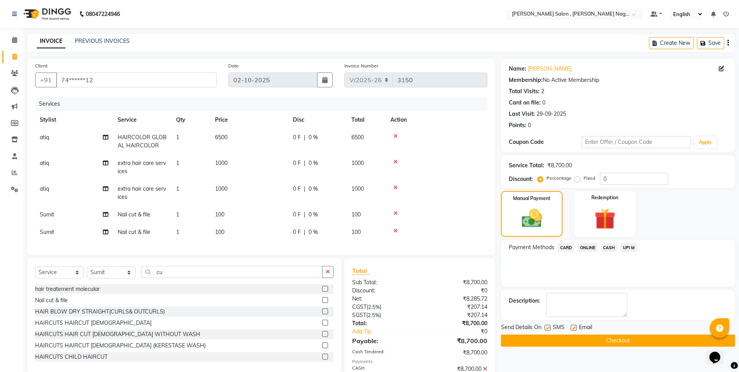
click at [549, 327] on label at bounding box center [547, 327] width 6 height 6
click at [549, 327] on input "checkbox" at bounding box center [546, 327] width 5 height 5
click at [571, 325] on div "Email" at bounding box center [585, 328] width 28 height 10
click at [571, 325] on label at bounding box center [574, 327] width 6 height 6
click at [571, 325] on input "checkbox" at bounding box center [573, 327] width 5 height 5
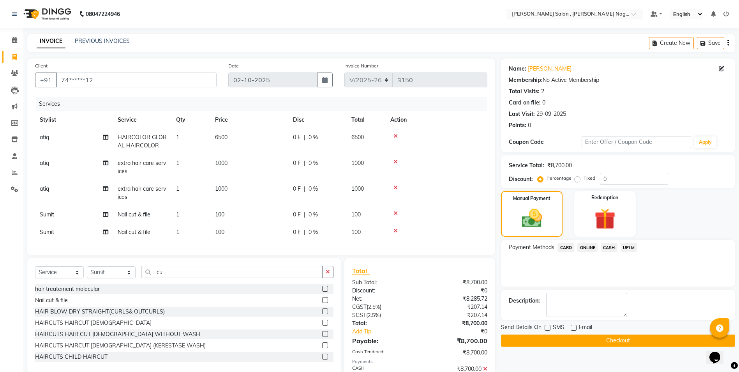
click at [568, 338] on button "Checkout" at bounding box center [618, 340] width 234 height 12
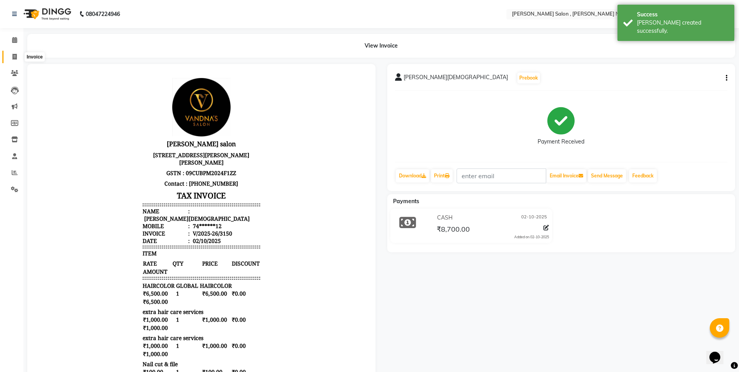
click at [14, 58] on icon at bounding box center [14, 57] width 4 height 6
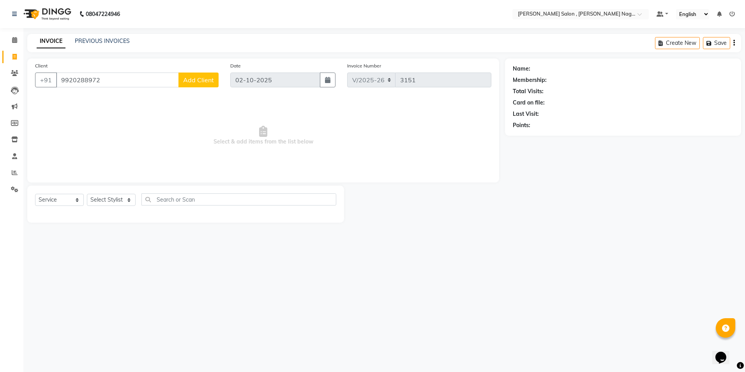
drag, startPoint x: 84, startPoint y: 83, endPoint x: 285, endPoint y: 149, distance: 211.6
click at [285, 149] on span "Select & add items from the list below" at bounding box center [263, 136] width 456 height 78
click at [193, 78] on span "Add Client" at bounding box center [198, 80] width 31 height 8
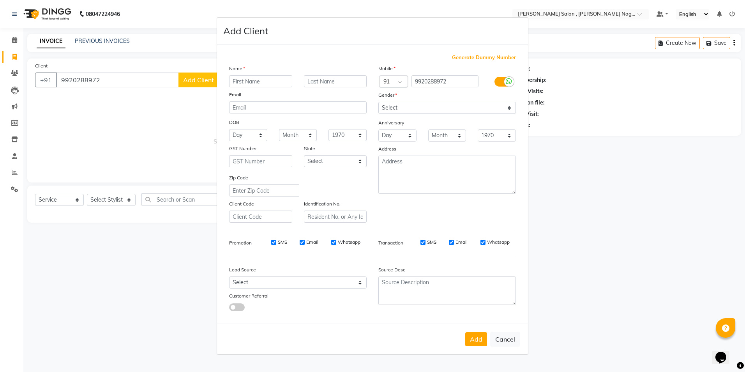
click at [234, 80] on input "text" at bounding box center [260, 81] width 63 height 12
click at [405, 107] on select "Select [DEMOGRAPHIC_DATA] [DEMOGRAPHIC_DATA] Other Prefer Not To Say" at bounding box center [446, 108] width 137 height 12
click at [378, 102] on select "Select [DEMOGRAPHIC_DATA] [DEMOGRAPHIC_DATA] Other Prefer Not To Say" at bounding box center [446, 108] width 137 height 12
click at [479, 347] on div "Add Cancel" at bounding box center [372, 338] width 311 height 31
click at [479, 338] on button "Add" at bounding box center [476, 339] width 22 height 14
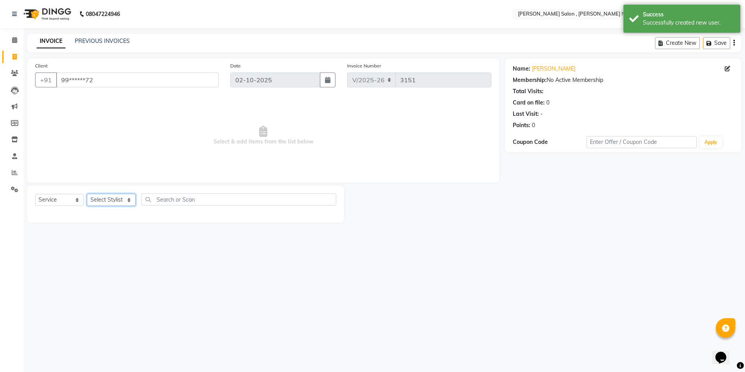
click at [107, 203] on select "Select Stylist [PERSON_NAME] [PERSON_NAME] HARSH isha pal [PERSON_NAME] [PERSON…" at bounding box center [111, 200] width 49 height 12
click at [87, 194] on select "Select Stylist [PERSON_NAME] [PERSON_NAME] HARSH isha pal [PERSON_NAME] [PERSON…" at bounding box center [111, 200] width 49 height 12
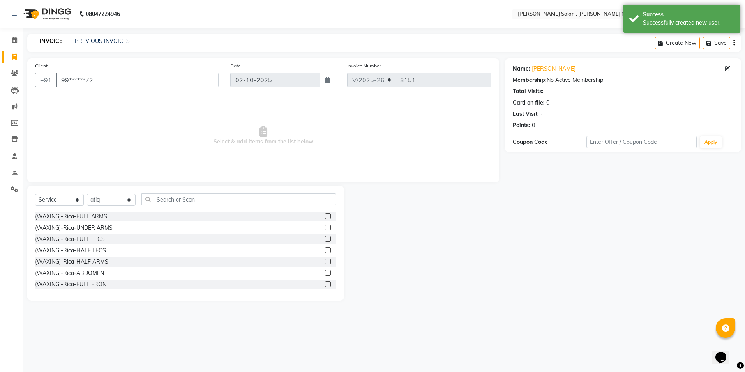
click at [160, 187] on div "Select Service Product Membership Package Voucher Prepaid Gift Card Select Styl…" at bounding box center [185, 242] width 317 height 115
click at [163, 197] on input "text" at bounding box center [238, 199] width 195 height 12
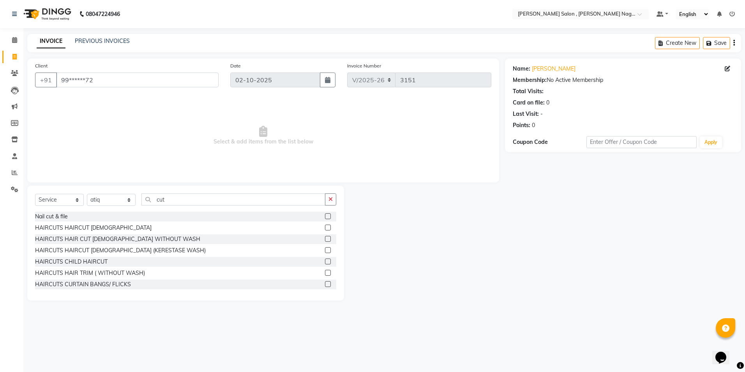
click at [325, 237] on label at bounding box center [328, 239] width 6 height 6
click at [325, 237] on input "checkbox" at bounding box center [327, 238] width 5 height 5
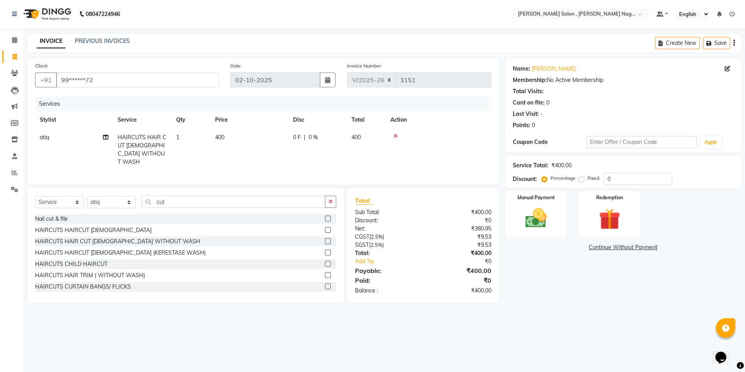
click at [222, 205] on div "Select Service Product Membership Package Voucher Prepaid Gift Card Select Styl…" at bounding box center [185, 205] width 301 height 18
click at [223, 197] on input "cut" at bounding box center [233, 202] width 184 height 12
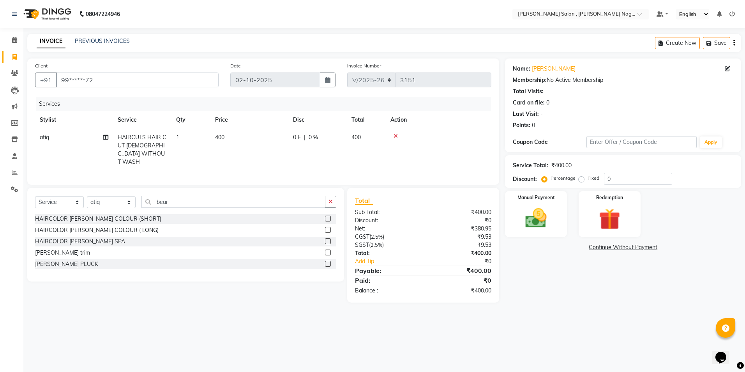
click at [329, 251] on label at bounding box center [328, 252] width 6 height 6
click at [329, 251] on input "checkbox" at bounding box center [327, 252] width 5 height 5
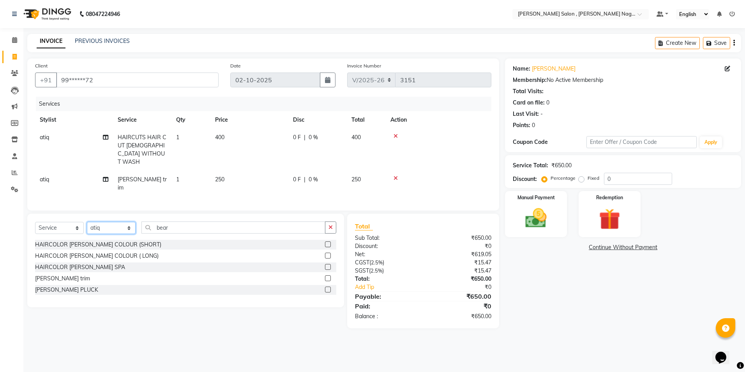
click at [121, 222] on select "Select Stylist [PERSON_NAME] [PERSON_NAME] HARSH isha pal [PERSON_NAME] [PERSON…" at bounding box center [111, 228] width 49 height 12
click at [87, 222] on select "Select Stylist [PERSON_NAME] [PERSON_NAME] HARSH isha pal [PERSON_NAME] [PERSON…" at bounding box center [111, 228] width 49 height 12
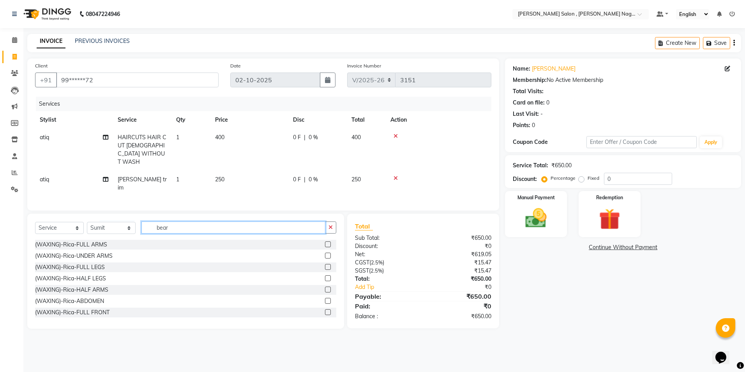
click at [184, 221] on input "bear" at bounding box center [233, 227] width 184 height 12
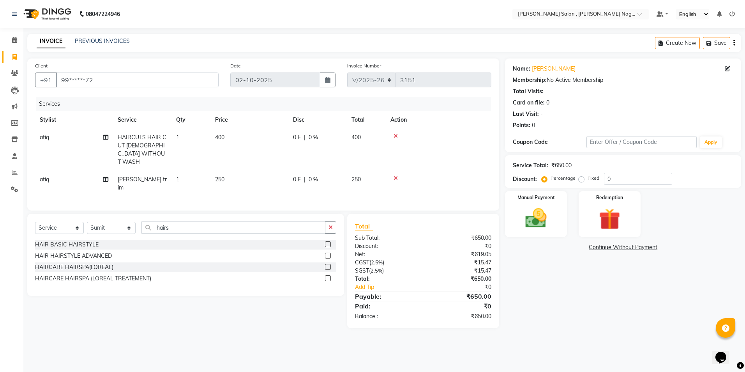
click at [328, 264] on label at bounding box center [328, 267] width 6 height 6
click at [328, 264] on input "checkbox" at bounding box center [327, 266] width 5 height 5
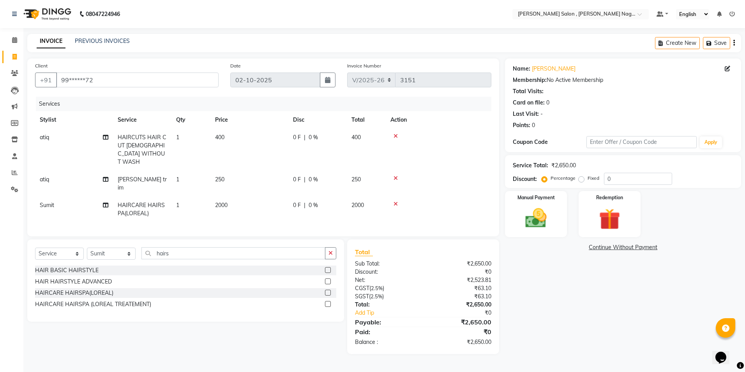
click at [587, 178] on label "Fixed" at bounding box center [593, 177] width 12 height 7
click at [582, 178] on input "Fixed" at bounding box center [582, 177] width 5 height 5
click at [615, 174] on input "0" at bounding box center [638, 179] width 68 height 12
click at [544, 210] on img at bounding box center [536, 218] width 36 height 26
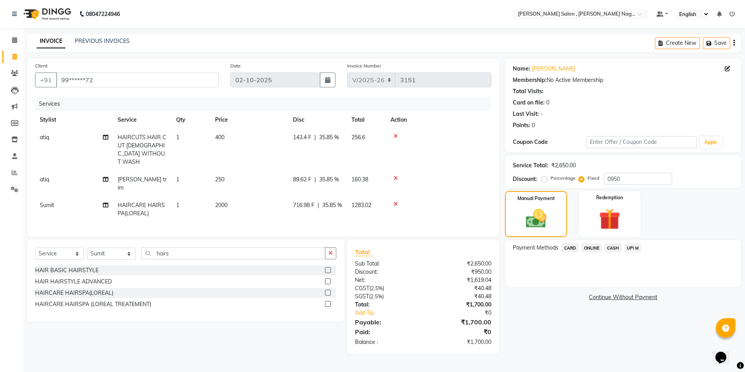
click at [608, 247] on span "CASH" at bounding box center [612, 247] width 17 height 9
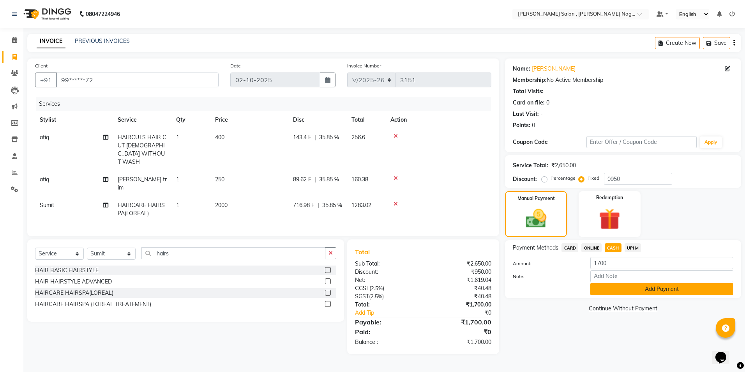
click at [606, 292] on button "Add Payment" at bounding box center [661, 289] width 143 height 12
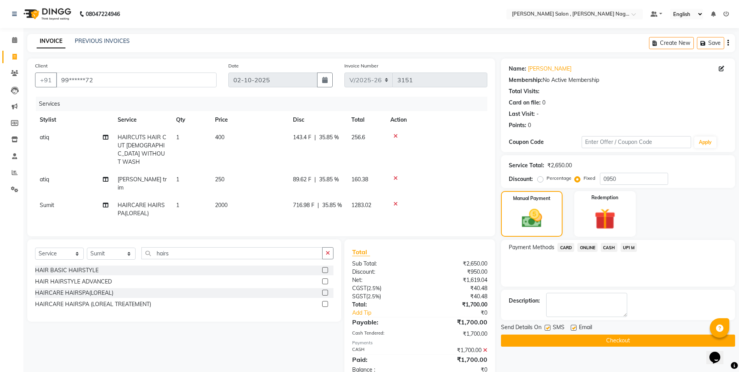
drag, startPoint x: 548, startPoint y: 324, endPoint x: 560, endPoint y: 330, distance: 13.9
click at [548, 324] on div "SMS" at bounding box center [557, 328] width 26 height 10
click at [546, 329] on label at bounding box center [547, 327] width 6 height 6
click at [546, 329] on input "checkbox" at bounding box center [546, 327] width 5 height 5
click at [572, 327] on label at bounding box center [574, 327] width 6 height 6
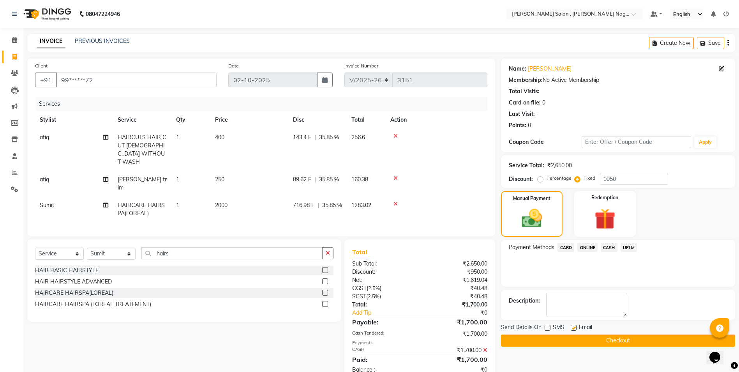
click at [572, 327] on input "checkbox" at bounding box center [573, 327] width 5 height 5
click at [569, 340] on button "Checkout" at bounding box center [618, 340] width 234 height 12
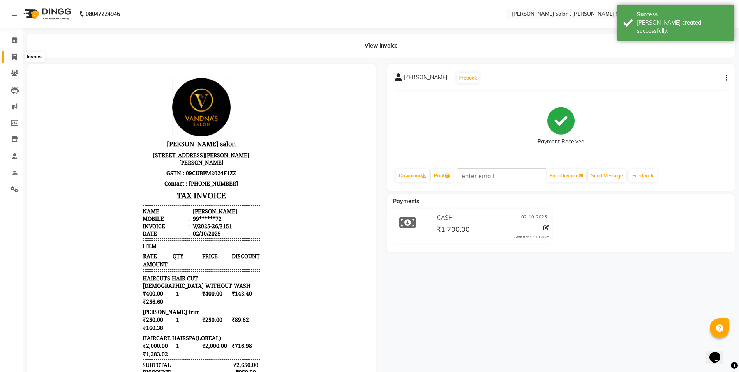
drag, startPoint x: 12, startPoint y: 56, endPoint x: 29, endPoint y: 60, distance: 17.2
click at [12, 56] on icon at bounding box center [14, 57] width 4 height 6
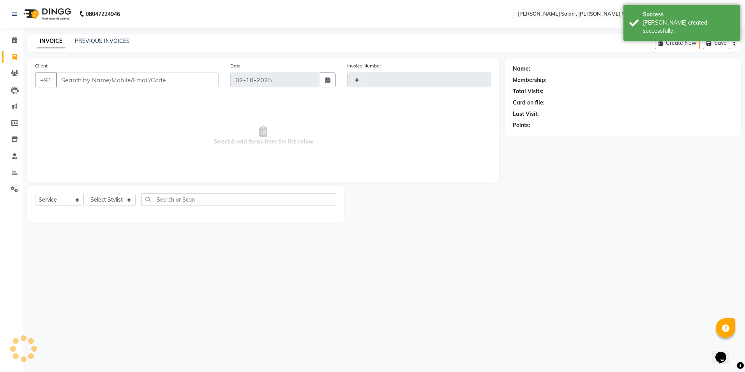
click at [88, 76] on input "Client" at bounding box center [137, 79] width 162 height 15
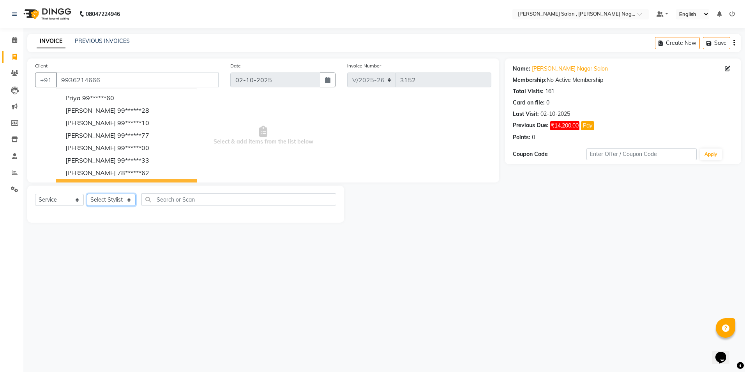
click at [127, 198] on select "Select Stylist [PERSON_NAME] [PERSON_NAME] HARSH isha pal [PERSON_NAME] [PERSON…" at bounding box center [111, 200] width 49 height 12
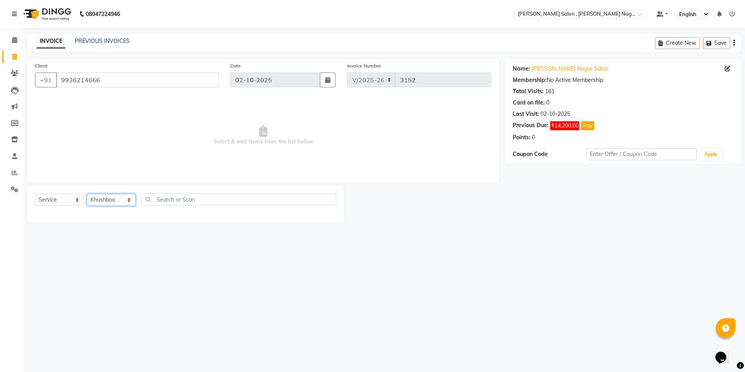
click at [87, 194] on select "Select Stylist [PERSON_NAME] [PERSON_NAME] HARSH isha pal [PERSON_NAME] [PERSON…" at bounding box center [111, 200] width 49 height 12
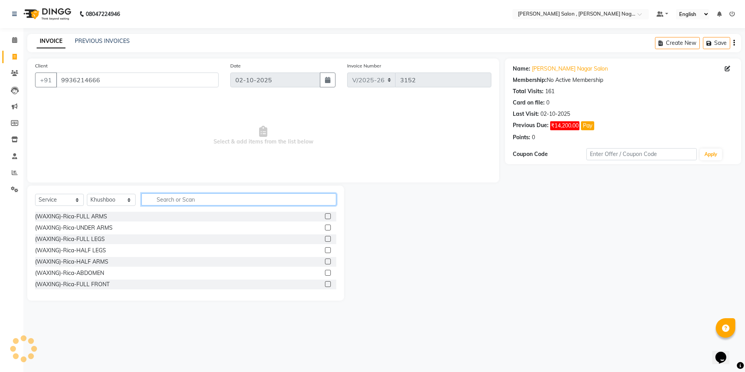
click at [153, 199] on input "text" at bounding box center [238, 199] width 195 height 12
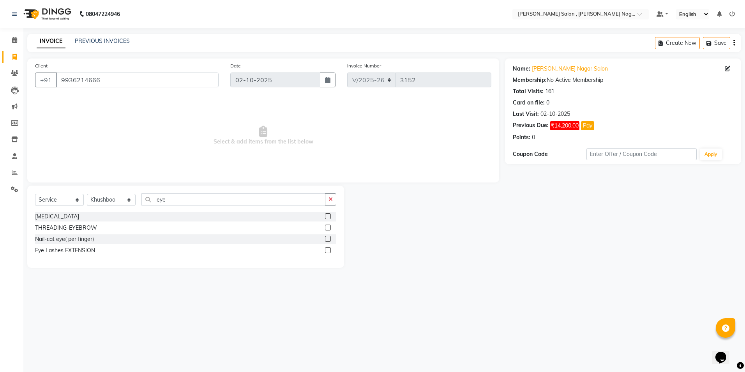
click at [328, 229] on label at bounding box center [328, 227] width 6 height 6
click at [328, 229] on input "checkbox" at bounding box center [327, 227] width 5 height 5
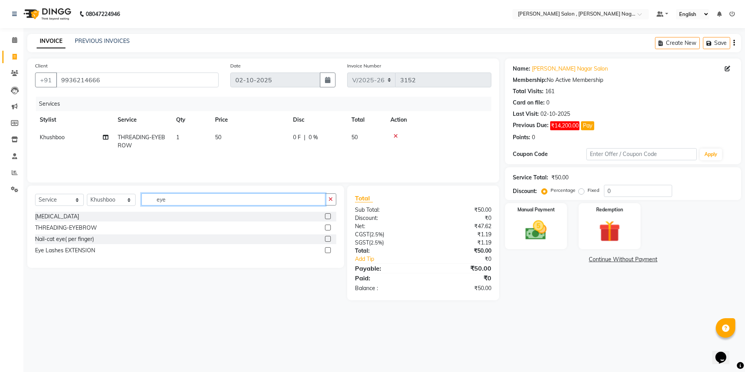
click at [207, 199] on input "eye" at bounding box center [233, 199] width 184 height 12
click at [325, 238] on label at bounding box center [328, 239] width 6 height 6
click at [325, 238] on input "checkbox" at bounding box center [327, 238] width 5 height 5
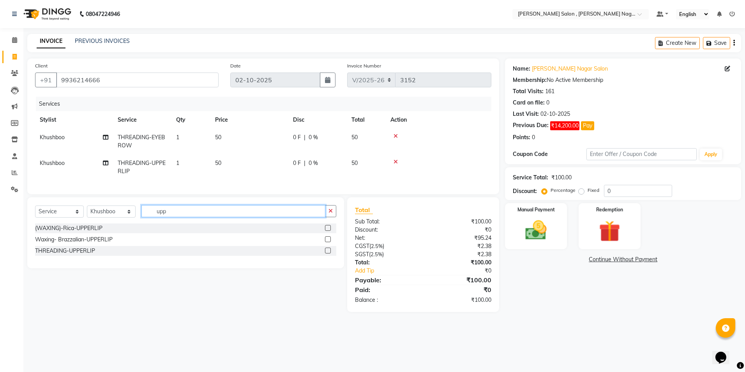
click at [284, 217] on input "upp" at bounding box center [233, 211] width 184 height 12
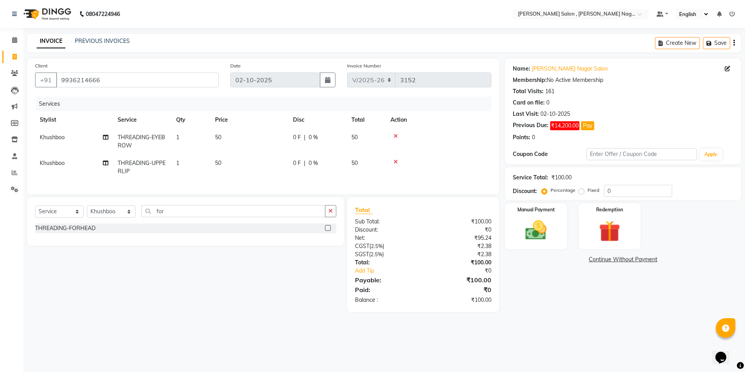
click at [329, 233] on div at bounding box center [327, 229] width 5 height 8
click at [327, 231] on label at bounding box center [328, 228] width 6 height 6
click at [327, 231] on input "checkbox" at bounding box center [327, 227] width 5 height 5
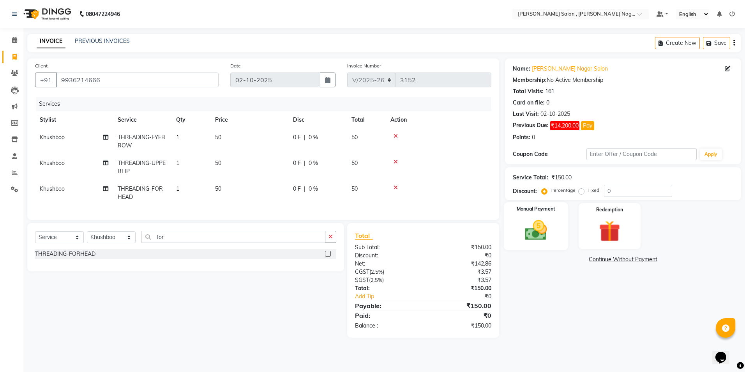
click at [538, 225] on img at bounding box center [536, 230] width 36 height 26
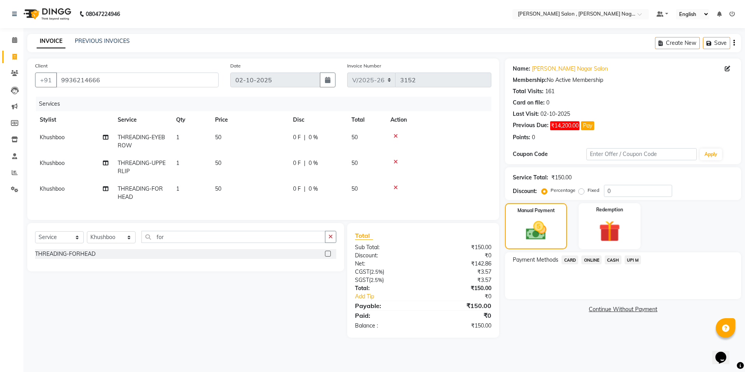
click at [613, 264] on span "CASH" at bounding box center [612, 259] width 17 height 9
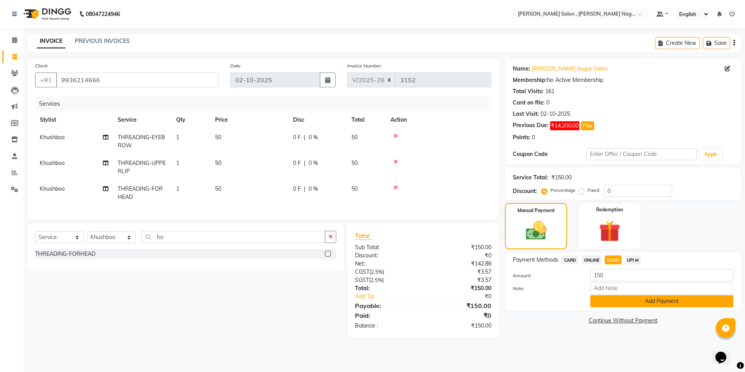
click at [620, 300] on button "Add Payment" at bounding box center [661, 301] width 143 height 12
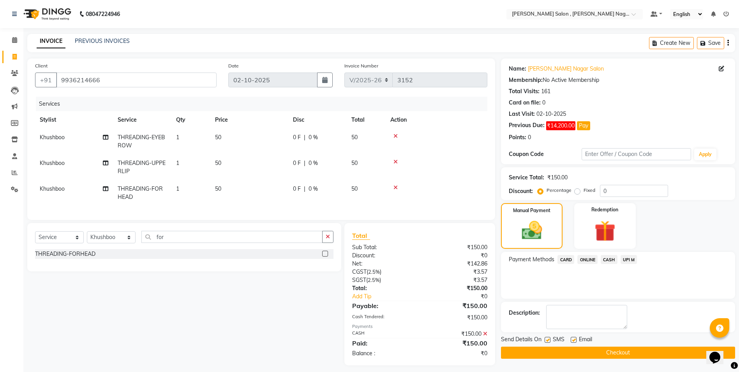
click at [548, 340] on label at bounding box center [547, 339] width 6 height 6
click at [548, 340] on input "checkbox" at bounding box center [546, 339] width 5 height 5
click at [576, 340] on label at bounding box center [574, 339] width 6 height 6
click at [576, 340] on input "checkbox" at bounding box center [573, 339] width 5 height 5
click at [569, 347] on button "Checkout" at bounding box center [618, 352] width 234 height 12
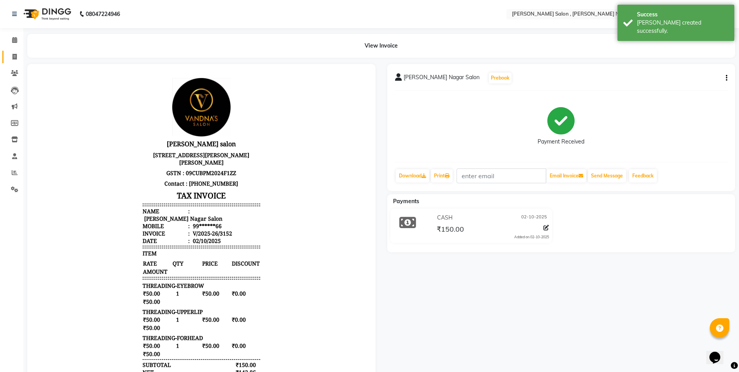
click at [7, 56] on link "Invoice" at bounding box center [11, 57] width 19 height 13
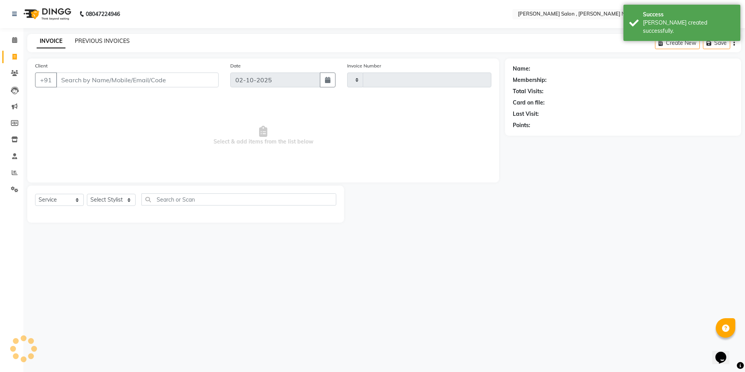
click at [105, 44] on link "PREVIOUS INVOICES" at bounding box center [102, 40] width 55 height 7
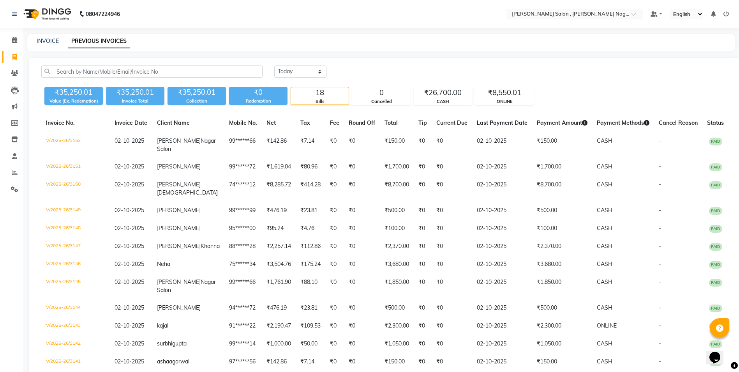
click at [32, 42] on div "INVOICE PREVIOUS INVOICES" at bounding box center [376, 41] width 698 height 8
click at [42, 43] on link "INVOICE" at bounding box center [48, 40] width 22 height 7
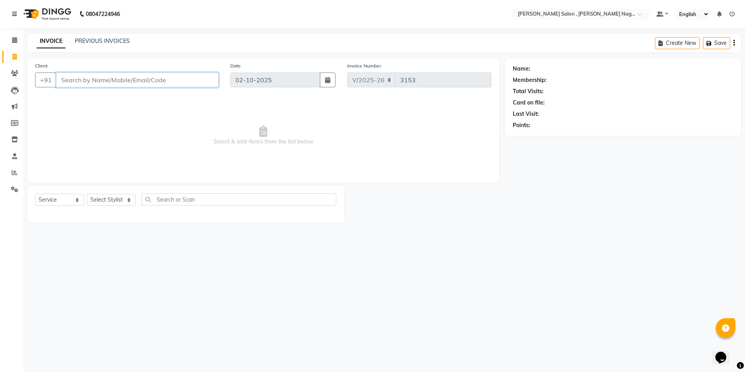
click at [72, 78] on input "Client" at bounding box center [137, 79] width 162 height 15
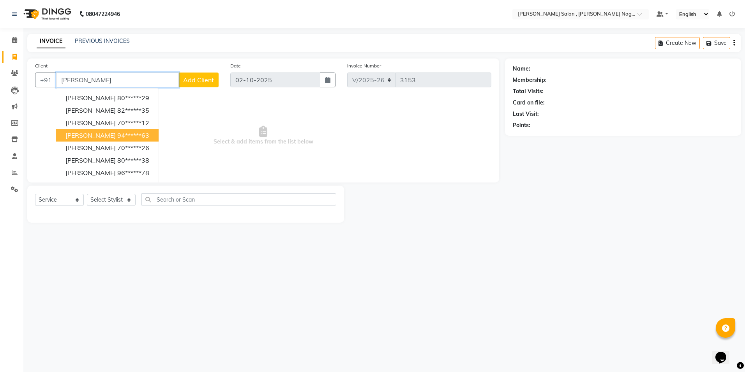
click at [117, 132] on ngb-highlight "94******63" at bounding box center [133, 135] width 32 height 8
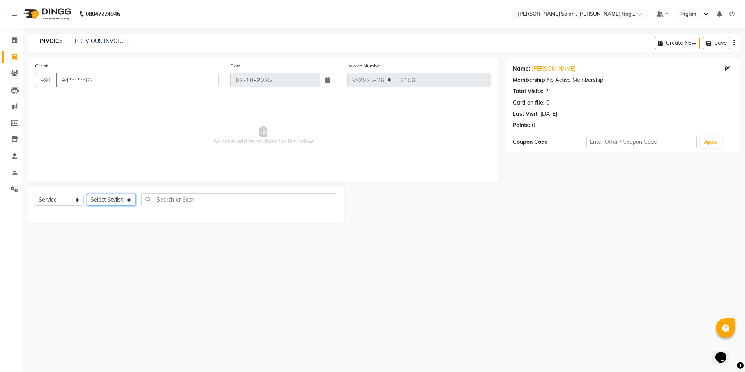
click at [108, 200] on select "Select Stylist [PERSON_NAME] [PERSON_NAME] HARSH isha pal [PERSON_NAME] [PERSON…" at bounding box center [111, 200] width 49 height 12
click at [87, 194] on select "Select Stylist [PERSON_NAME] [PERSON_NAME] HARSH isha pal [PERSON_NAME] [PERSON…" at bounding box center [111, 200] width 49 height 12
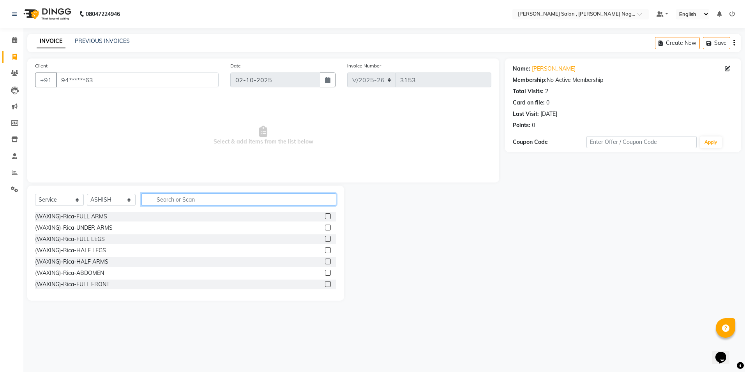
click at [195, 201] on input "text" at bounding box center [238, 199] width 195 height 12
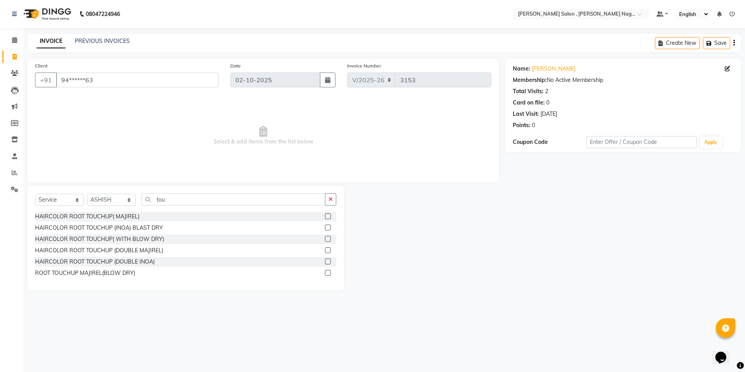
click at [326, 230] on label at bounding box center [328, 227] width 6 height 6
click at [326, 230] on input "checkbox" at bounding box center [327, 227] width 5 height 5
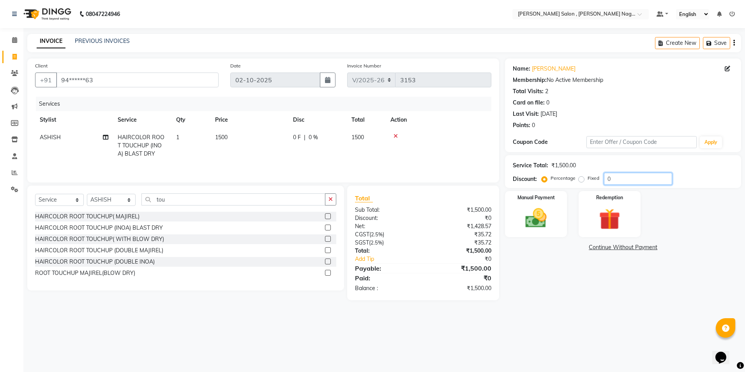
click at [658, 177] on input "0" at bounding box center [638, 179] width 68 height 12
click at [325, 216] on label at bounding box center [328, 216] width 6 height 6
click at [325, 216] on input "checkbox" at bounding box center [327, 216] width 5 height 5
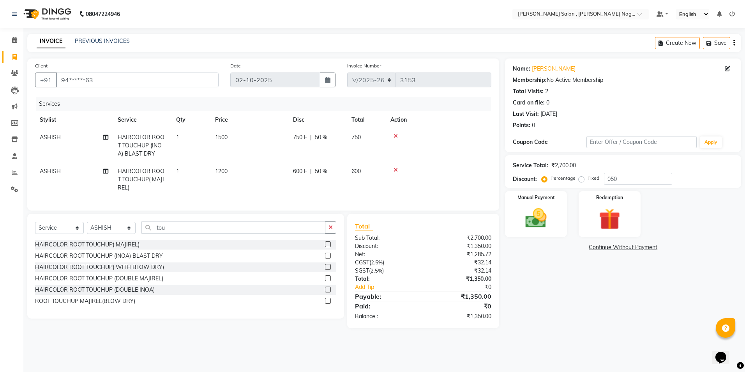
click at [396, 136] on icon at bounding box center [395, 135] width 4 height 5
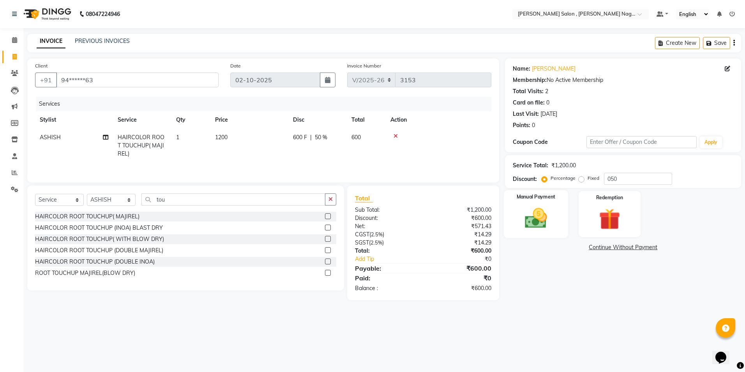
click at [519, 223] on img at bounding box center [536, 218] width 36 height 26
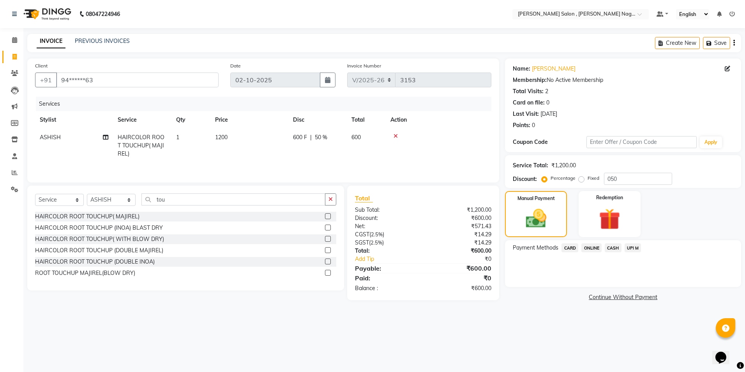
drag, startPoint x: 617, startPoint y: 252, endPoint x: 617, endPoint y: 268, distance: 15.6
click at [617, 254] on div "Payment Methods CARD ONLINE CASH UPI M" at bounding box center [623, 263] width 236 height 47
click at [609, 244] on span "CASH" at bounding box center [612, 247] width 17 height 9
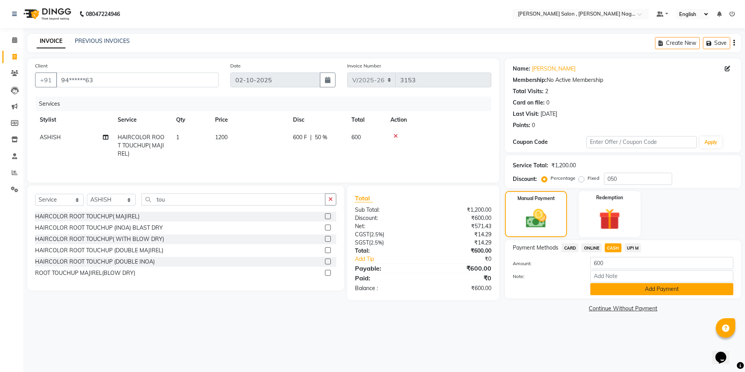
click at [605, 286] on button "Add Payment" at bounding box center [661, 289] width 143 height 12
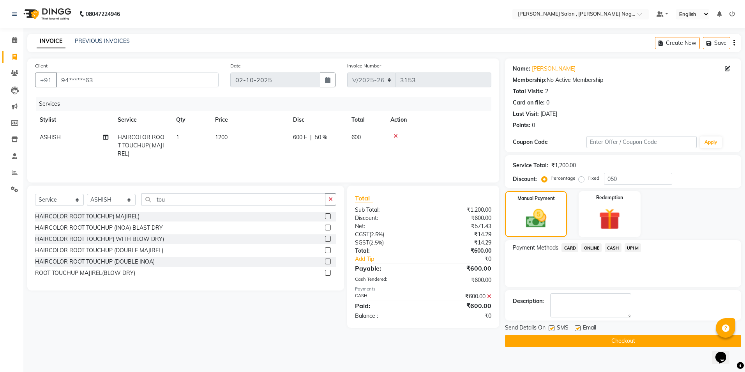
click at [551, 329] on label at bounding box center [551, 328] width 6 height 6
click at [551, 329] on input "checkbox" at bounding box center [550, 328] width 5 height 5
click at [580, 326] on label at bounding box center [577, 328] width 6 height 6
click at [580, 326] on input "checkbox" at bounding box center [576, 328] width 5 height 5
click at [576, 336] on button "Checkout" at bounding box center [623, 341] width 236 height 12
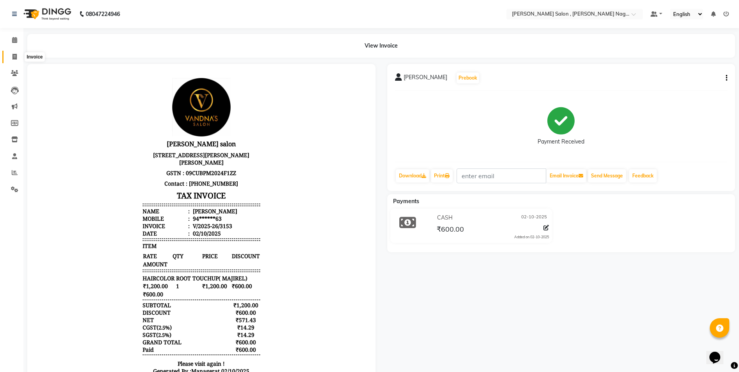
click at [12, 58] on icon at bounding box center [14, 57] width 4 height 6
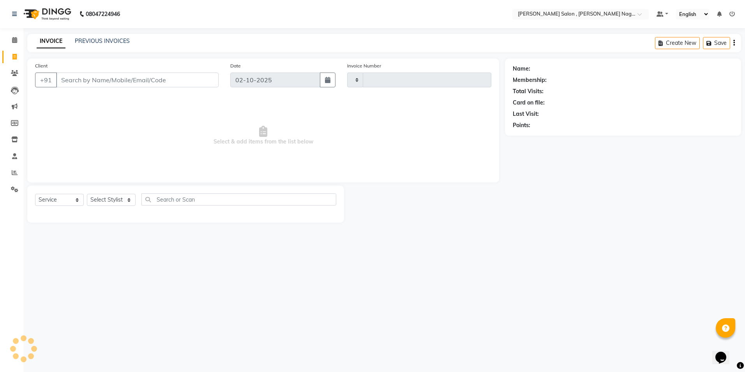
click at [81, 81] on input "Client" at bounding box center [137, 79] width 162 height 15
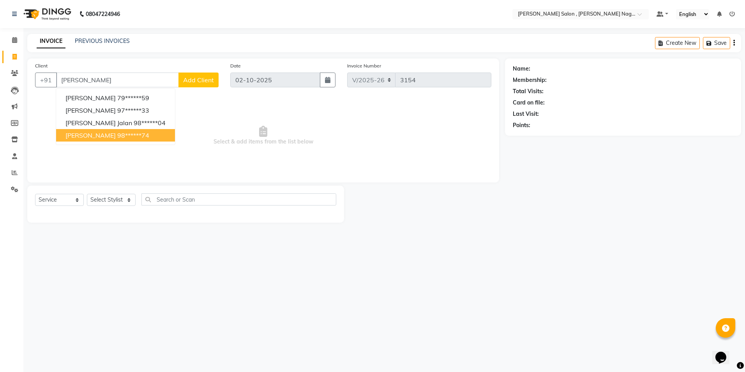
click at [125, 144] on ngb-typeahead-window "[PERSON_NAME] 79******59 [PERSON_NAME] 97******[STREET_ADDRESS][PERSON_NAME]***…" at bounding box center [116, 116] width 120 height 57
click at [125, 140] on button "[PERSON_NAME] 98******74" at bounding box center [115, 135] width 119 height 12
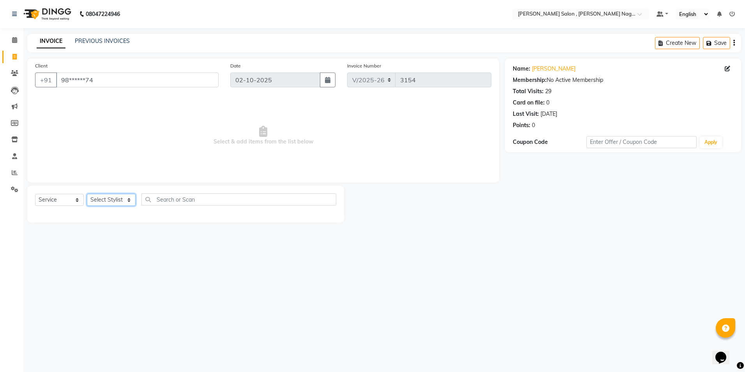
click at [119, 205] on select "Select Stylist [PERSON_NAME] [PERSON_NAME] HARSH isha pal [PERSON_NAME] [PERSON…" at bounding box center [111, 200] width 49 height 12
click at [87, 194] on select "Select Stylist [PERSON_NAME] [PERSON_NAME] HARSH isha pal [PERSON_NAME] [PERSON…" at bounding box center [111, 200] width 49 height 12
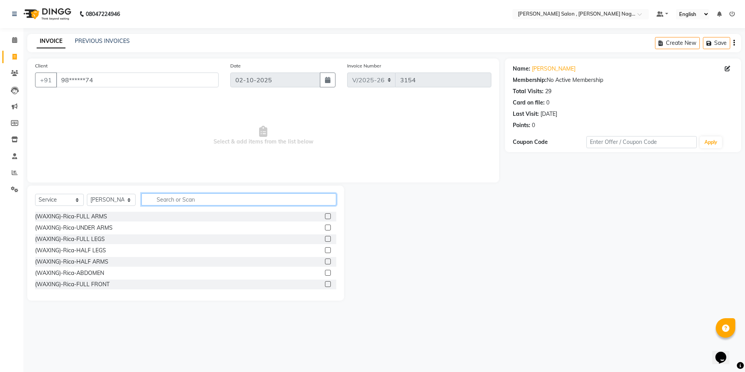
click at [185, 197] on input "text" at bounding box center [238, 199] width 195 height 12
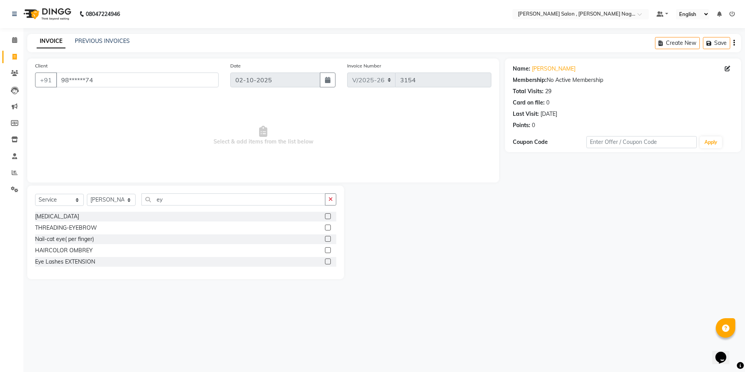
click at [329, 228] on label at bounding box center [328, 227] width 6 height 6
click at [329, 228] on input "checkbox" at bounding box center [327, 227] width 5 height 5
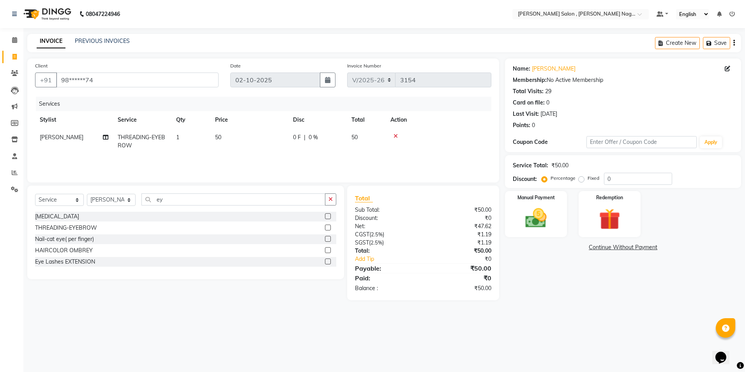
click at [282, 208] on div "Select Service Product Membership Package Voucher Prepaid Gift Card Select Styl…" at bounding box center [185, 202] width 301 height 18
click at [282, 197] on input "ey" at bounding box center [233, 199] width 184 height 12
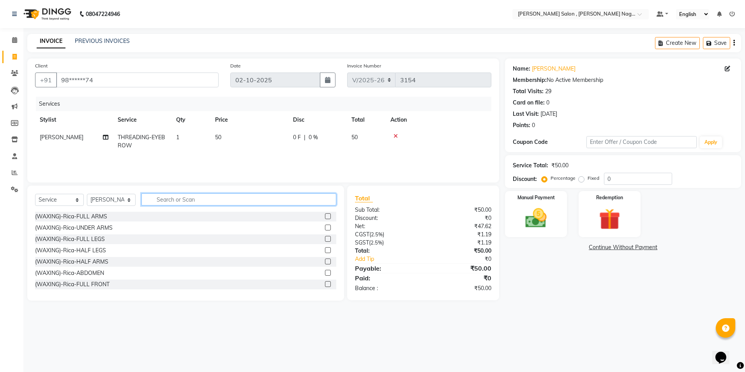
click at [223, 199] on input "text" at bounding box center [238, 199] width 195 height 12
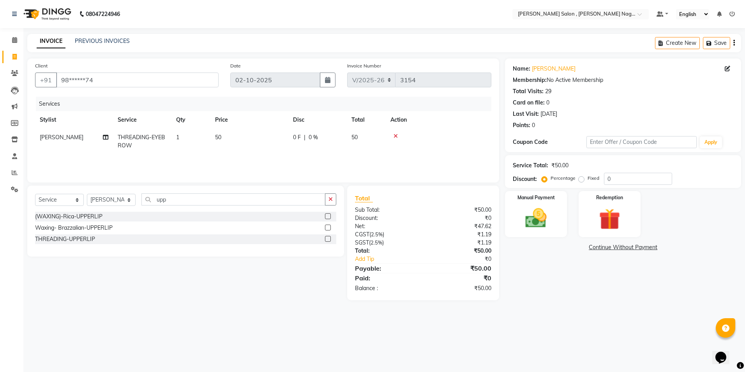
click at [327, 229] on label at bounding box center [328, 227] width 6 height 6
click at [327, 229] on input "checkbox" at bounding box center [327, 227] width 5 height 5
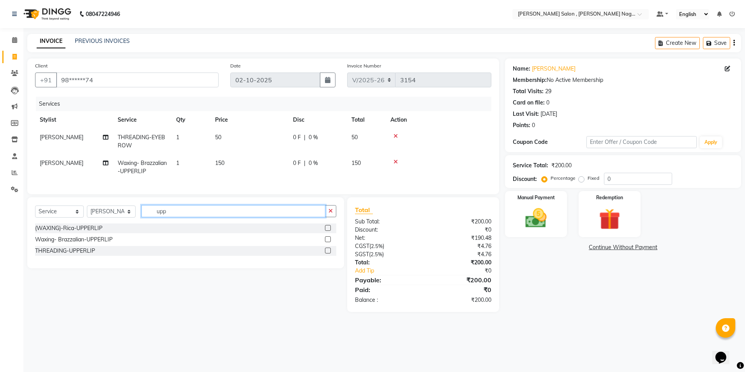
click at [287, 217] on input "upp" at bounding box center [233, 211] width 184 height 12
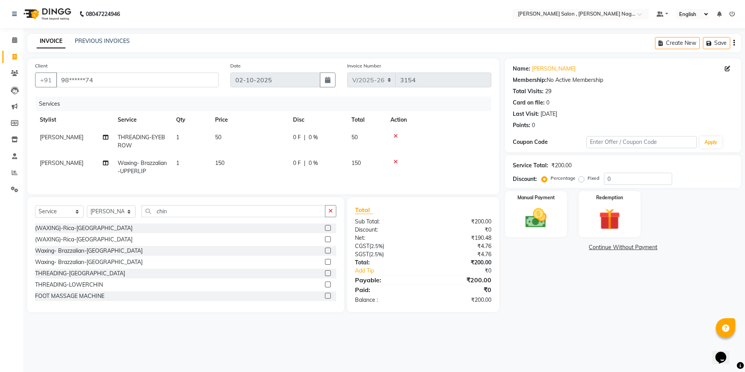
click at [325, 252] on div at bounding box center [330, 251] width 11 height 10
click at [325, 253] on label at bounding box center [328, 250] width 6 height 6
click at [325, 253] on input "checkbox" at bounding box center [327, 250] width 5 height 5
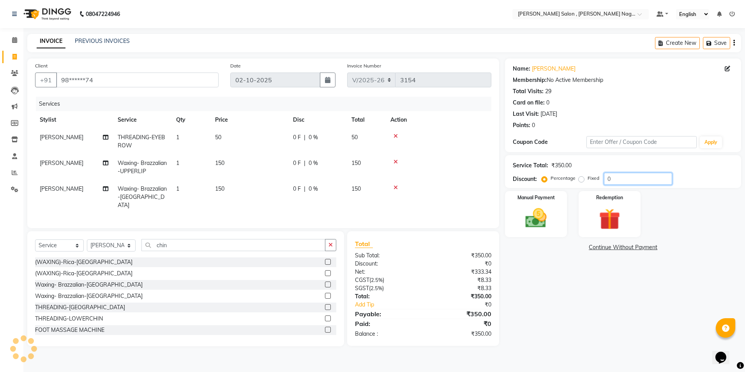
click at [609, 176] on input "0" at bounding box center [638, 179] width 68 height 12
click at [527, 230] on img at bounding box center [536, 218] width 36 height 26
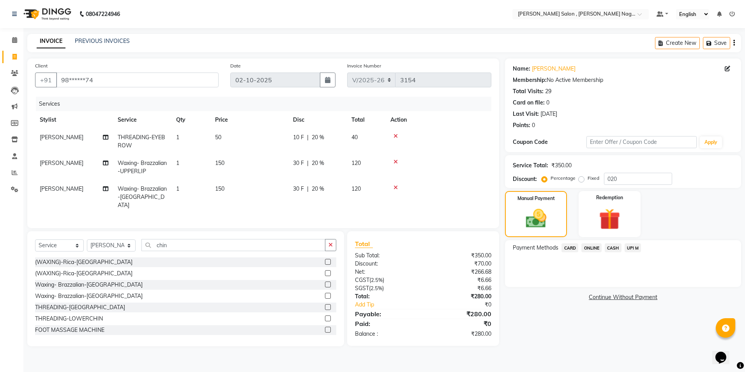
drag, startPoint x: 607, startPoint y: 248, endPoint x: 608, endPoint y: 256, distance: 7.5
click at [608, 248] on span "CASH" at bounding box center [612, 247] width 17 height 9
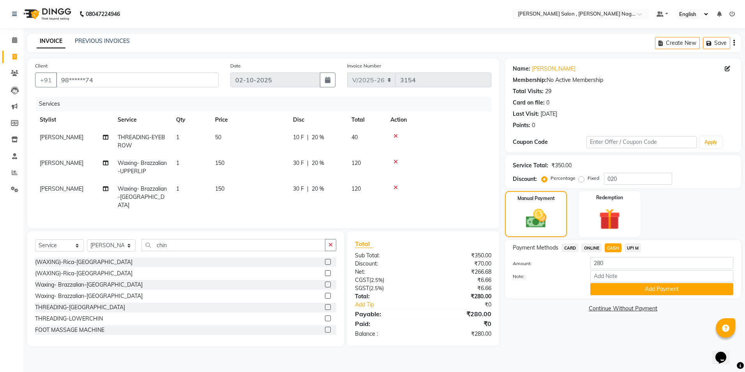
click at [611, 291] on button "Add Payment" at bounding box center [661, 289] width 143 height 12
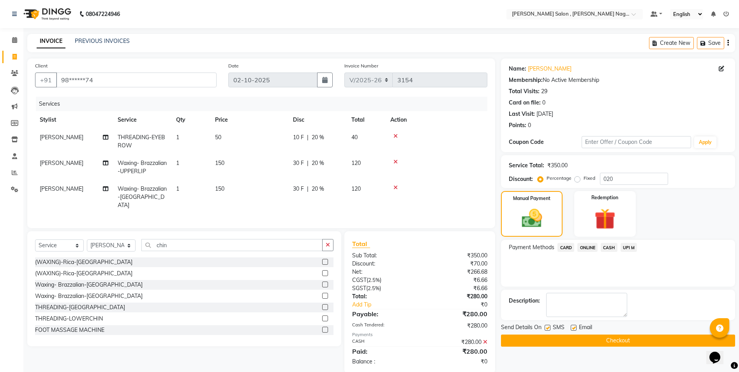
click at [551, 327] on div "SMS" at bounding box center [557, 328] width 26 height 10
click at [548, 327] on label at bounding box center [547, 327] width 6 height 6
click at [548, 327] on input "checkbox" at bounding box center [546, 327] width 5 height 5
click at [574, 329] on label at bounding box center [574, 327] width 6 height 6
click at [574, 329] on input "checkbox" at bounding box center [573, 327] width 5 height 5
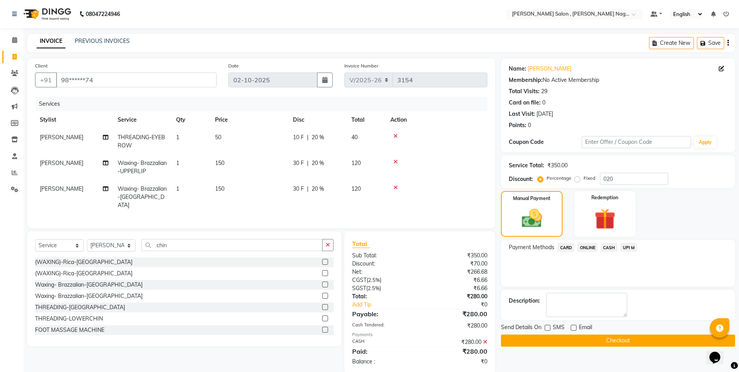
click at [571, 336] on button "Checkout" at bounding box center [618, 340] width 234 height 12
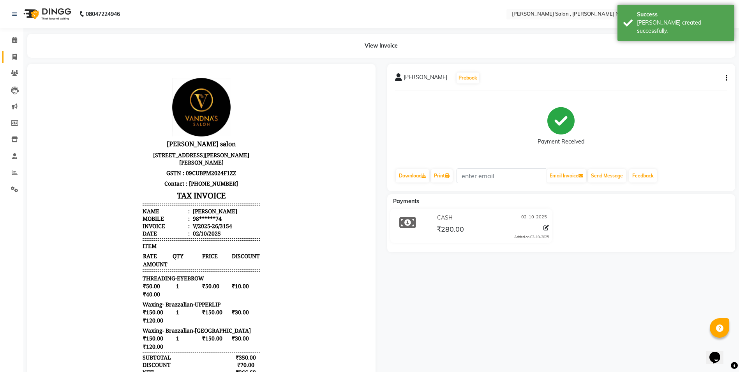
drag, startPoint x: 9, startPoint y: 51, endPoint x: 20, endPoint y: 58, distance: 12.8
click at [9, 51] on link "Invoice" at bounding box center [11, 57] width 19 height 13
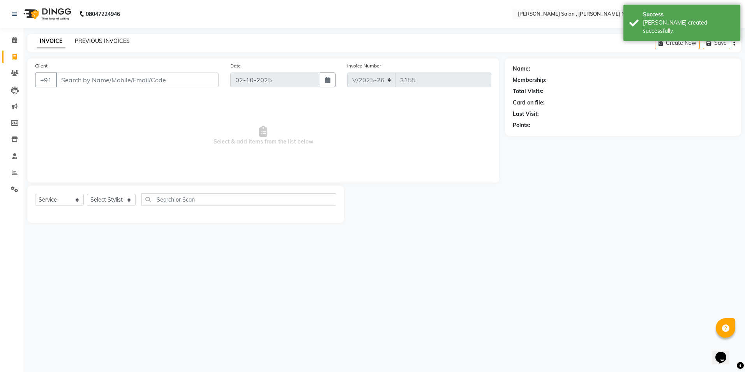
click at [90, 44] on link "PREVIOUS INVOICES" at bounding box center [102, 40] width 55 height 7
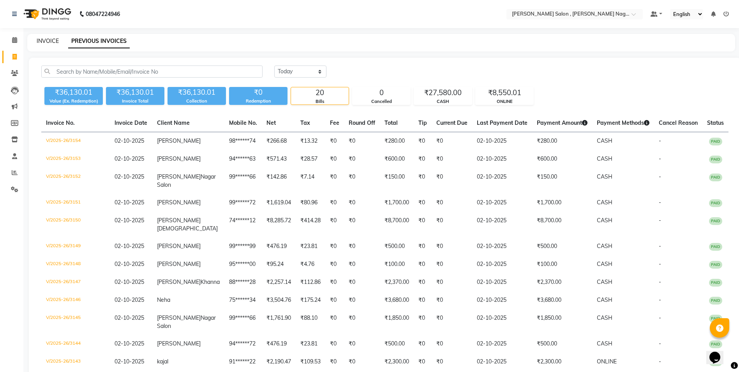
click at [56, 42] on link "INVOICE" at bounding box center [48, 40] width 22 height 7
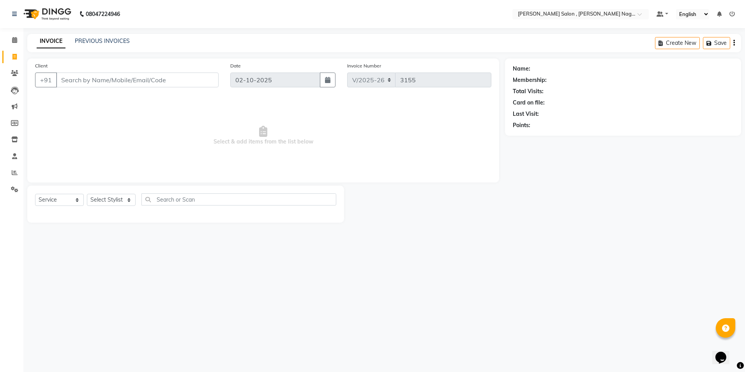
click at [123, 70] on div "Client +91" at bounding box center [126, 78] width 195 height 32
click at [122, 72] on input "Client" at bounding box center [137, 79] width 162 height 15
click at [76, 86] on input "Client" at bounding box center [137, 79] width 162 height 15
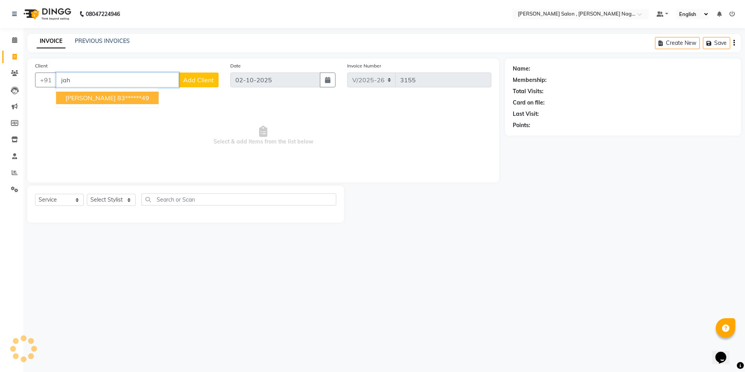
click at [82, 97] on span "[PERSON_NAME]" at bounding box center [90, 98] width 50 height 8
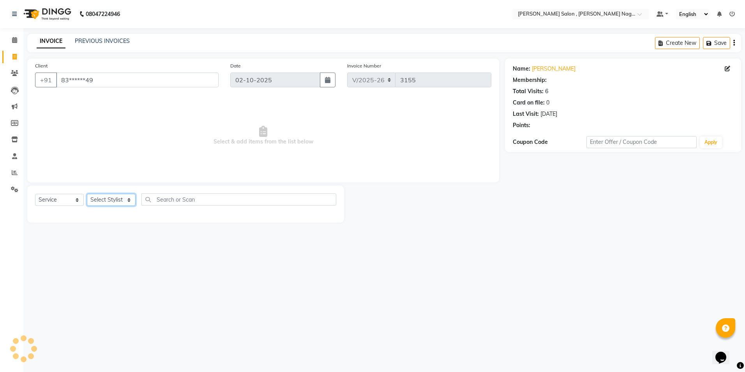
click at [118, 196] on select "Select Stylist [PERSON_NAME] [PERSON_NAME] HARSH isha pal [PERSON_NAME] [PERSON…" at bounding box center [111, 200] width 49 height 12
click at [87, 194] on select "Select Stylist [PERSON_NAME] [PERSON_NAME] HARSH isha pal [PERSON_NAME] [PERSON…" at bounding box center [111, 200] width 49 height 12
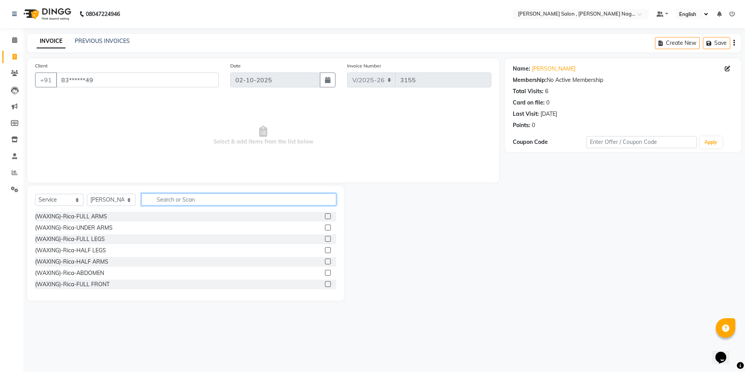
click at [183, 201] on input "text" at bounding box center [238, 199] width 195 height 12
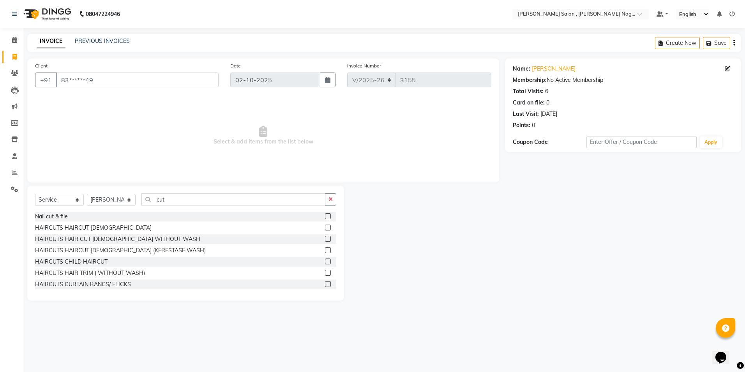
click at [325, 237] on label at bounding box center [328, 239] width 6 height 6
click at [325, 237] on input "checkbox" at bounding box center [327, 238] width 5 height 5
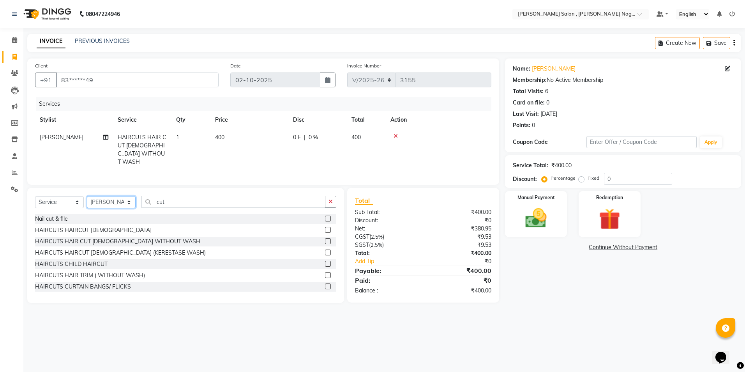
click at [100, 200] on select "Select Stylist [PERSON_NAME] [PERSON_NAME] HARSH isha pal [PERSON_NAME] [PERSON…" at bounding box center [111, 202] width 49 height 12
click at [87, 196] on select "Select Stylist [PERSON_NAME] [PERSON_NAME] HARSH isha pal [PERSON_NAME] [PERSON…" at bounding box center [111, 202] width 49 height 12
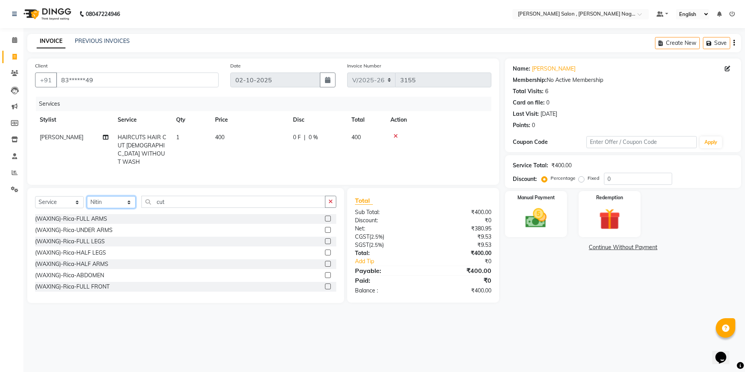
click at [116, 202] on select "Select Stylist [PERSON_NAME] [PERSON_NAME] HARSH isha pal [PERSON_NAME] [PERSON…" at bounding box center [111, 202] width 49 height 12
click at [87, 196] on select "Select Stylist [PERSON_NAME] [PERSON_NAME] HARSH isha pal [PERSON_NAME] [PERSON…" at bounding box center [111, 202] width 49 height 12
click at [182, 207] on div "Select Service Product Membership Package Voucher Prepaid Gift Card Select Styl…" at bounding box center [185, 205] width 301 height 18
click at [181, 202] on input "cut" at bounding box center [233, 202] width 184 height 12
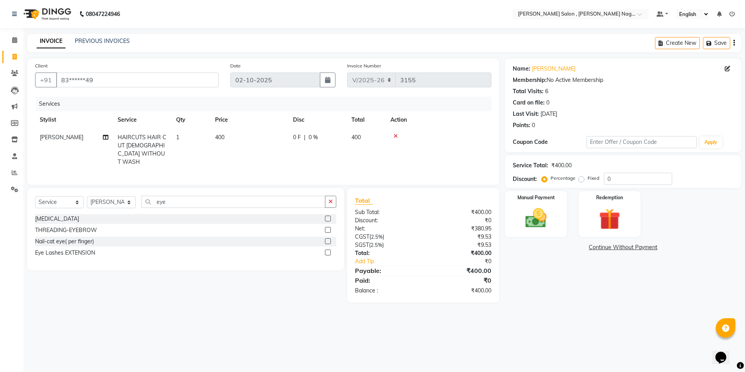
click at [327, 228] on label at bounding box center [328, 230] width 6 height 6
click at [327, 228] on input "checkbox" at bounding box center [327, 229] width 5 height 5
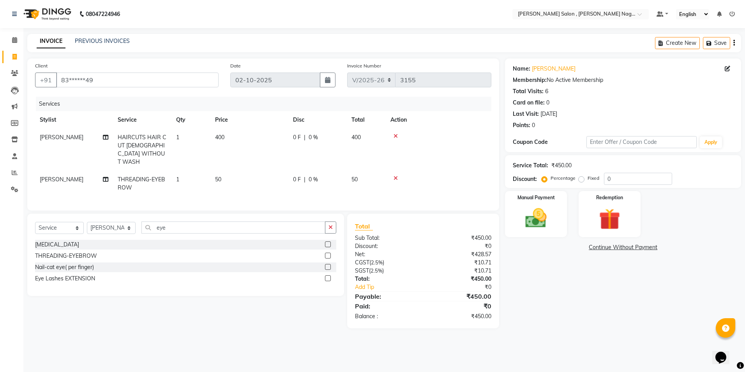
click at [258, 216] on div "Select Service Product Membership Package Voucher Prepaid Gift Card Select Styl…" at bounding box center [185, 254] width 317 height 82
click at [252, 225] on input "eye" at bounding box center [233, 227] width 184 height 12
click at [328, 241] on label at bounding box center [328, 244] width 6 height 6
click at [328, 242] on input "checkbox" at bounding box center [327, 244] width 5 height 5
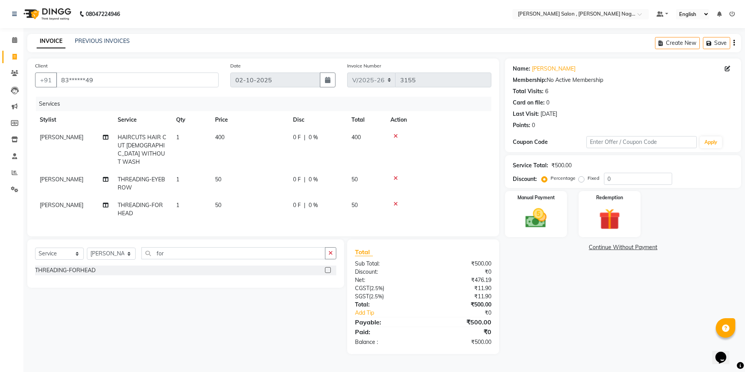
click at [257, 257] on div "Select Service Product Membership Package Voucher Prepaid Gift Card Select Styl…" at bounding box center [185, 256] width 301 height 18
click at [258, 252] on input "for" at bounding box center [233, 253] width 184 height 12
click at [330, 279] on label at bounding box center [328, 281] width 6 height 6
click at [330, 279] on input "checkbox" at bounding box center [327, 281] width 5 height 5
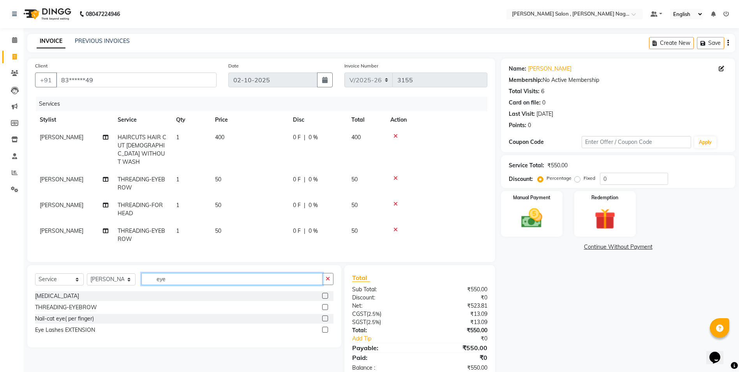
click at [243, 275] on input "eye" at bounding box center [231, 279] width 181 height 12
click at [327, 304] on label at bounding box center [325, 307] width 6 height 6
click at [327, 305] on input "checkbox" at bounding box center [324, 307] width 5 height 5
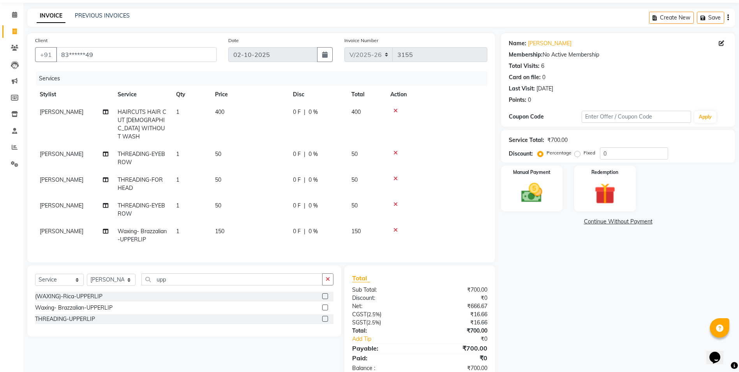
scroll to position [39, 0]
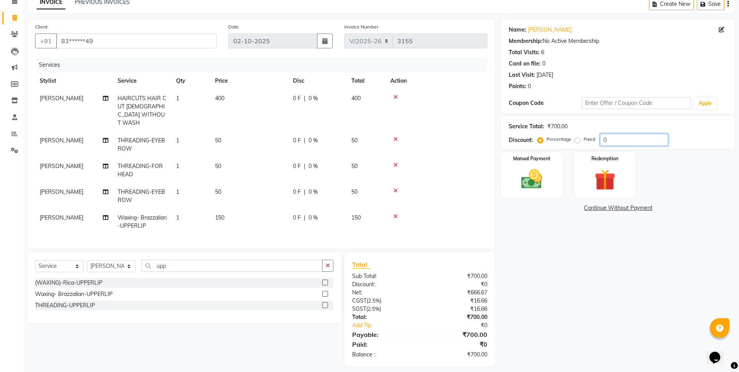
click at [608, 139] on input "0" at bounding box center [634, 140] width 68 height 12
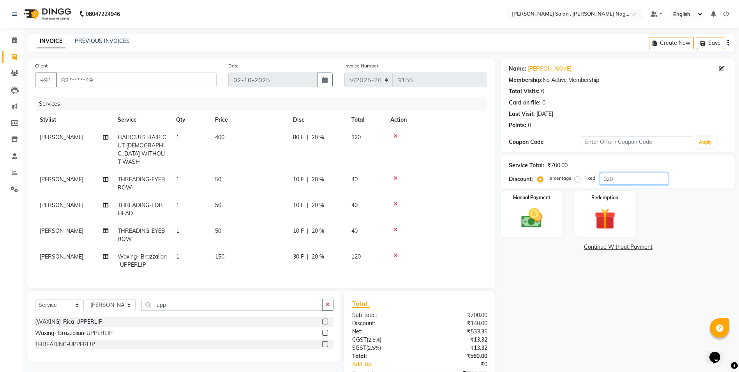
click at [618, 178] on input "020" at bounding box center [634, 179] width 68 height 12
click at [326, 341] on label at bounding box center [325, 344] width 6 height 6
click at [326, 342] on input "checkbox" at bounding box center [324, 344] width 5 height 5
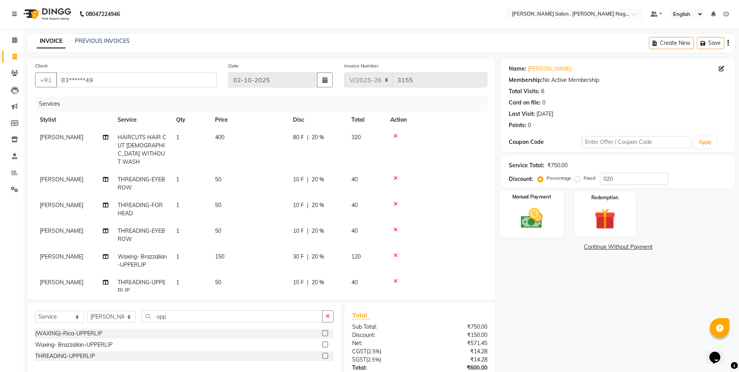
click at [550, 210] on div "Manual Payment" at bounding box center [532, 214] width 64 height 48
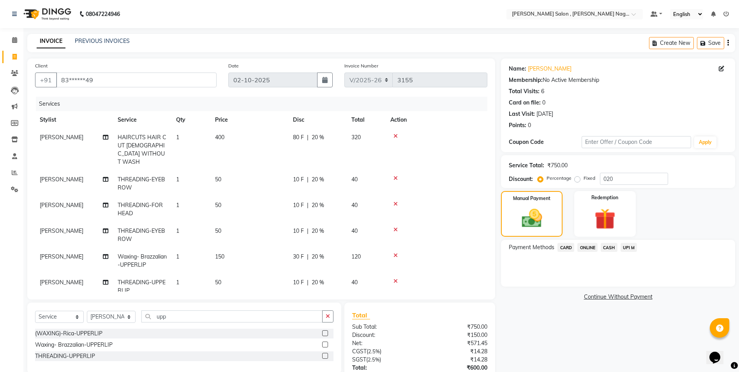
click at [614, 247] on span "CASH" at bounding box center [609, 247] width 17 height 9
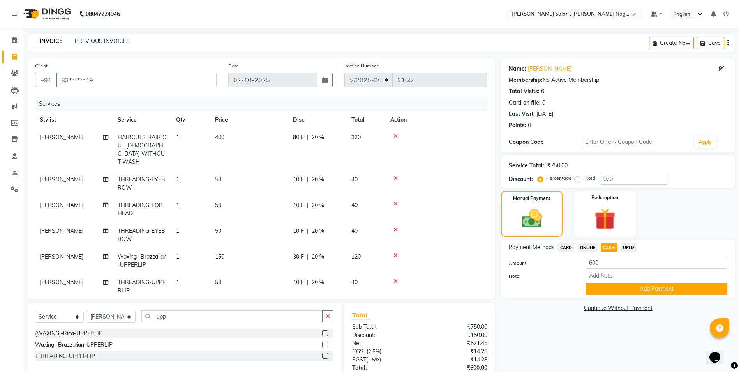
click at [586, 250] on span "ONLINE" at bounding box center [587, 247] width 20 height 9
click at [601, 285] on button "Add Payment" at bounding box center [656, 288] width 142 height 12
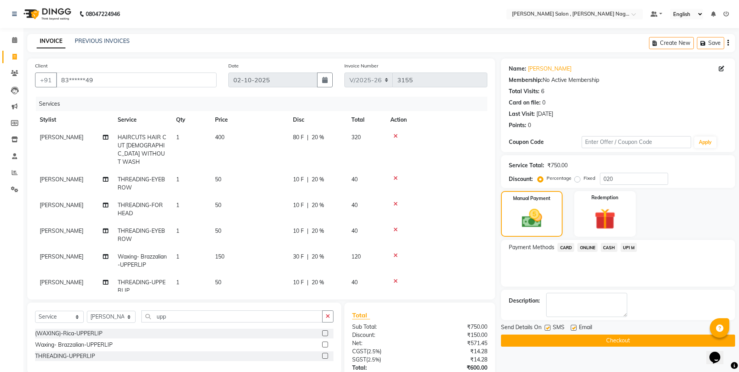
click at [552, 327] on div "SMS" at bounding box center [557, 328] width 26 height 10
click at [548, 327] on label at bounding box center [547, 327] width 6 height 6
click at [548, 327] on input "checkbox" at bounding box center [546, 327] width 5 height 5
click at [573, 325] on label at bounding box center [574, 327] width 6 height 6
click at [573, 325] on input "checkbox" at bounding box center [573, 327] width 5 height 5
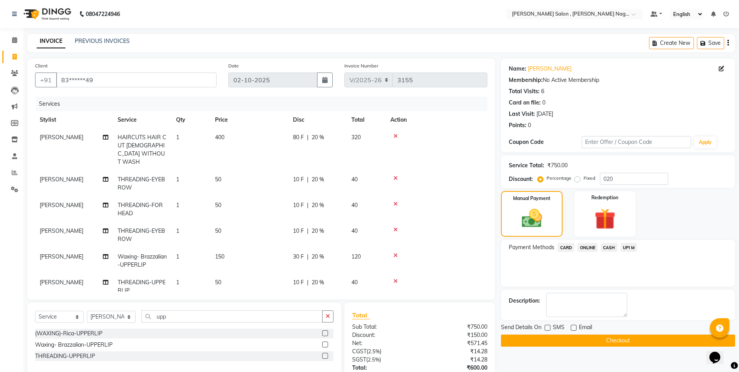
click at [569, 336] on button "Checkout" at bounding box center [618, 340] width 234 height 12
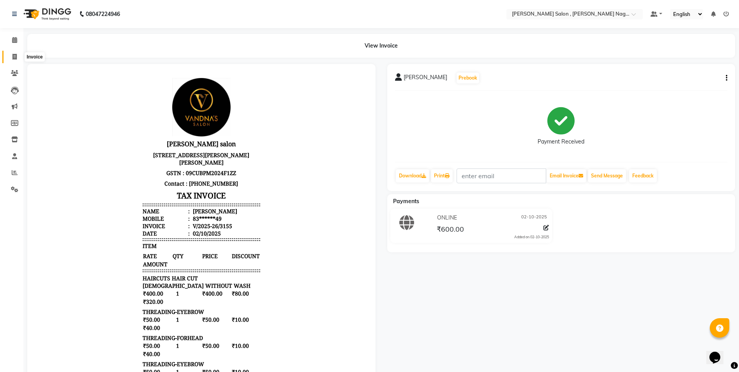
click at [14, 54] on icon at bounding box center [14, 57] width 4 height 6
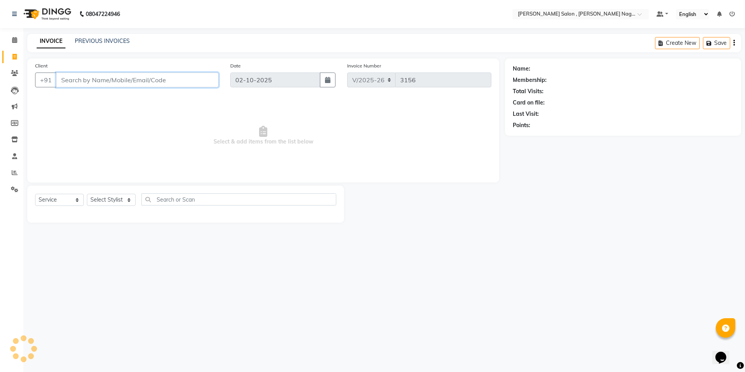
click at [169, 86] on input "Client" at bounding box center [137, 79] width 162 height 15
click at [195, 85] on input "Client" at bounding box center [137, 79] width 162 height 15
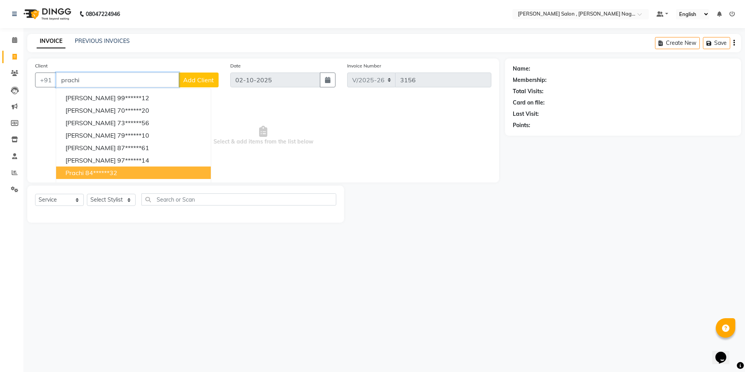
click at [134, 175] on button "[PERSON_NAME] 84******32" at bounding box center [133, 172] width 155 height 12
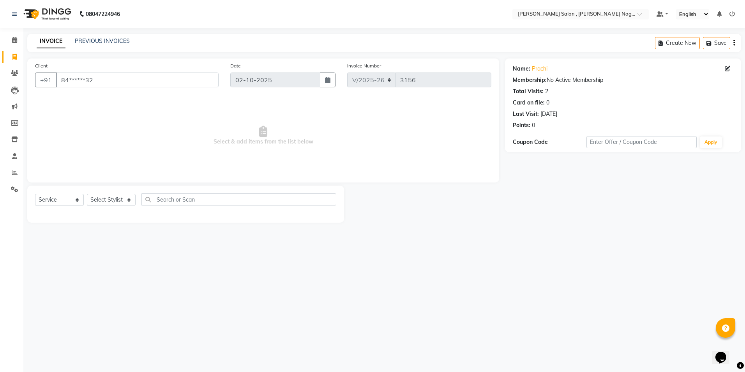
click at [110, 206] on div "Select Service Product Membership Package Voucher Prepaid Gift Card Select Styl…" at bounding box center [185, 202] width 301 height 18
click at [111, 201] on select "Select Stylist [PERSON_NAME] [PERSON_NAME] HARSH isha pal [PERSON_NAME] [PERSON…" at bounding box center [111, 200] width 49 height 12
click at [87, 194] on select "Select Stylist [PERSON_NAME] [PERSON_NAME] HARSH isha pal [PERSON_NAME] [PERSON…" at bounding box center [111, 200] width 49 height 12
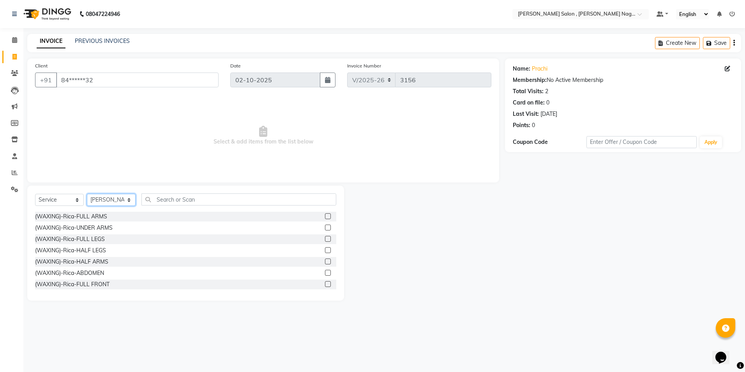
click at [121, 198] on select "Select Stylist [PERSON_NAME] [PERSON_NAME] HARSH isha pal [PERSON_NAME] [PERSON…" at bounding box center [111, 200] width 49 height 12
click at [87, 194] on select "Select Stylist [PERSON_NAME] [PERSON_NAME] HARSH isha pal [PERSON_NAME] [PERSON…" at bounding box center [111, 200] width 49 height 12
click at [169, 198] on input "text" at bounding box center [238, 199] width 195 height 12
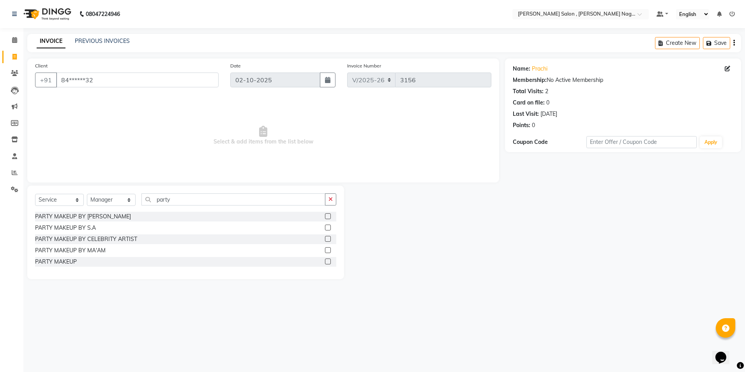
click at [328, 265] on div at bounding box center [327, 262] width 5 height 8
click at [327, 264] on label at bounding box center [328, 261] width 6 height 6
click at [327, 264] on input "checkbox" at bounding box center [327, 261] width 5 height 5
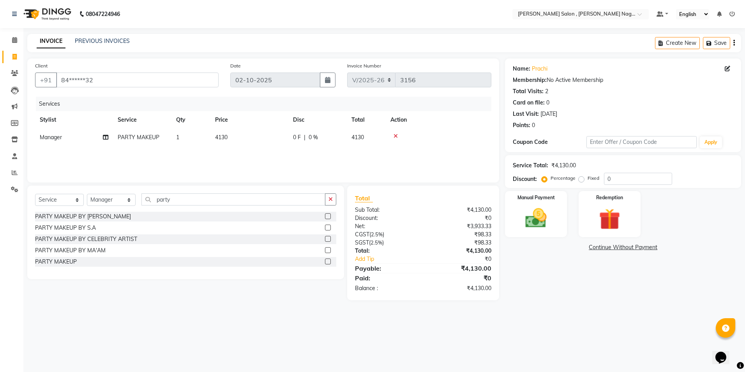
click at [587, 180] on label "Fixed" at bounding box center [593, 177] width 12 height 7
click at [581, 180] on input "Fixed" at bounding box center [582, 177] width 5 height 5
click at [629, 180] on input "0" at bounding box center [638, 179] width 68 height 12
click at [238, 195] on input "party" at bounding box center [233, 199] width 184 height 12
click at [520, 345] on div "08047224946 Select Location × [PERSON_NAME] Salon , [PERSON_NAME] Nagar Default…" at bounding box center [372, 186] width 745 height 372
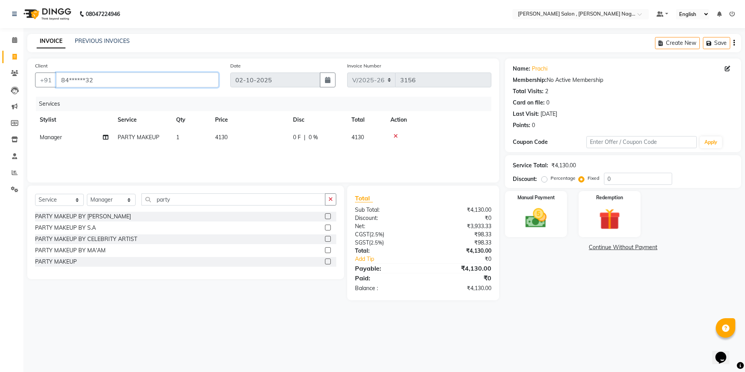
click at [95, 79] on input "84******32" at bounding box center [137, 79] width 162 height 15
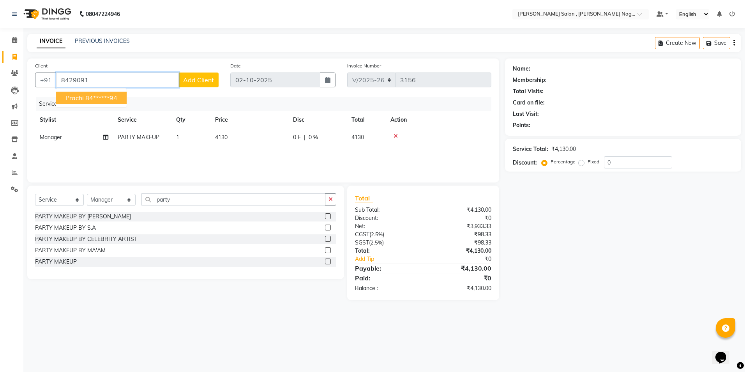
click at [79, 97] on span "prachi" at bounding box center [74, 98] width 18 height 8
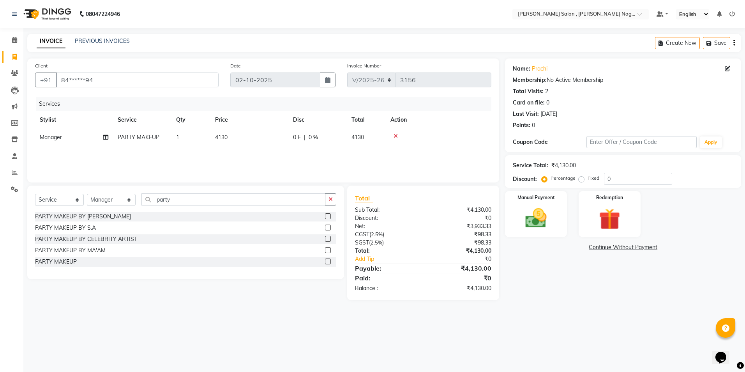
click at [587, 177] on label "Fixed" at bounding box center [593, 177] width 12 height 7
click at [580, 177] on input "Fixed" at bounding box center [582, 177] width 5 height 5
click at [629, 180] on input "0" at bounding box center [638, 179] width 68 height 12
click at [629, 179] on input "730" at bounding box center [638, 179] width 68 height 12
click at [527, 224] on img at bounding box center [536, 218] width 36 height 26
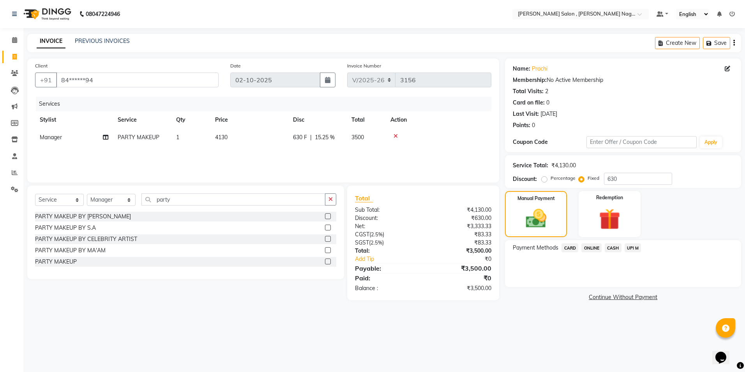
click at [607, 244] on span "CASH" at bounding box center [612, 247] width 17 height 9
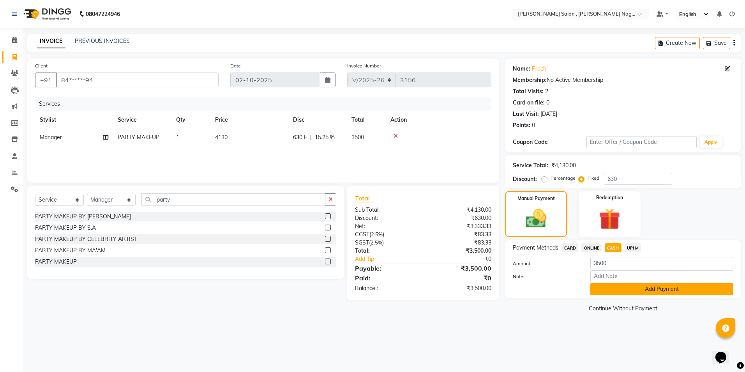
click at [613, 283] on button "Add Payment" at bounding box center [661, 289] width 143 height 12
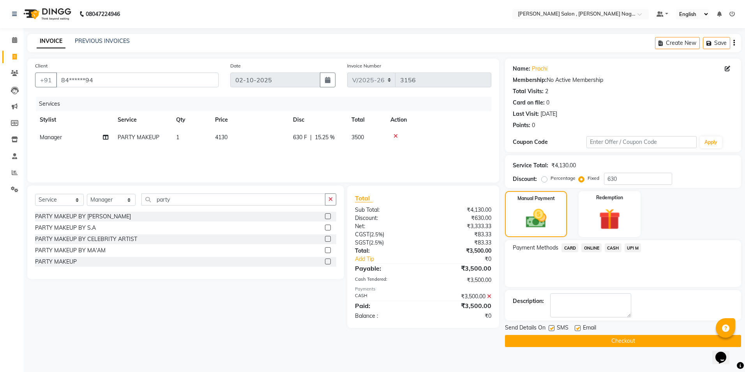
click at [550, 330] on label at bounding box center [551, 328] width 6 height 6
click at [550, 330] on input "checkbox" at bounding box center [550, 328] width 5 height 5
click at [578, 327] on label at bounding box center [577, 328] width 6 height 6
click at [578, 327] on input "checkbox" at bounding box center [576, 328] width 5 height 5
click at [581, 339] on button "Checkout" at bounding box center [623, 341] width 236 height 12
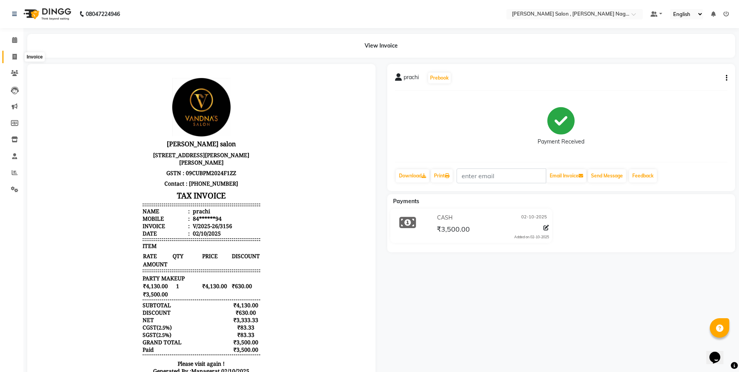
click at [12, 57] on span at bounding box center [15, 57] width 14 height 9
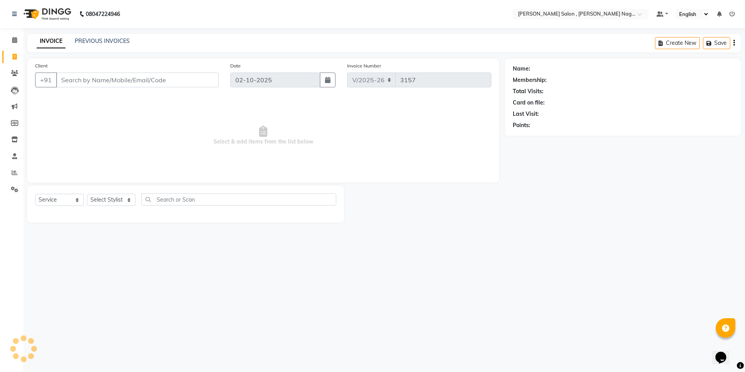
click at [75, 81] on input "Client" at bounding box center [137, 79] width 162 height 15
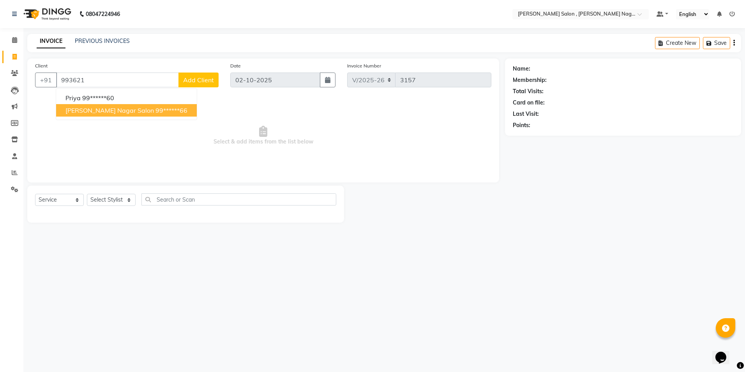
click at [95, 112] on span "[PERSON_NAME] Nagar Salon" at bounding box center [109, 110] width 88 height 8
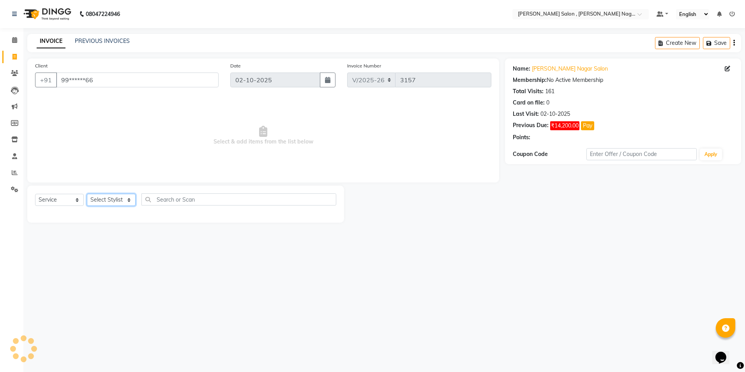
click at [120, 201] on select "Select Stylist [PERSON_NAME] [PERSON_NAME] HARSH isha pal [PERSON_NAME] [PERSON…" at bounding box center [111, 200] width 49 height 12
click at [87, 194] on select "Select Stylist [PERSON_NAME] [PERSON_NAME] HARSH isha pal [PERSON_NAME] [PERSON…" at bounding box center [111, 200] width 49 height 12
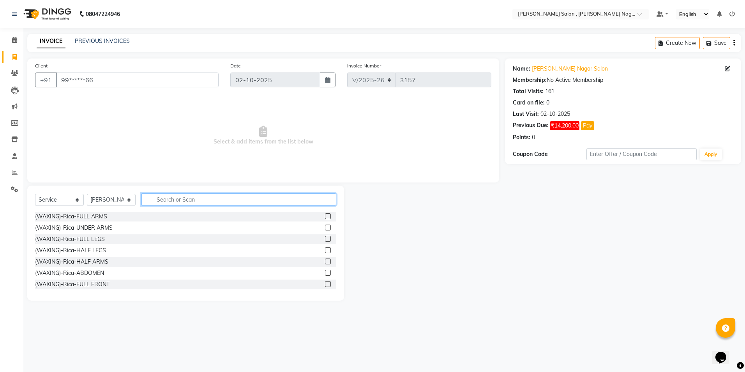
click at [169, 198] on input "text" at bounding box center [238, 199] width 195 height 12
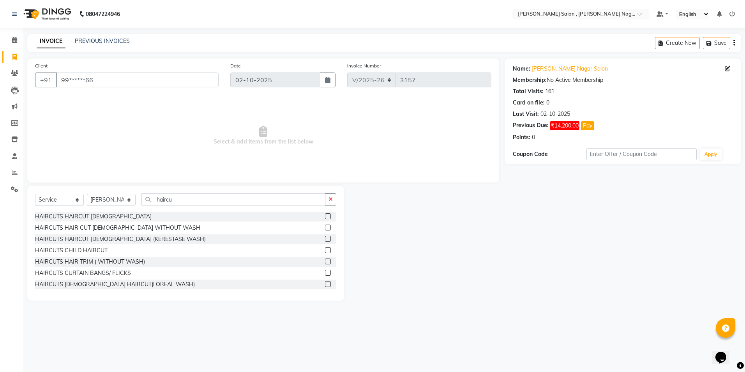
click at [325, 227] on label at bounding box center [328, 227] width 6 height 6
click at [325, 227] on input "checkbox" at bounding box center [327, 227] width 5 height 5
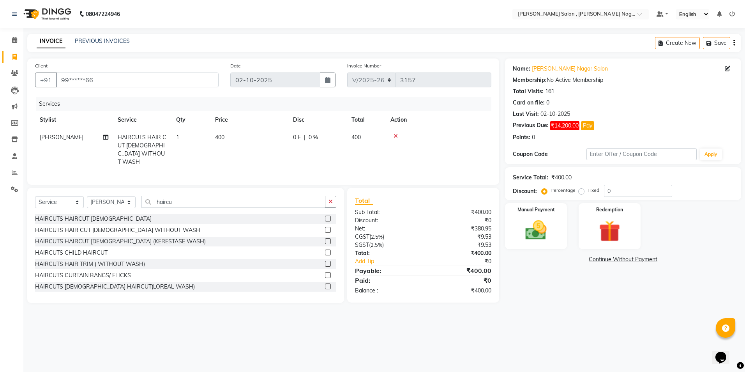
click at [325, 227] on label at bounding box center [328, 230] width 6 height 6
click at [325, 227] on input "checkbox" at bounding box center [327, 229] width 5 height 5
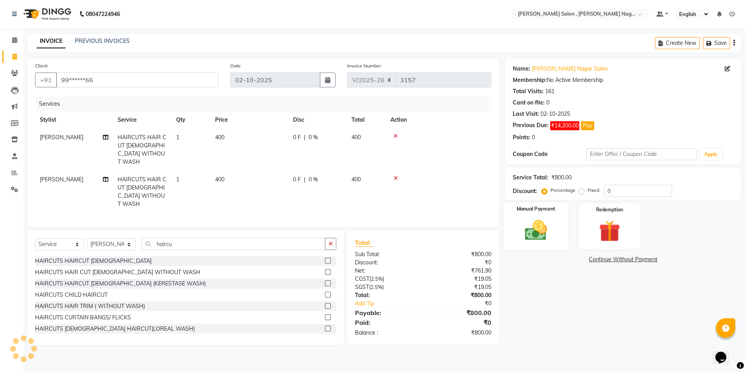
click at [521, 205] on label "Manual Payment" at bounding box center [535, 208] width 39 height 7
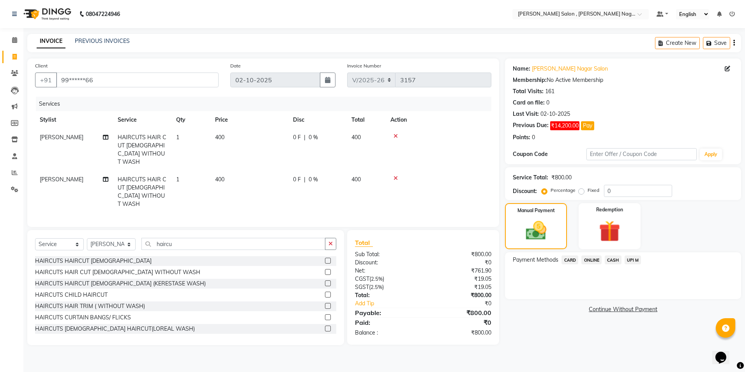
click at [603, 260] on div "CASH" at bounding box center [611, 260] width 20 height 11
click at [611, 258] on span "CASH" at bounding box center [612, 259] width 17 height 9
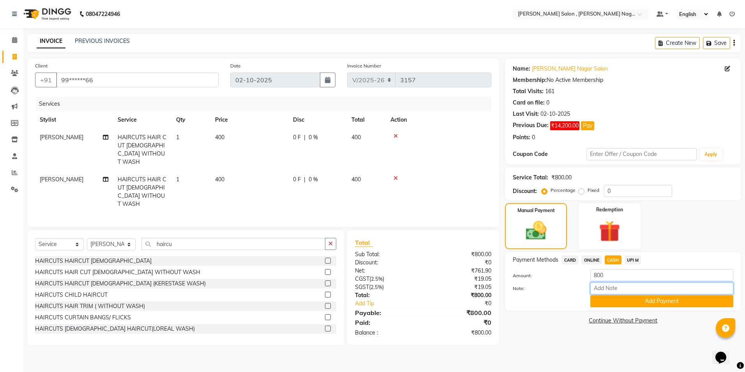
click at [609, 293] on input "Note:" at bounding box center [661, 288] width 143 height 12
click at [606, 299] on button "Add Payment" at bounding box center [661, 301] width 143 height 12
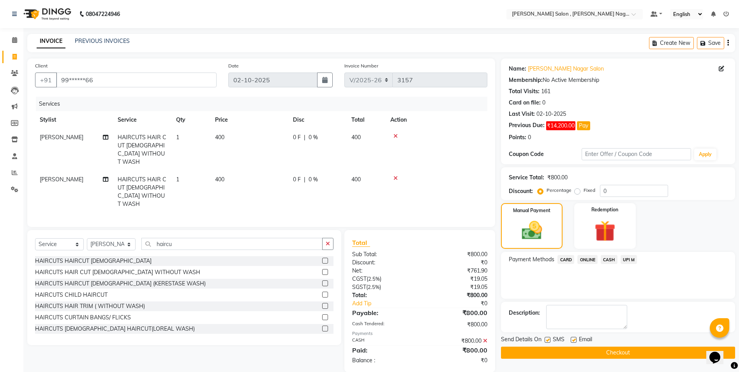
click at [567, 349] on button "Checkout" at bounding box center [618, 352] width 234 height 12
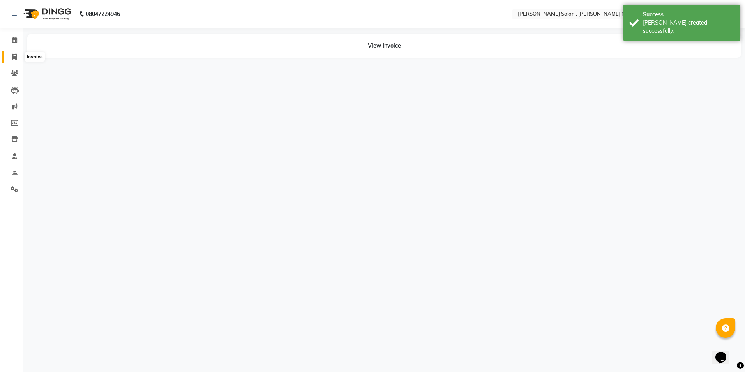
click at [13, 55] on icon at bounding box center [14, 57] width 4 height 6
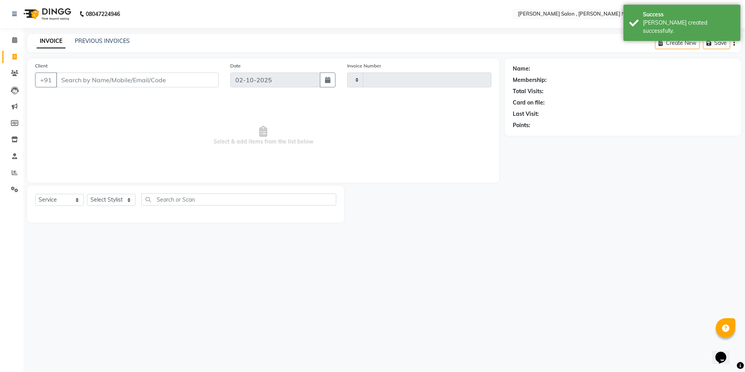
click at [96, 86] on input "Client" at bounding box center [137, 79] width 162 height 15
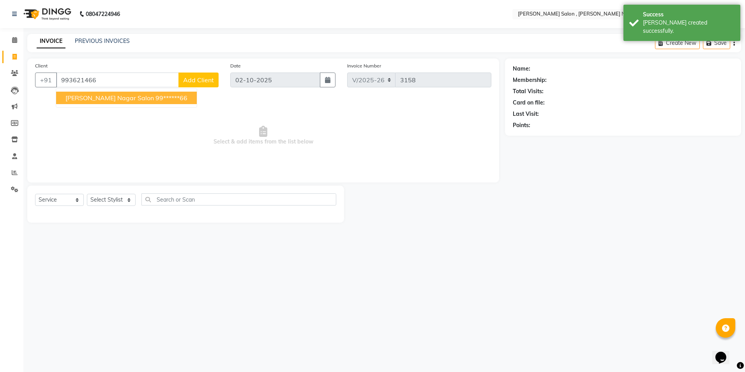
click at [103, 99] on span "[PERSON_NAME] Nagar Salon" at bounding box center [109, 98] width 88 height 8
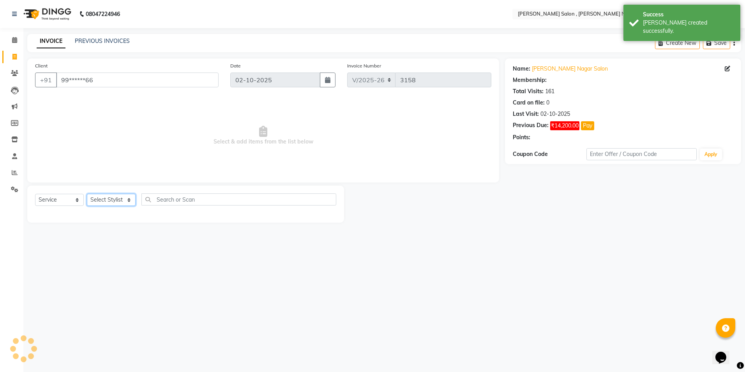
click at [107, 205] on select "Select Stylist [PERSON_NAME] [PERSON_NAME] HARSH isha pal [PERSON_NAME] [PERSON…" at bounding box center [111, 200] width 49 height 12
click at [87, 194] on select "Select Stylist [PERSON_NAME] [PERSON_NAME] HARSH isha pal [PERSON_NAME] [PERSON…" at bounding box center [111, 200] width 49 height 12
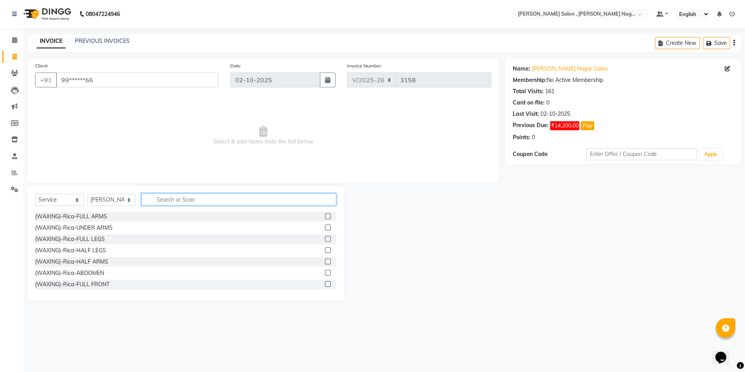
click at [181, 195] on input "text" at bounding box center [238, 199] width 195 height 12
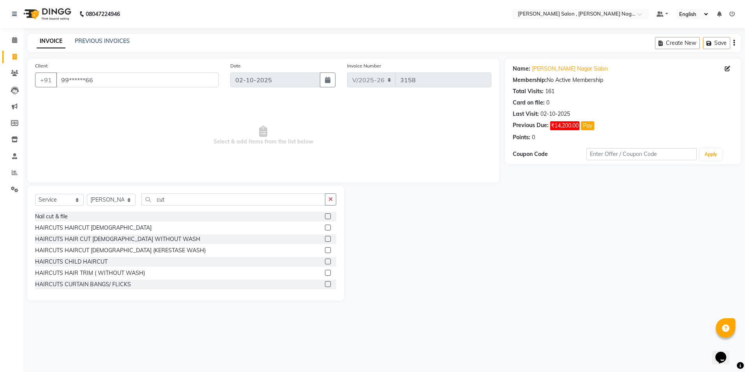
click at [325, 237] on label at bounding box center [328, 239] width 6 height 6
click at [325, 237] on input "checkbox" at bounding box center [327, 238] width 5 height 5
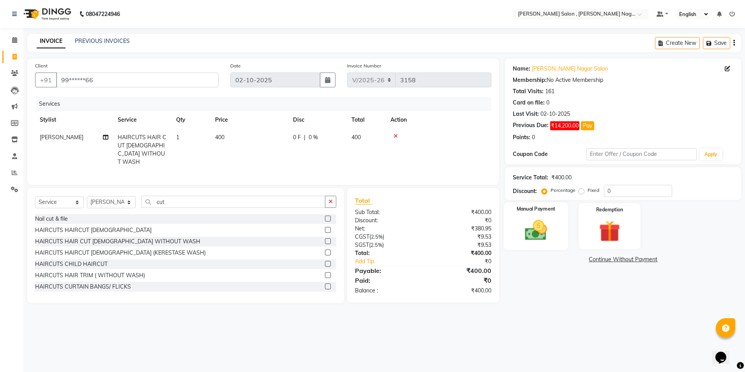
click at [532, 229] on img at bounding box center [536, 230] width 36 height 26
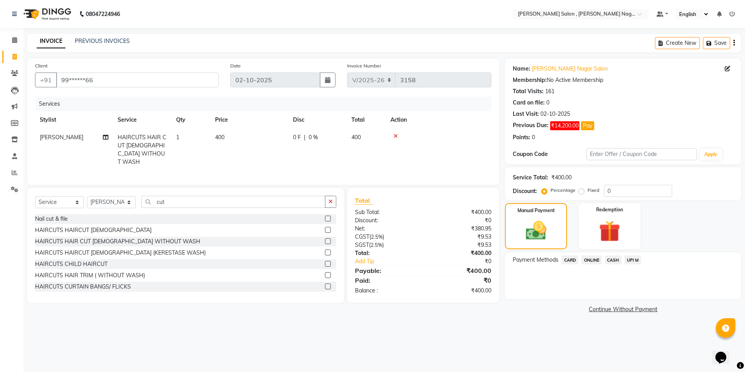
click at [613, 258] on span "CASH" at bounding box center [612, 259] width 17 height 9
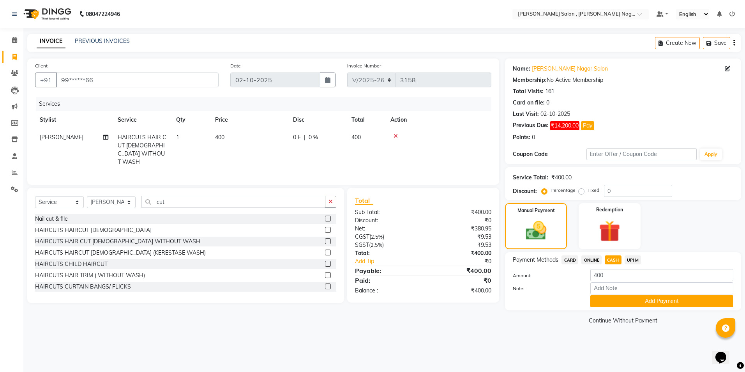
click at [613, 309] on div "Payment Methods CARD ONLINE CASH UPI M Amount: 400 Note: Add Payment" at bounding box center [623, 281] width 236 height 58
click at [604, 305] on button "Add Payment" at bounding box center [661, 301] width 143 height 12
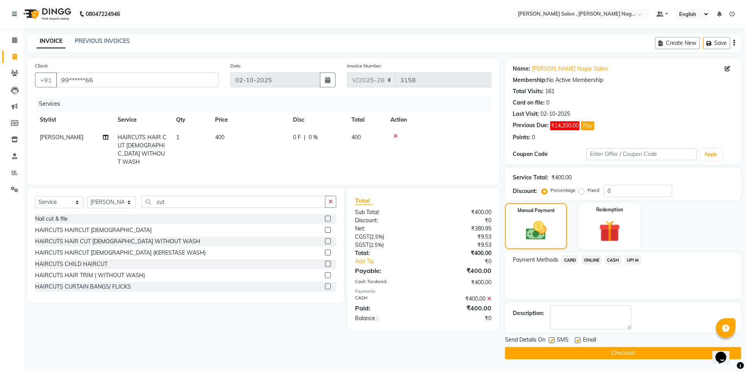
click at [540, 354] on button "Checkout" at bounding box center [623, 353] width 236 height 12
